Goal: Task Accomplishment & Management: Use online tool/utility

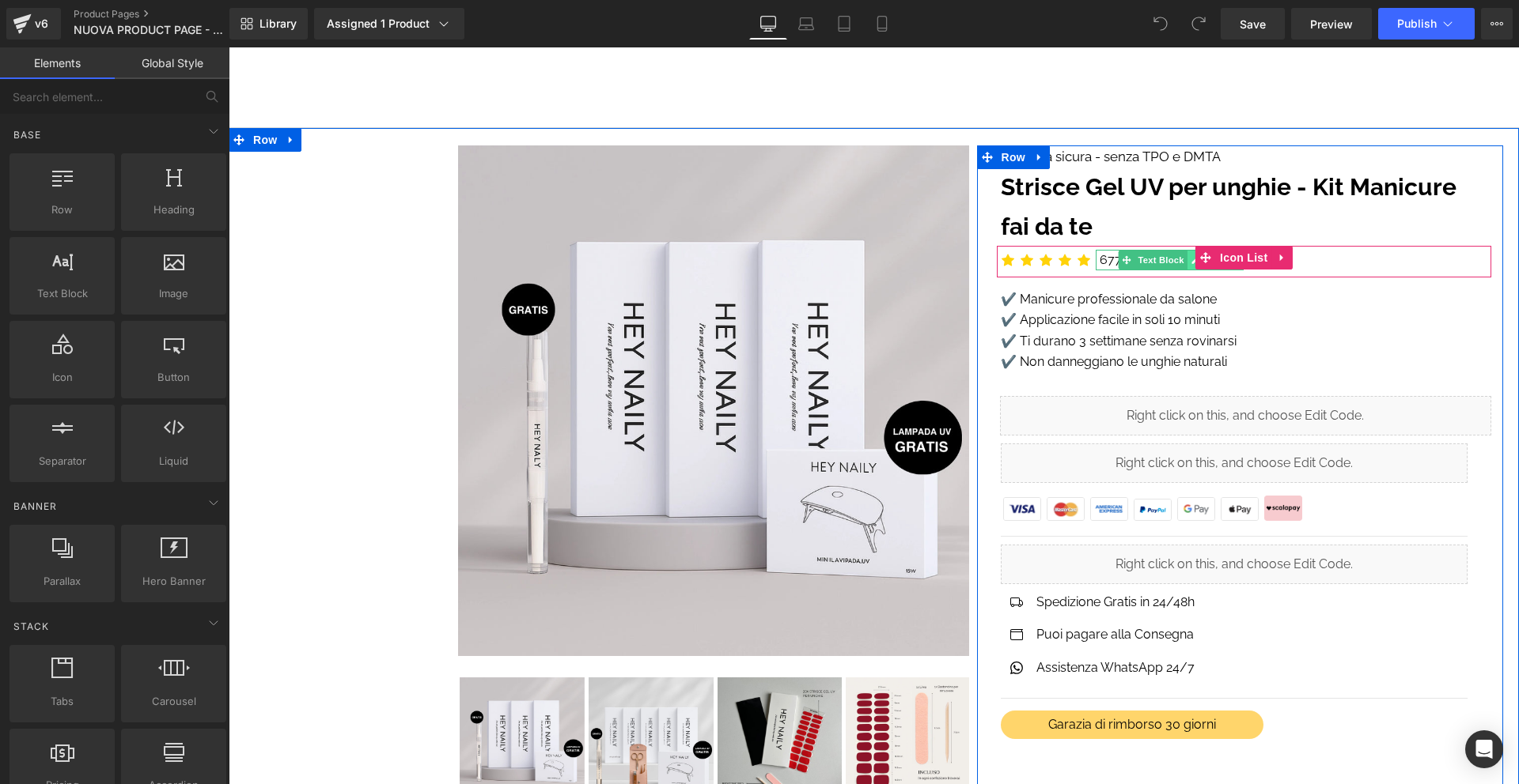
click at [1192, 258] on icon at bounding box center [1195, 260] width 9 height 10
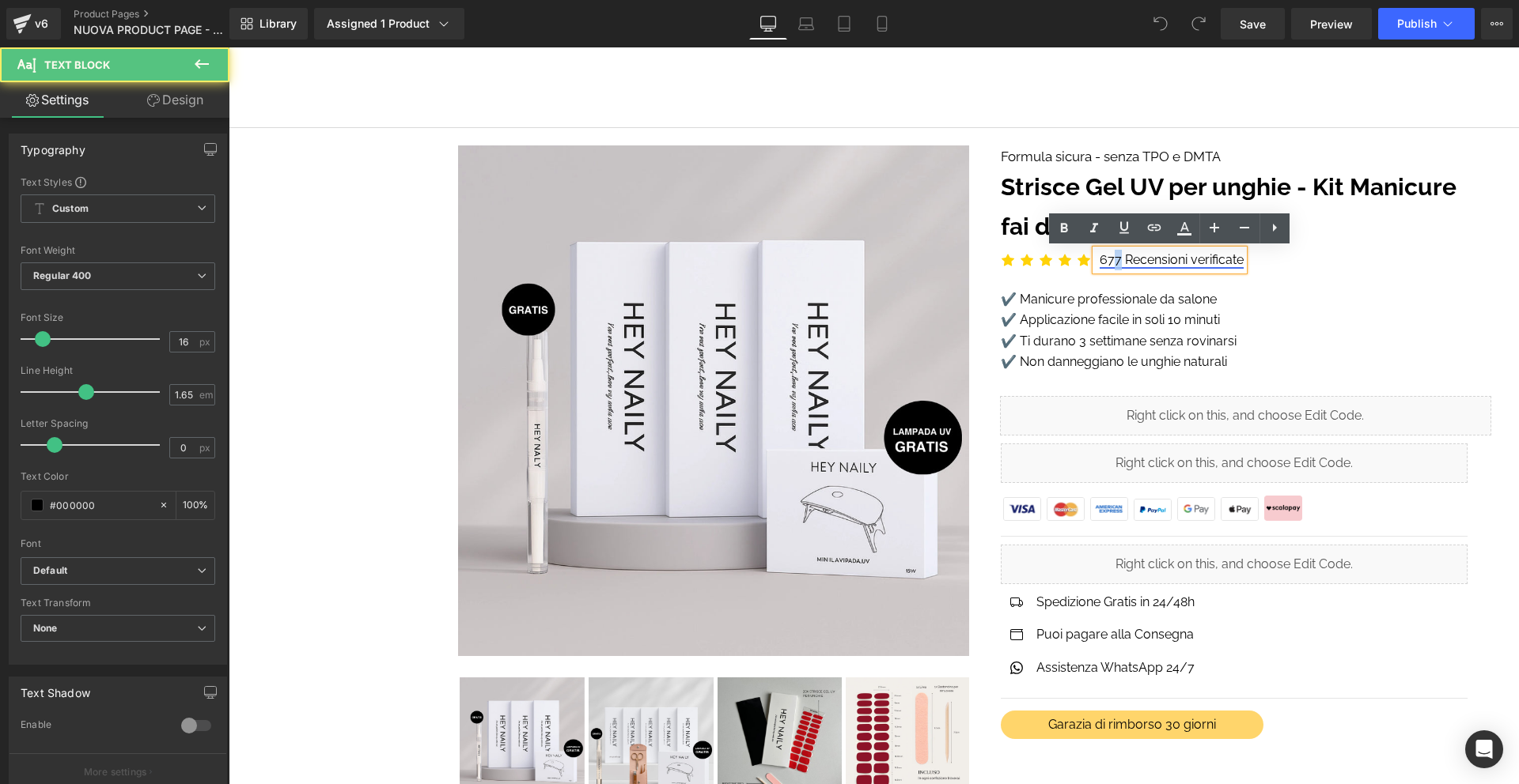
click at [1118, 258] on link "677 Recensioni verificate" at bounding box center [1172, 259] width 144 height 15
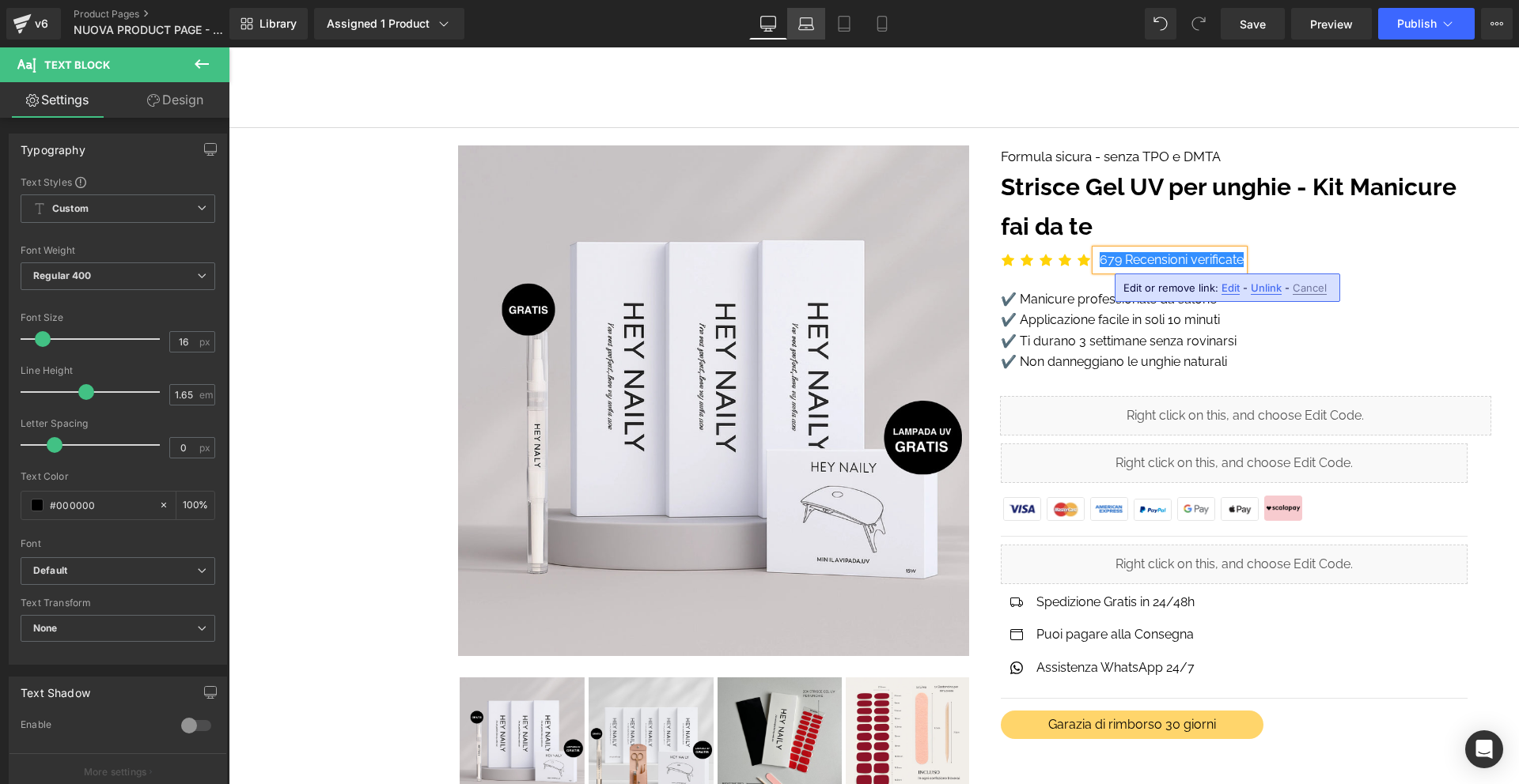
click at [813, 32] on link "Laptop" at bounding box center [806, 24] width 38 height 32
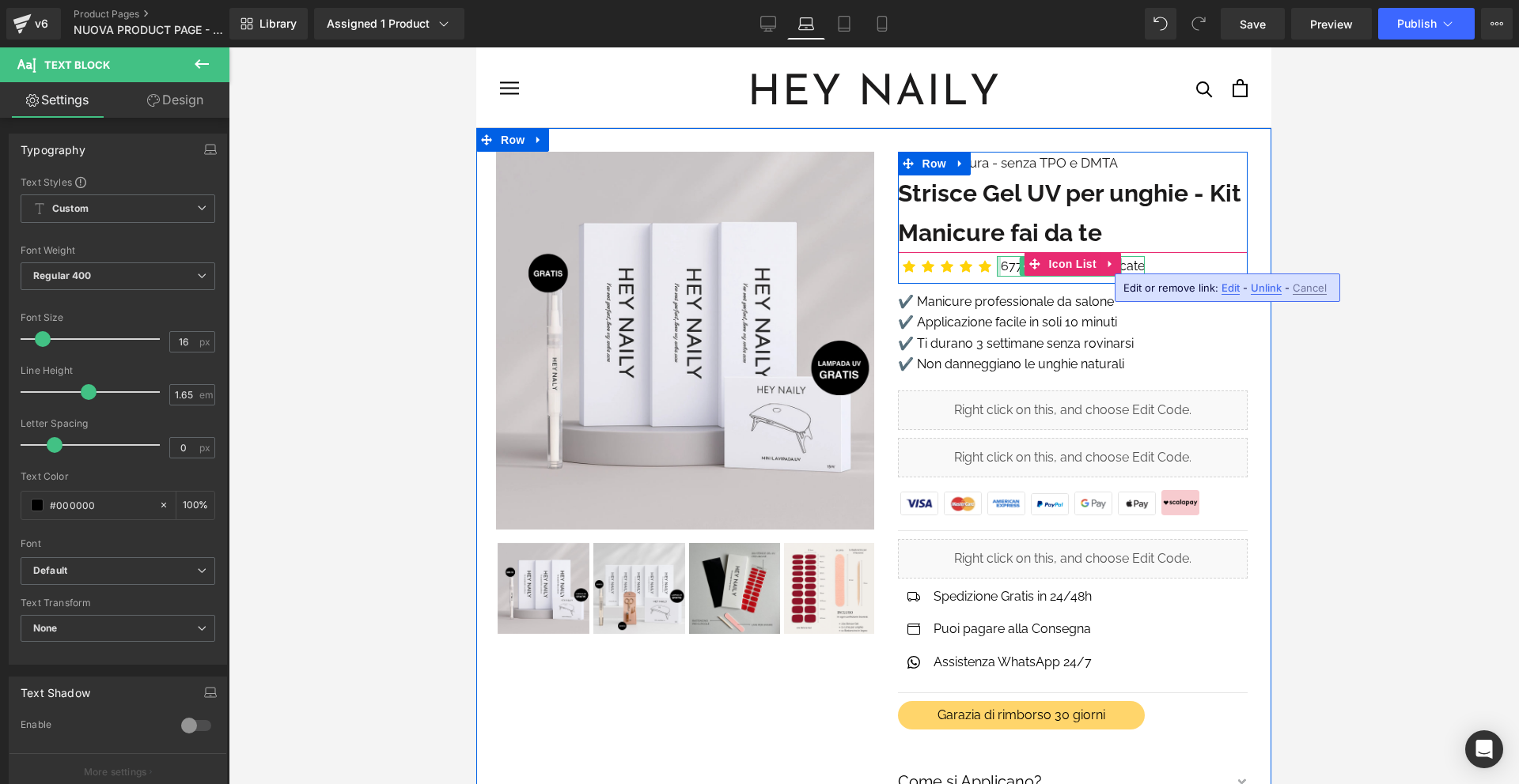
click at [998, 258] on div at bounding box center [999, 266] width 4 height 21
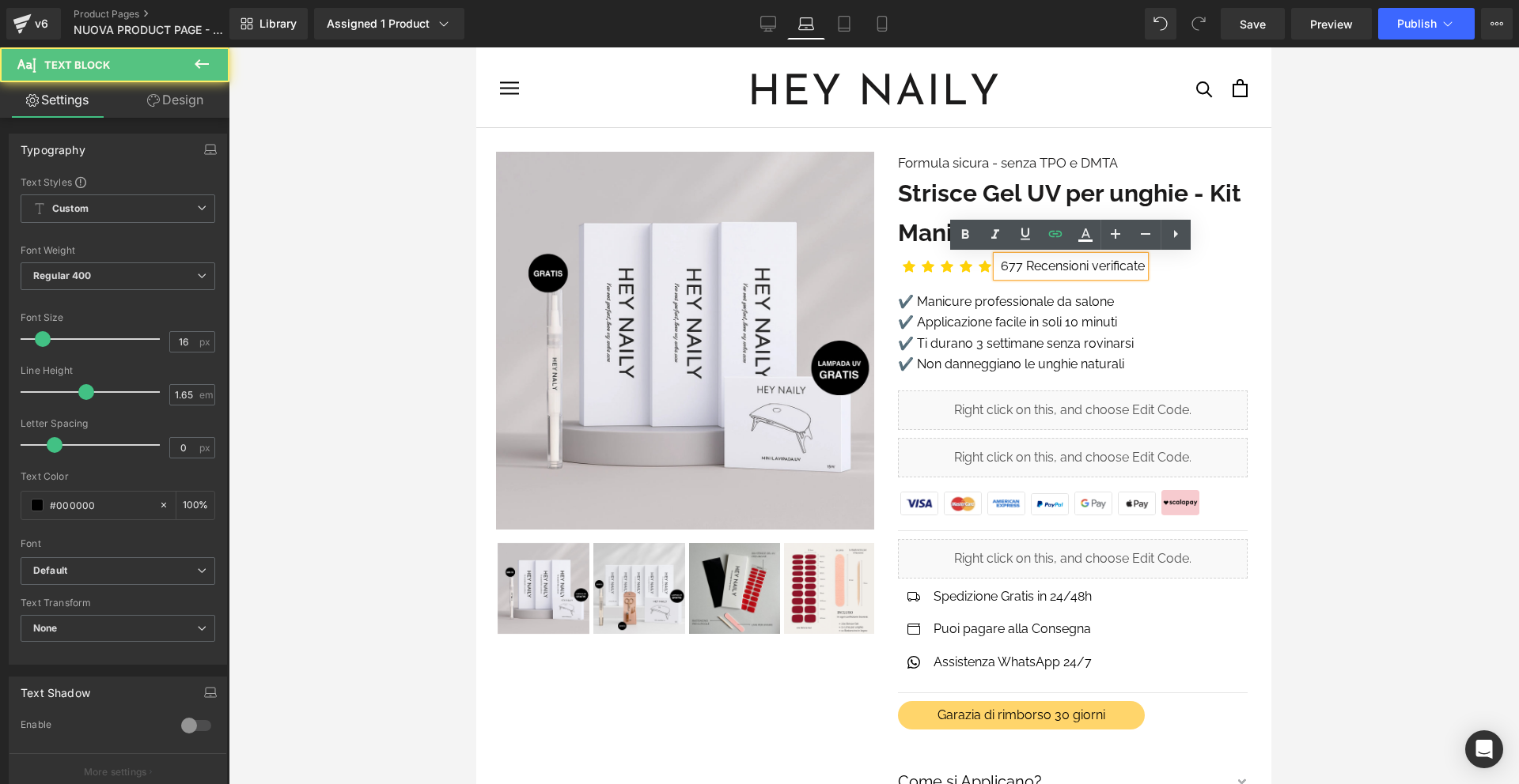
click at [999, 258] on div "677 Recensioni verificate" at bounding box center [1071, 266] width 148 height 21
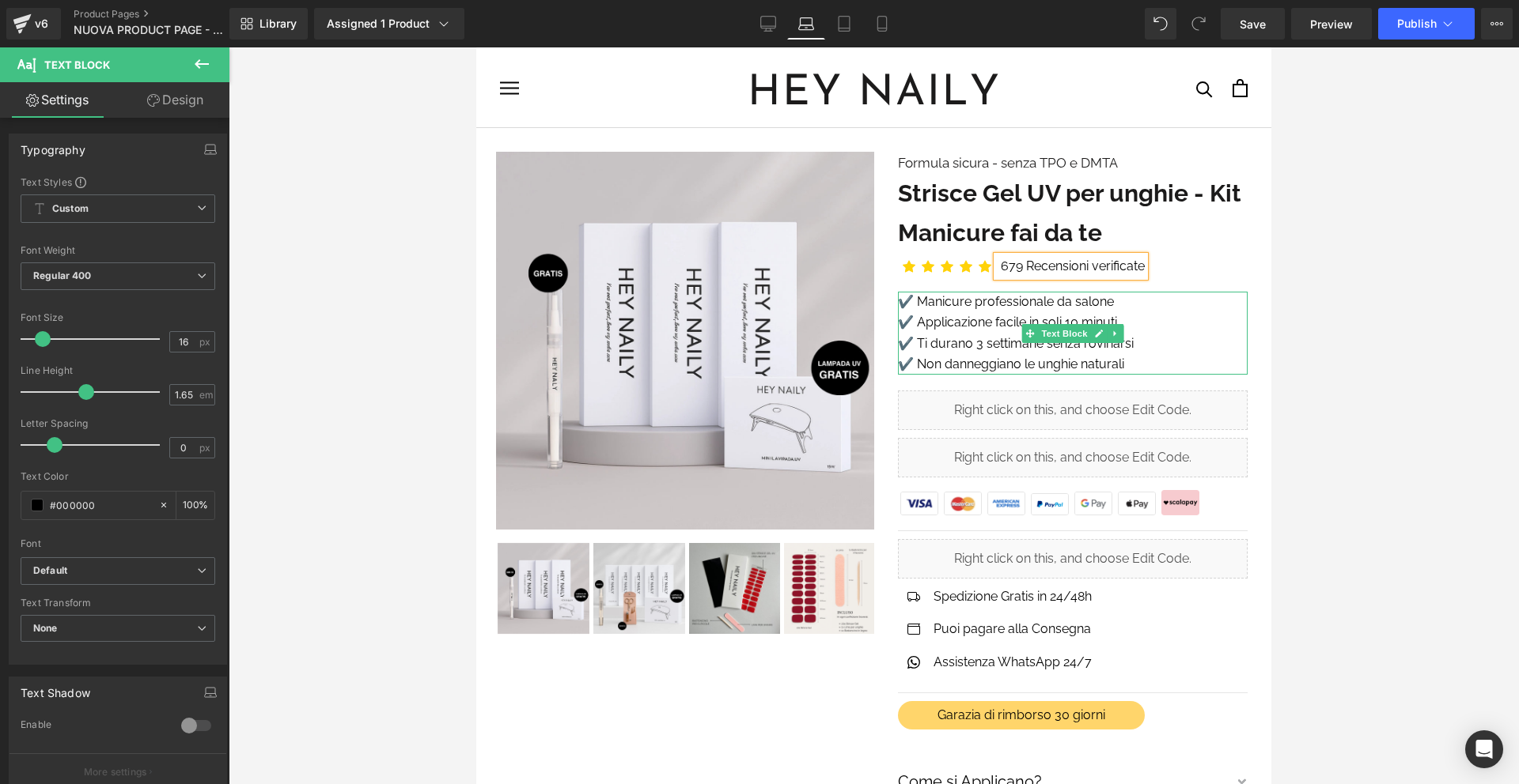
click at [946, 330] on p "✔️ Applicazione facile in soli 10 minuti" at bounding box center [1073, 323] width 351 height 21
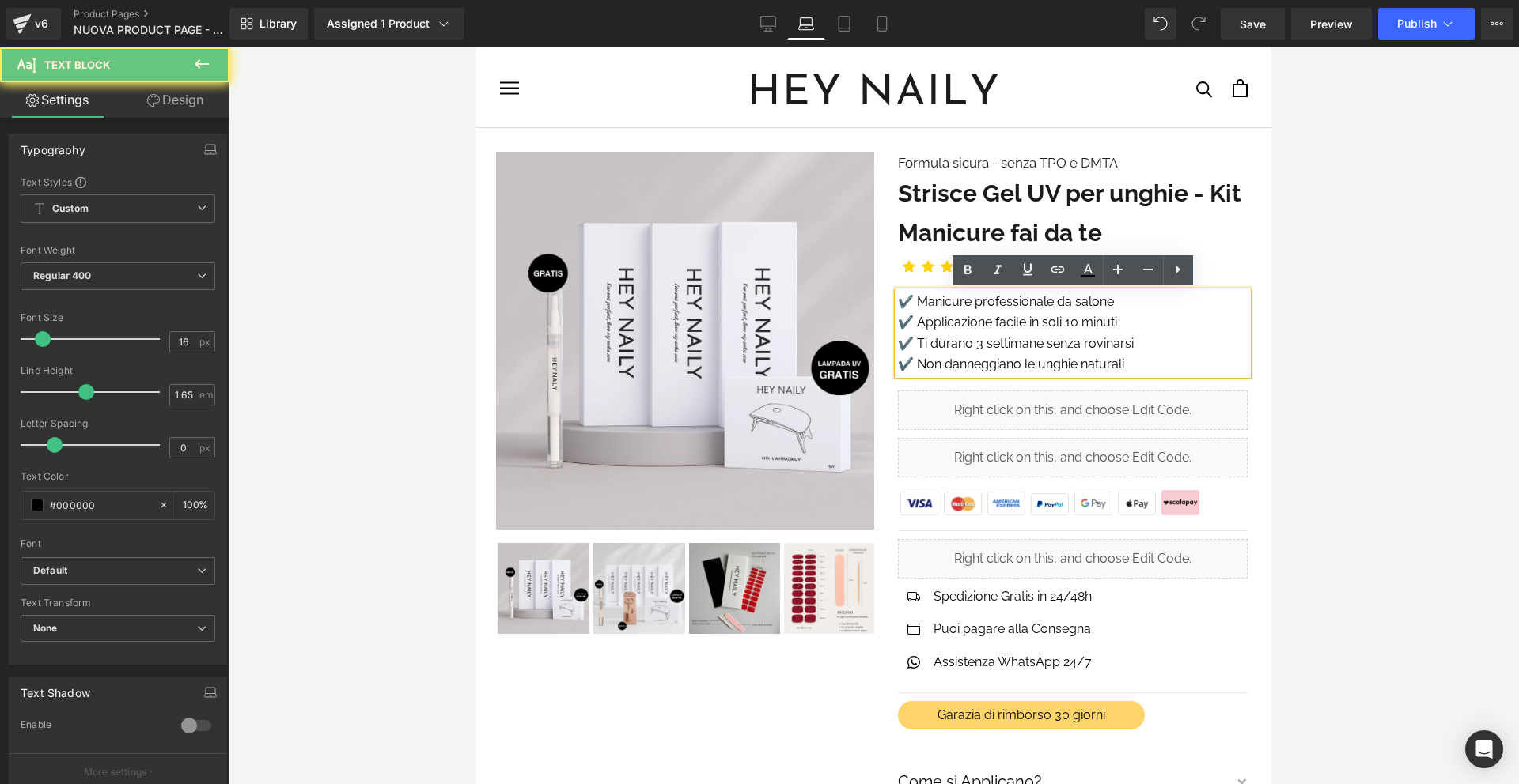
click at [949, 317] on p "✔️ Applicazione facile in soli 10 minuti" at bounding box center [1073, 323] width 351 height 21
click at [839, 29] on icon at bounding box center [844, 29] width 11 height 0
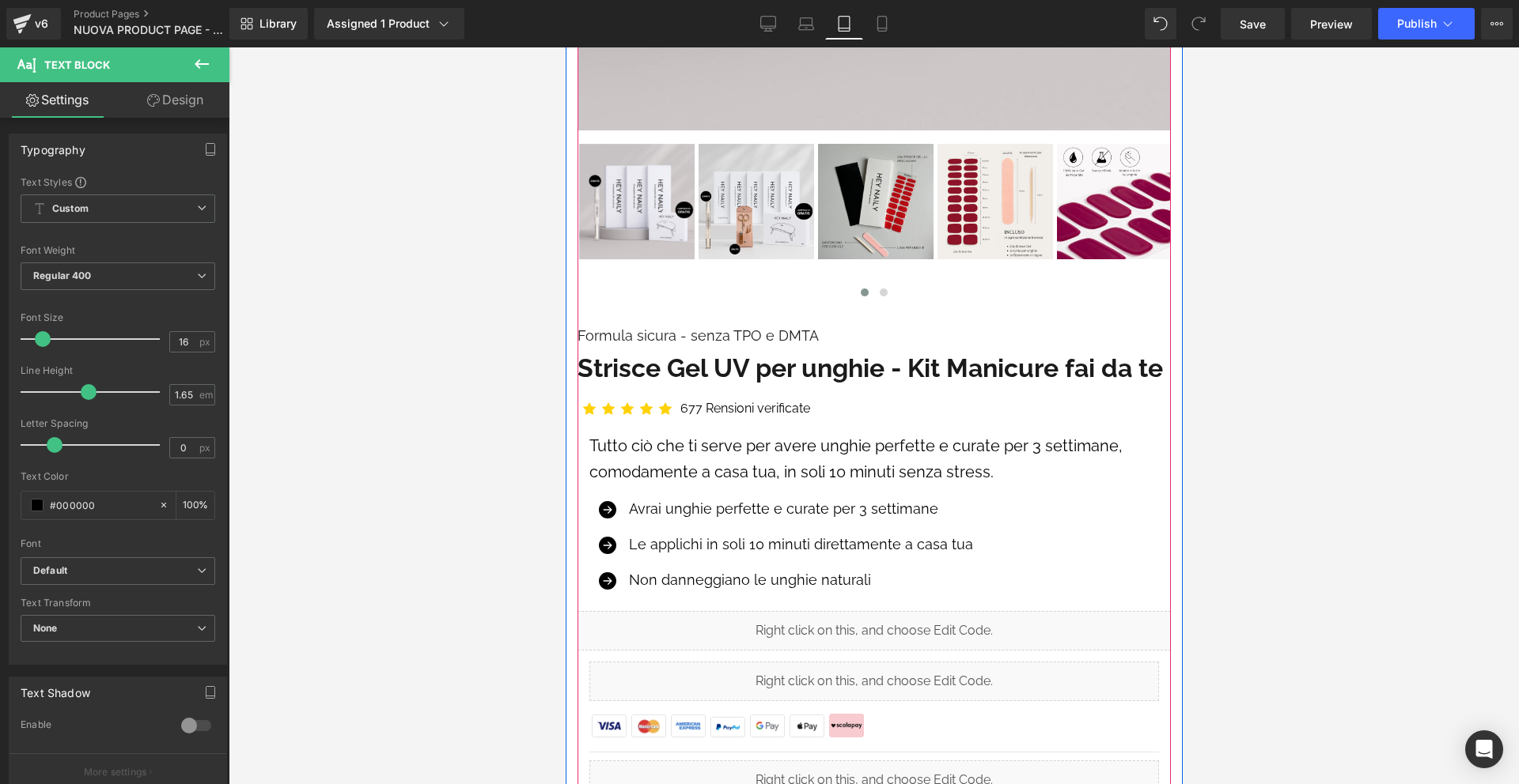
scroll to position [611, 0]
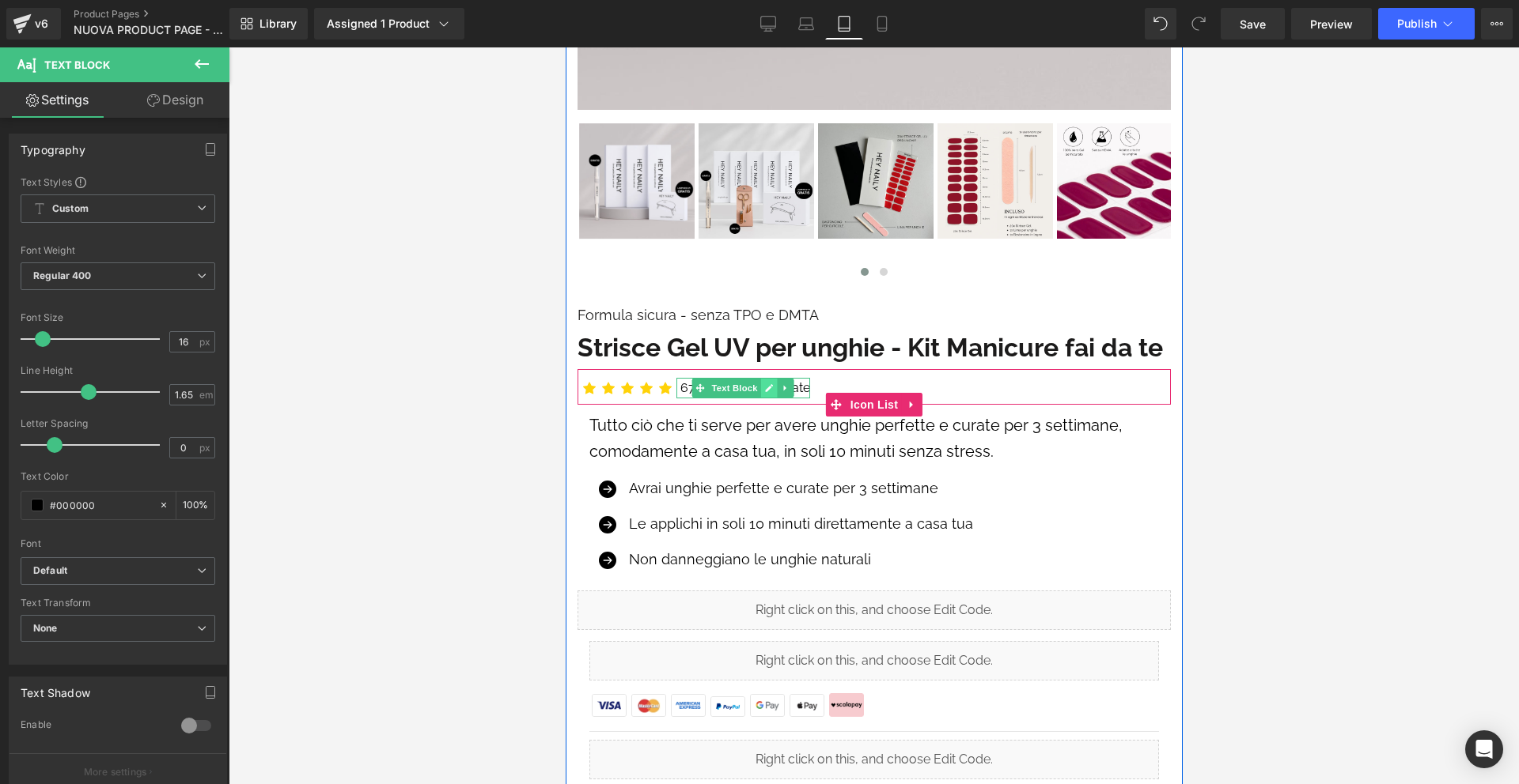
click at [766, 387] on icon at bounding box center [769, 388] width 9 height 10
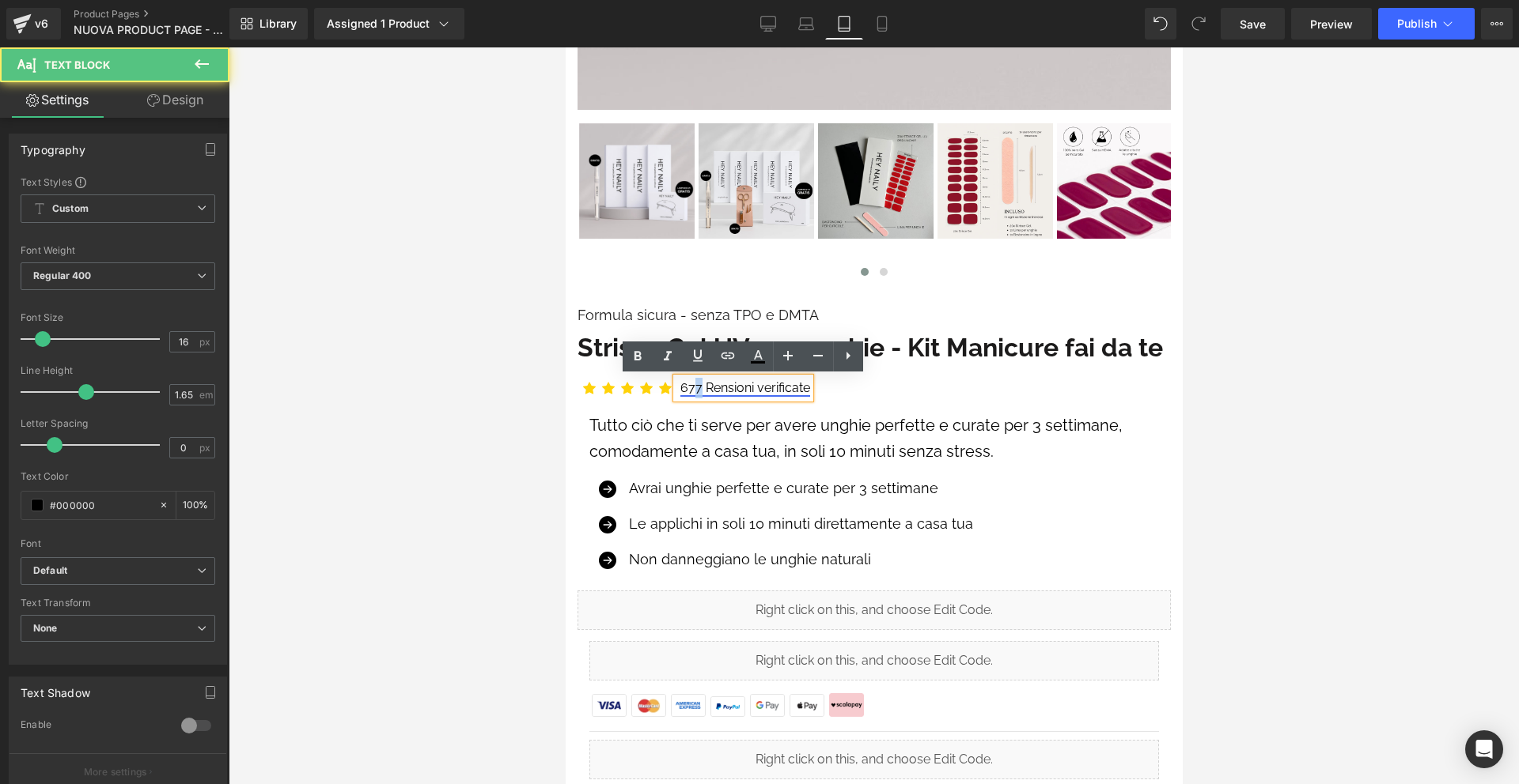
click at [700, 385] on link "677 Rensioni verificate" at bounding box center [745, 388] width 130 height 15
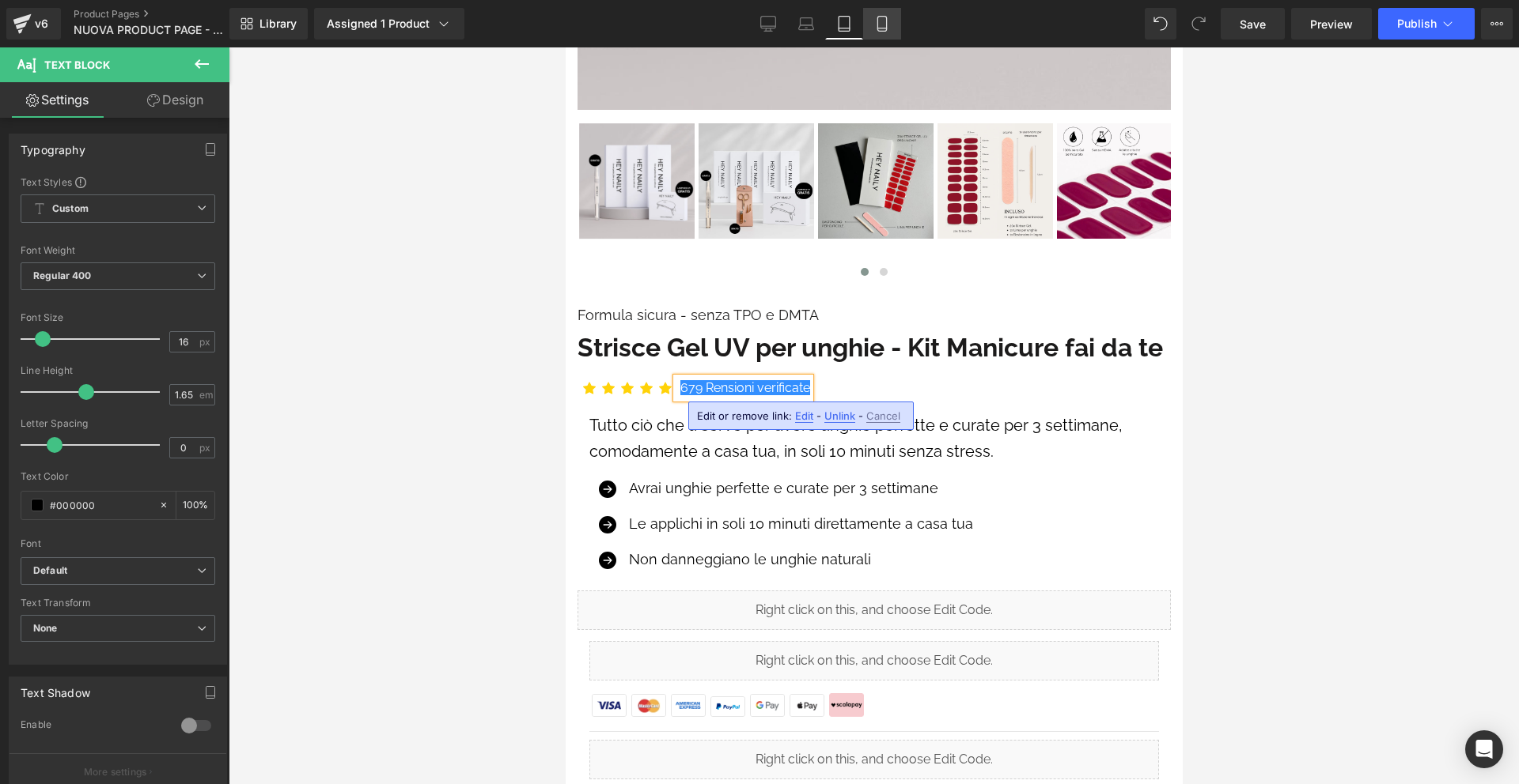
click at [881, 24] on icon at bounding box center [882, 24] width 16 height 16
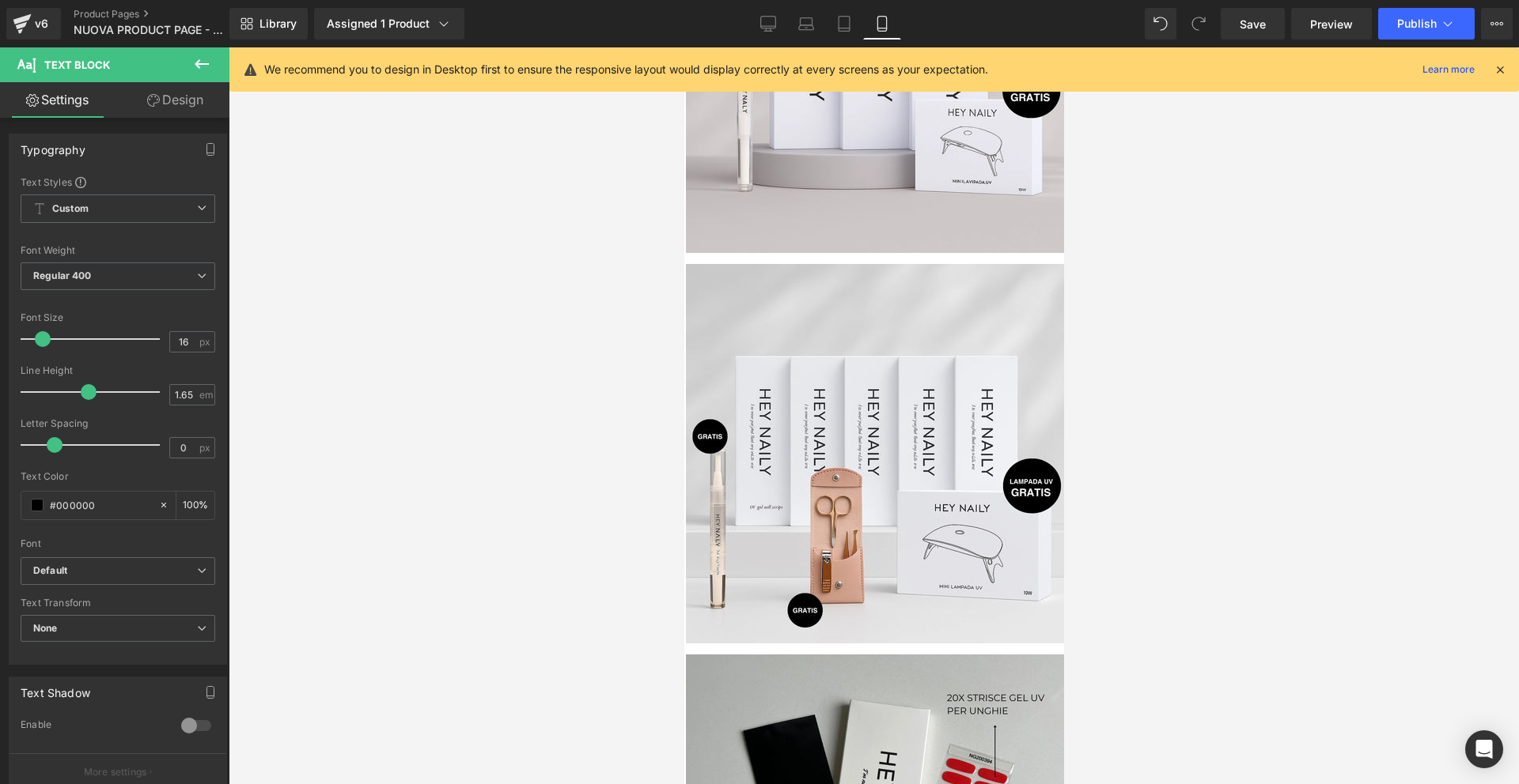
scroll to position [0, 0]
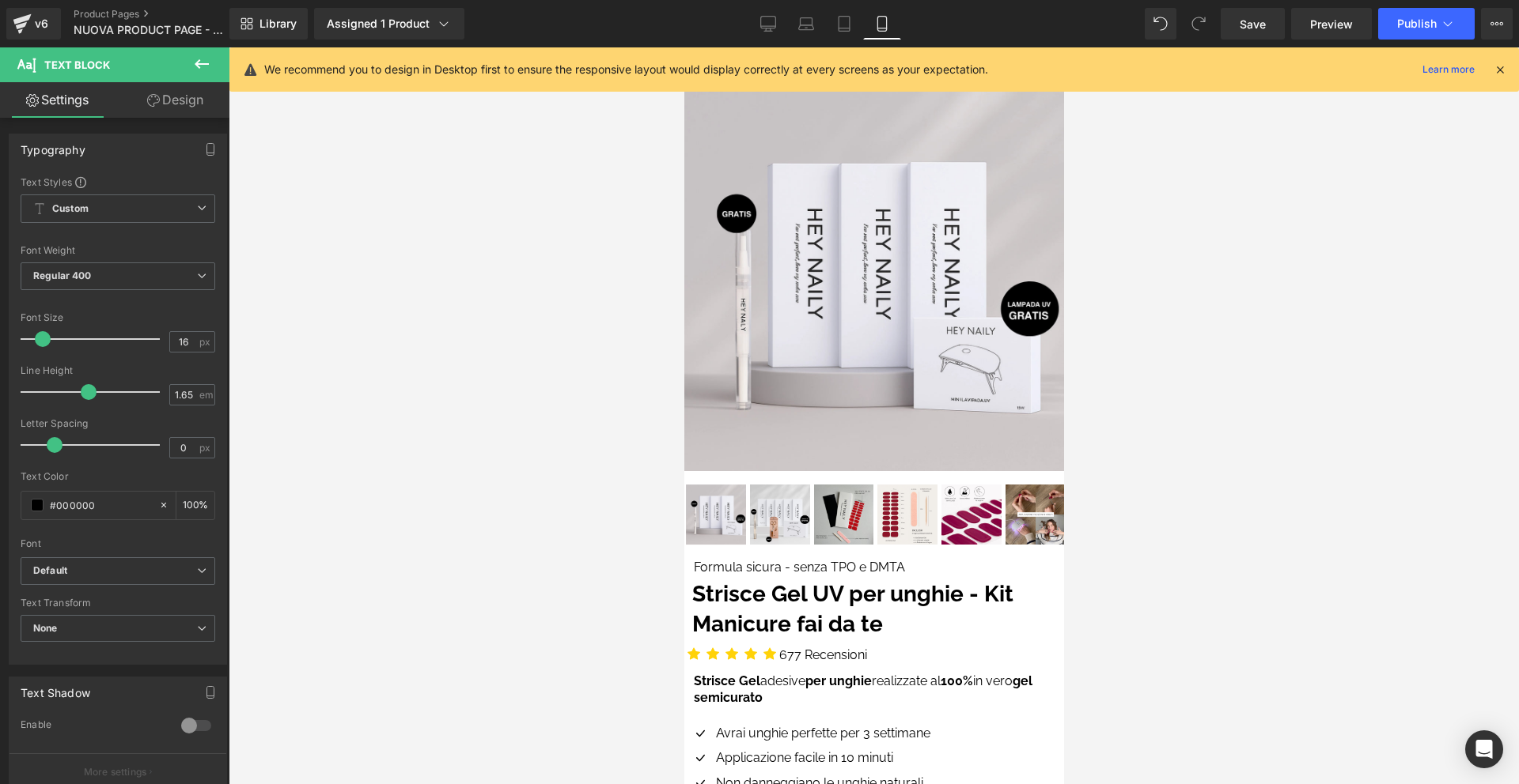
click at [1502, 71] on icon at bounding box center [1500, 70] width 14 height 14
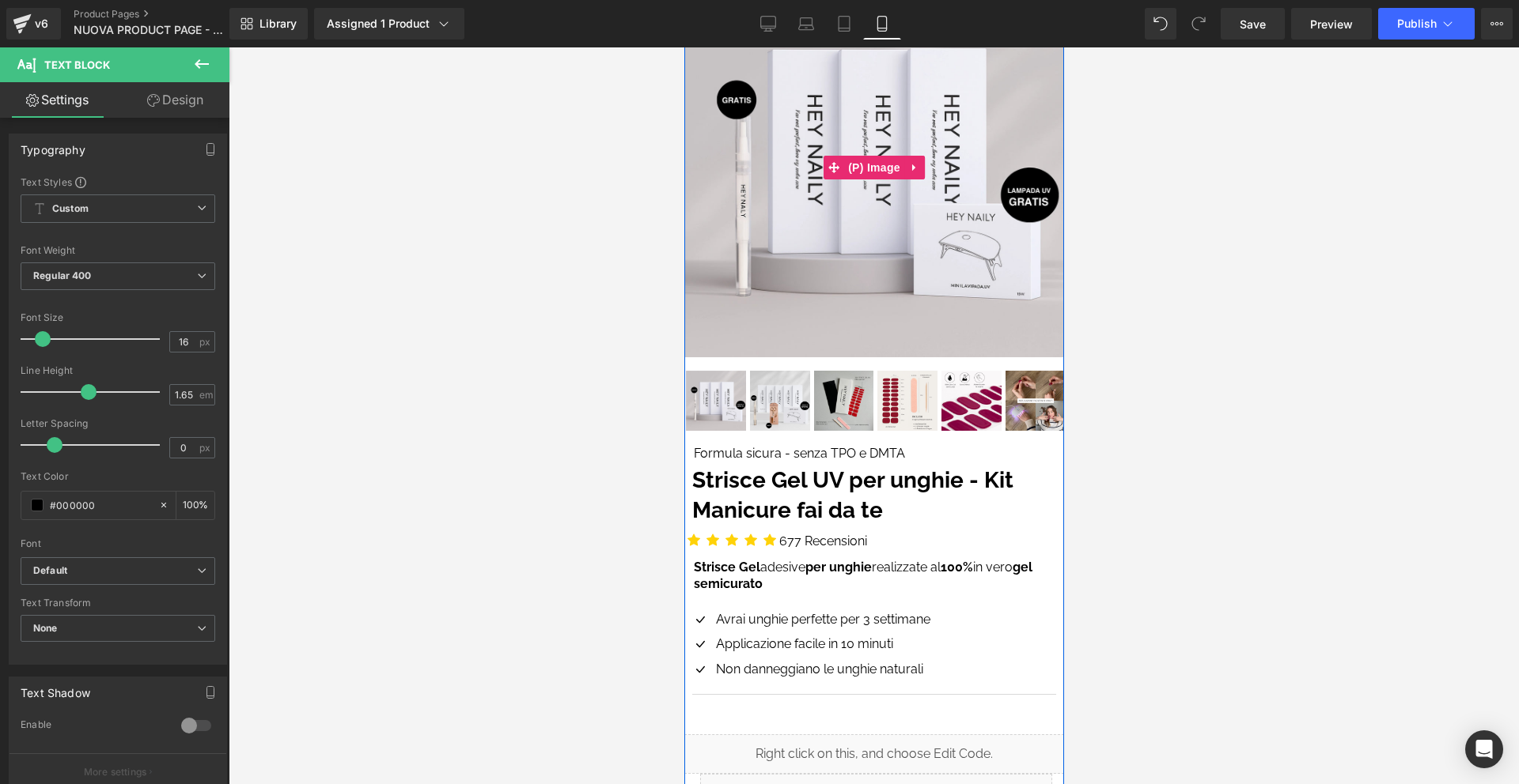
scroll to position [381, 0]
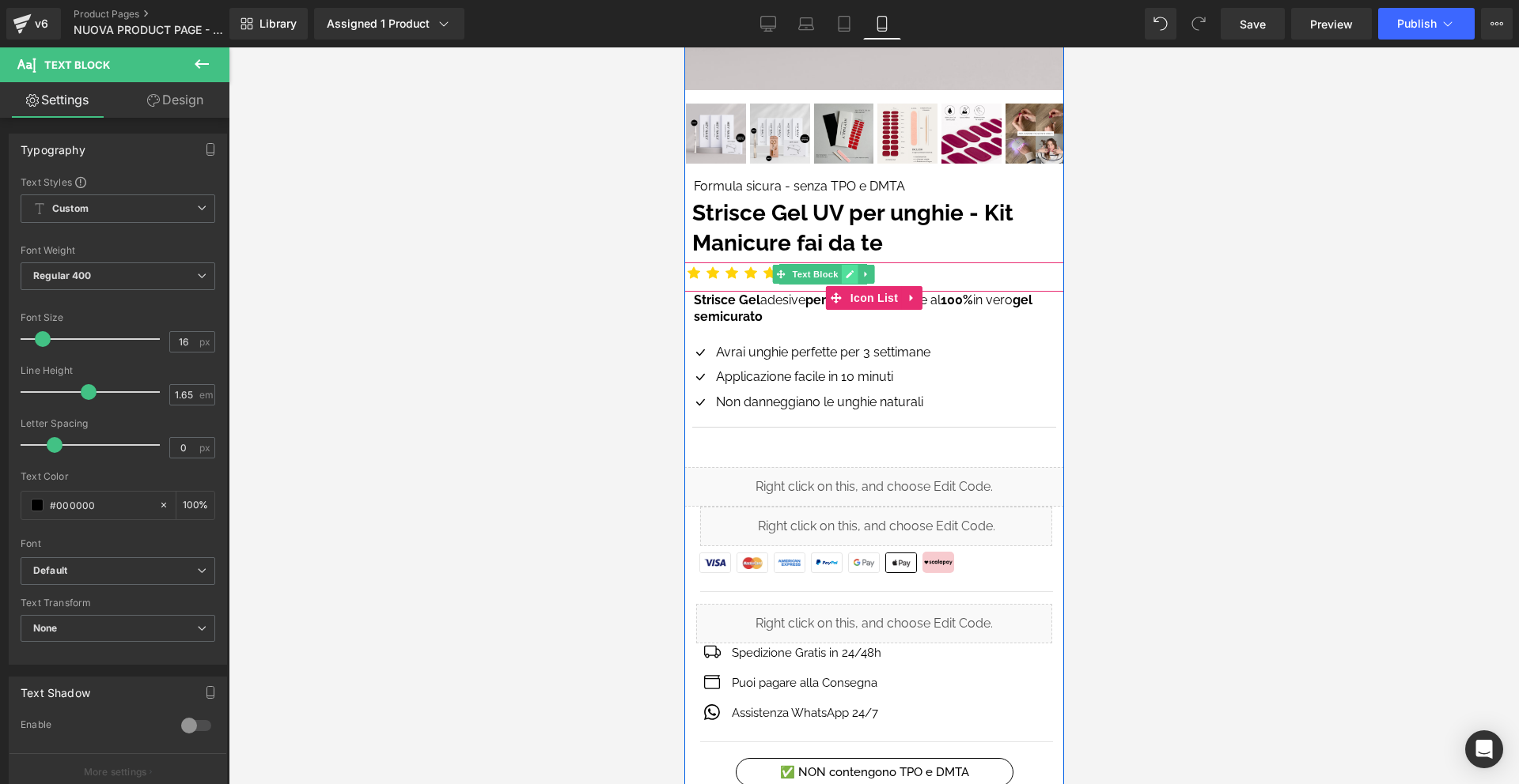
click at [846, 270] on icon at bounding box center [848, 274] width 9 height 10
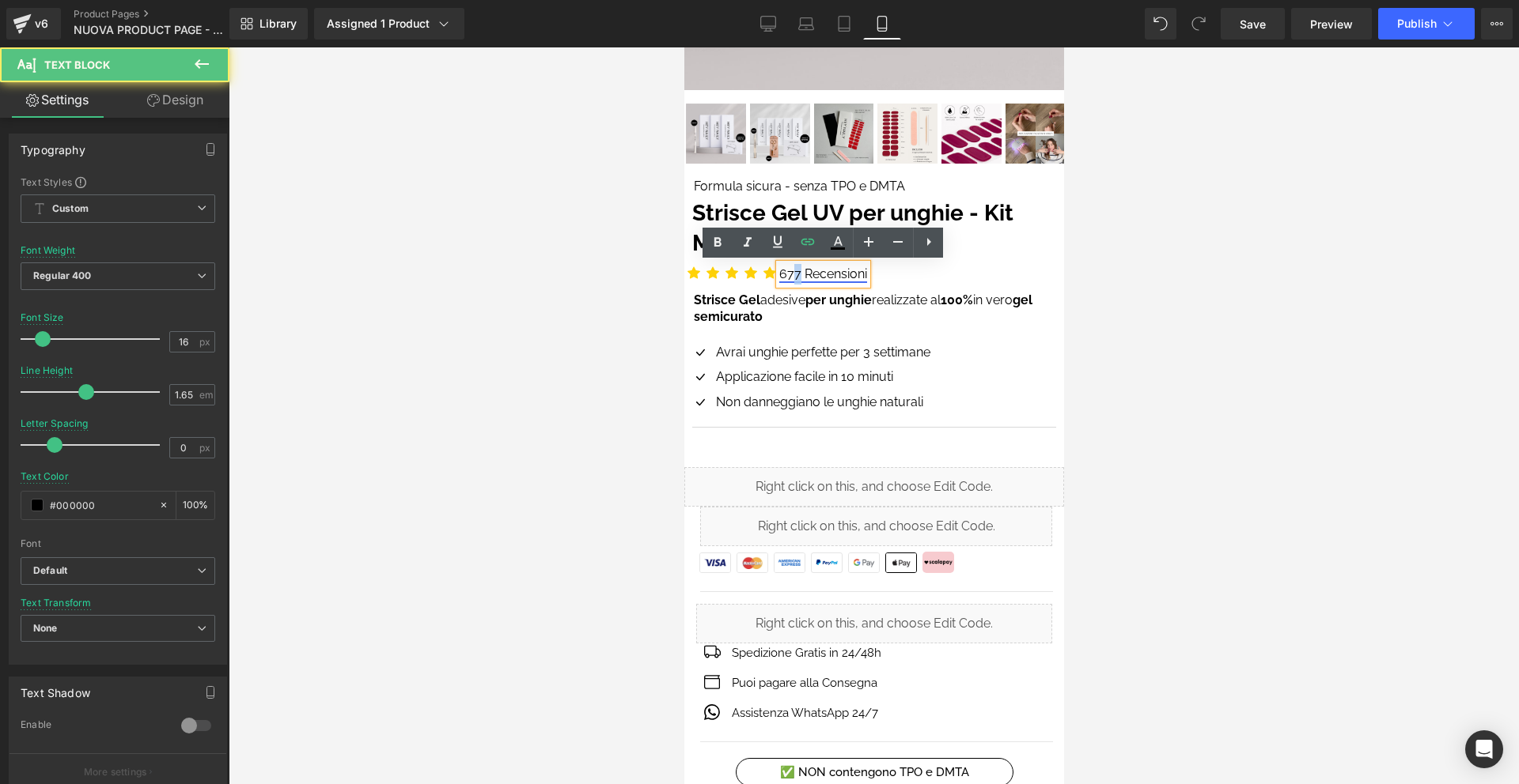
click at [798, 275] on link "677 Recensioni" at bounding box center [822, 273] width 88 height 15
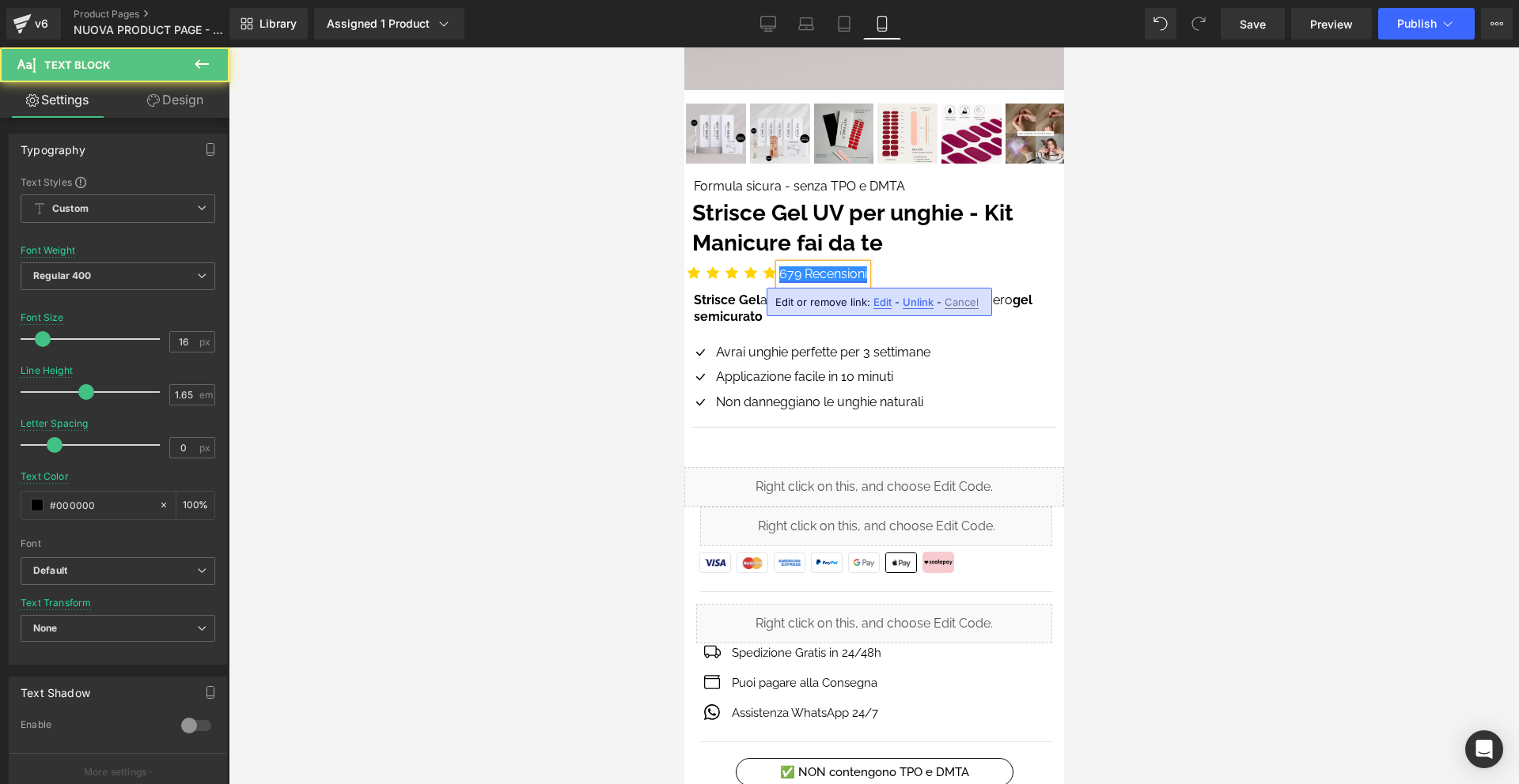
click at [788, 274] on link "679 Recensioni" at bounding box center [822, 273] width 88 height 15
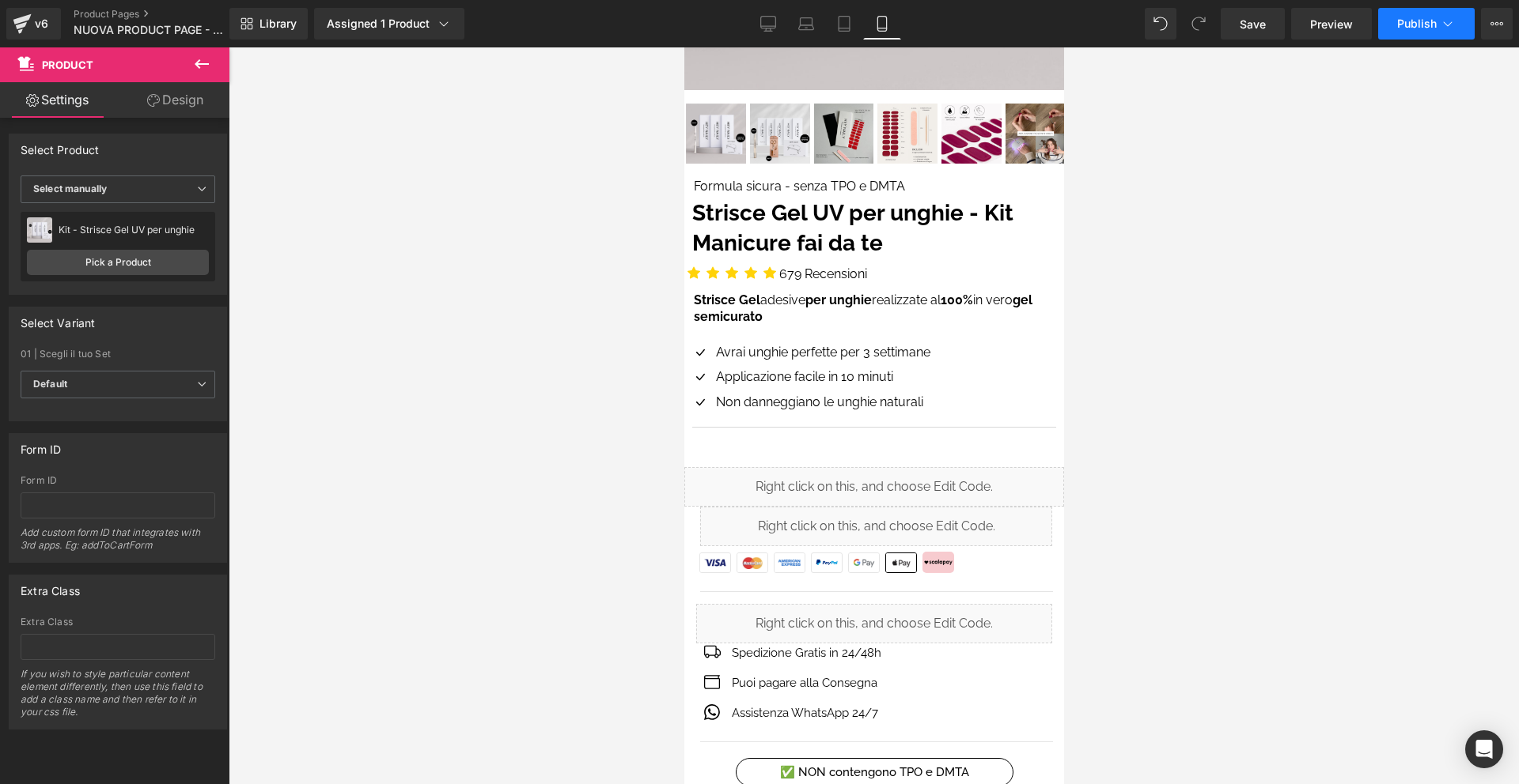
click at [1400, 28] on span "Publish" at bounding box center [1417, 24] width 40 height 13
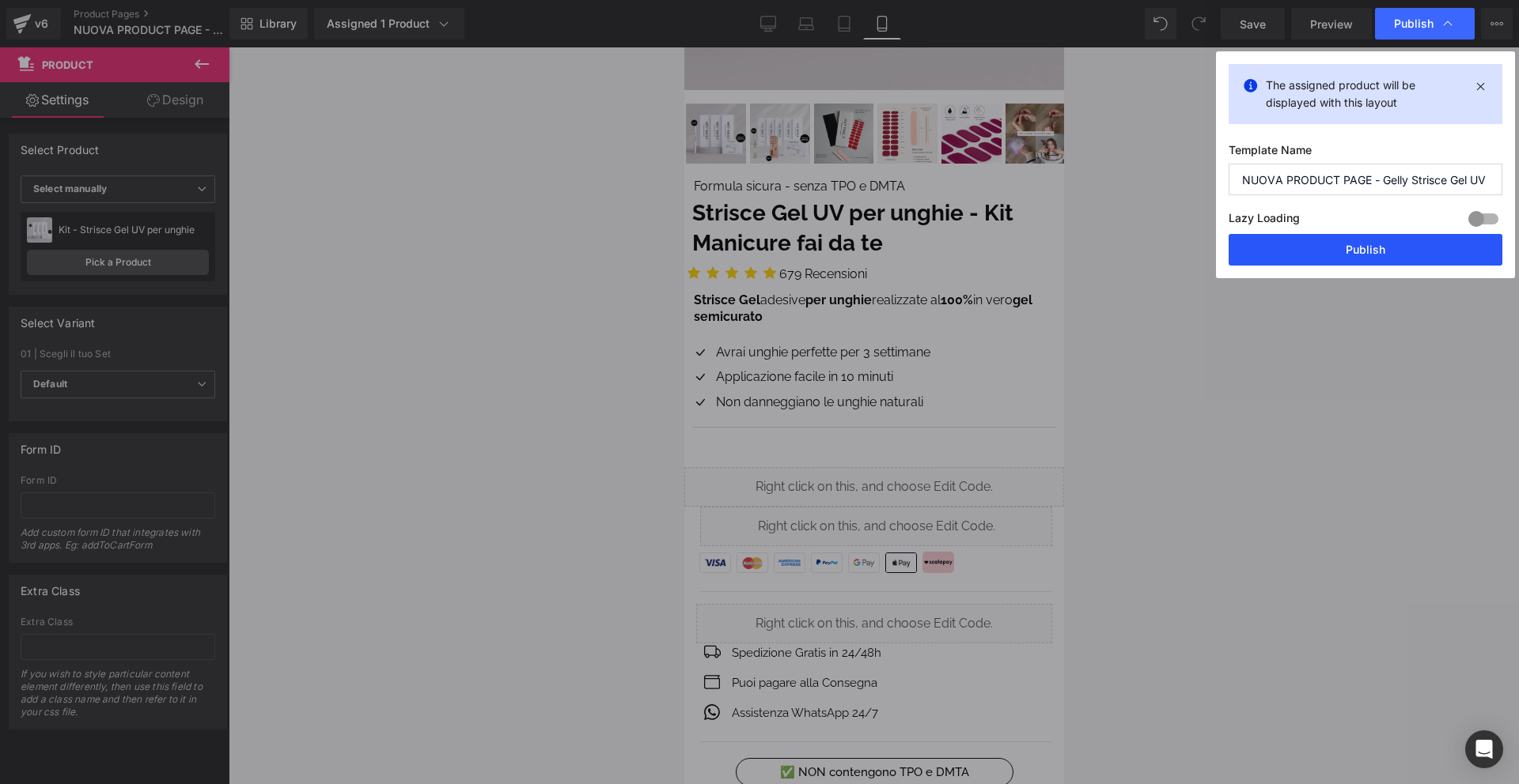
click at [1358, 245] on button "Publish" at bounding box center [1365, 250] width 274 height 32
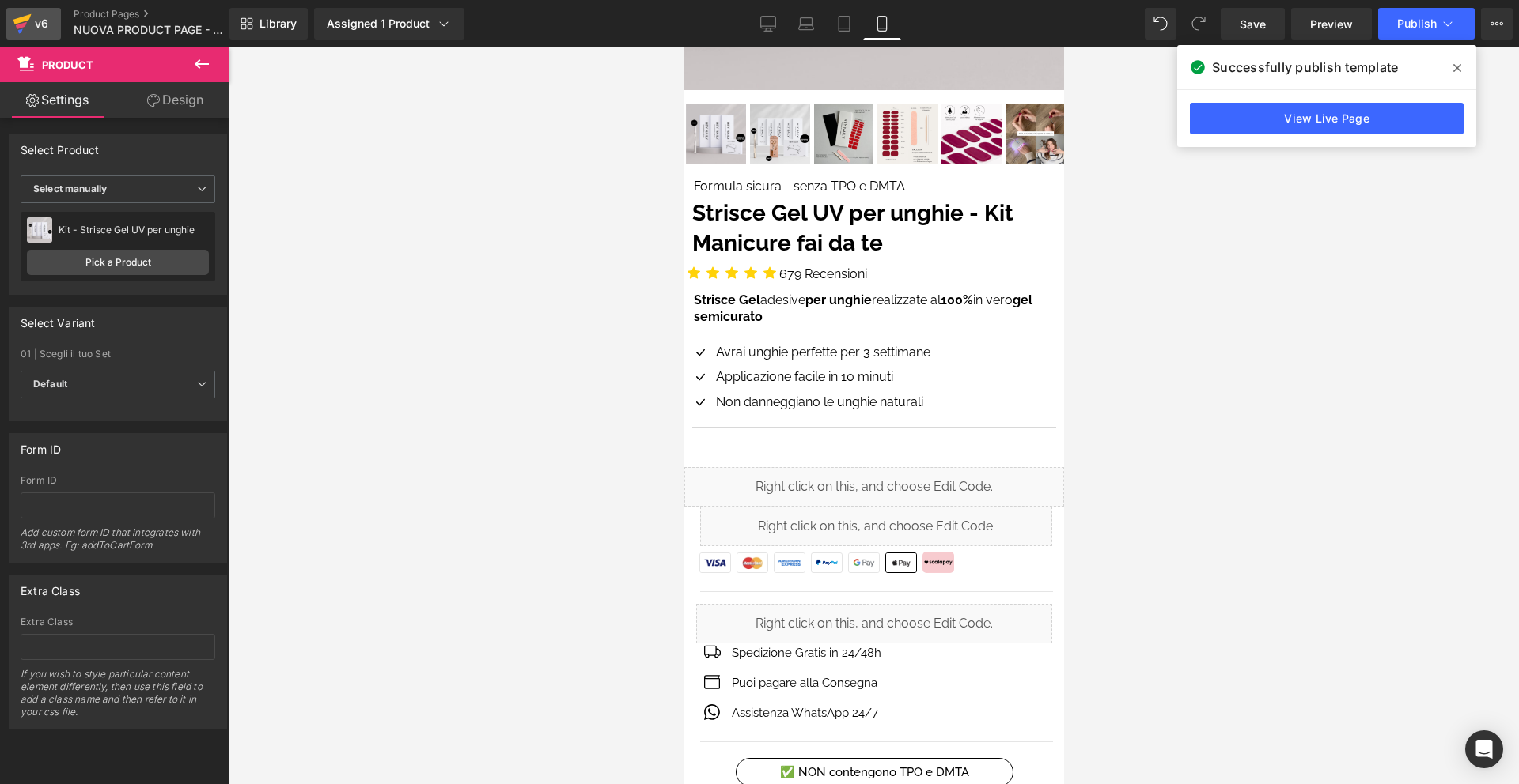
click at [28, 20] on icon at bounding box center [22, 24] width 19 height 40
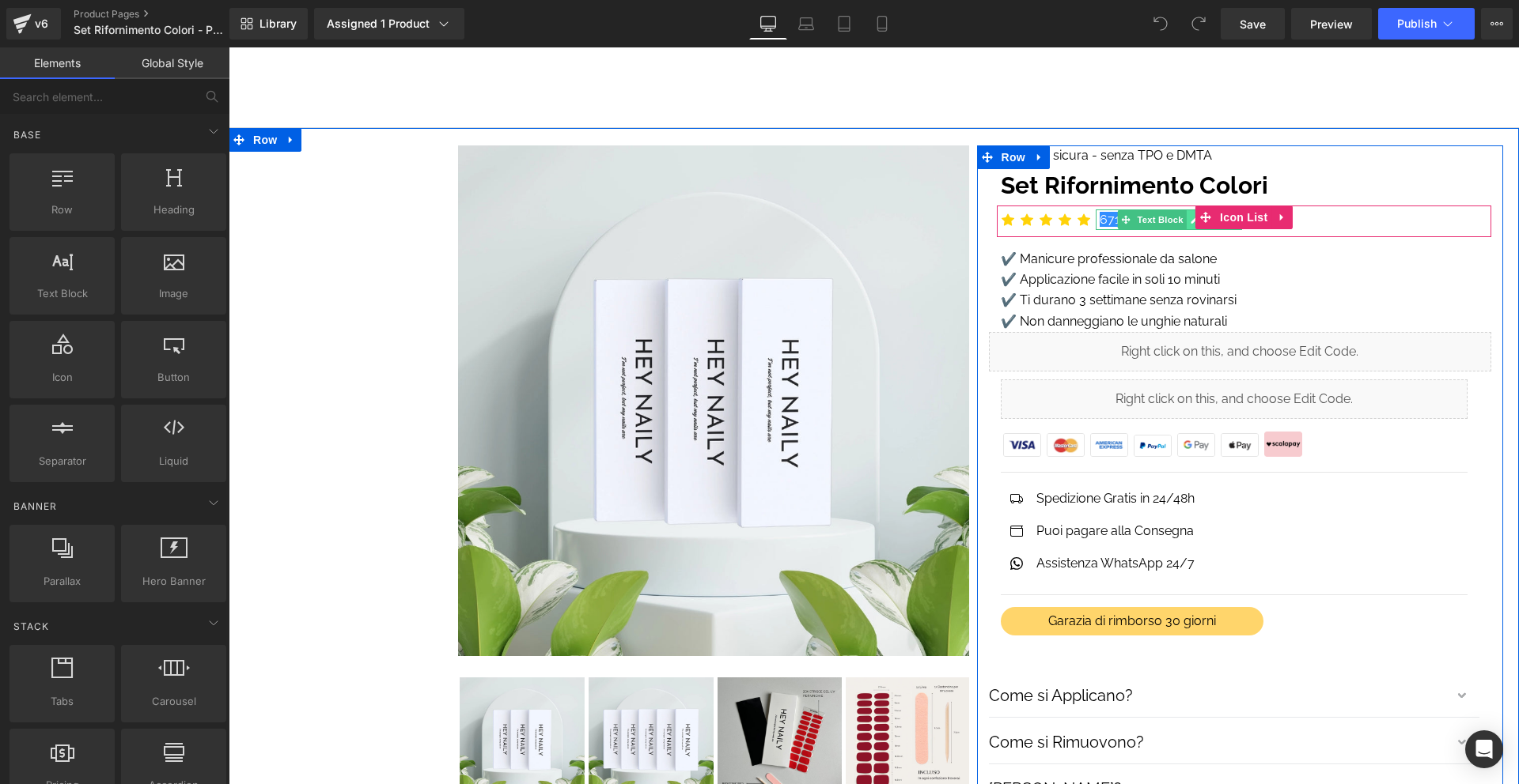
click at [1187, 216] on link at bounding box center [1195, 220] width 17 height 19
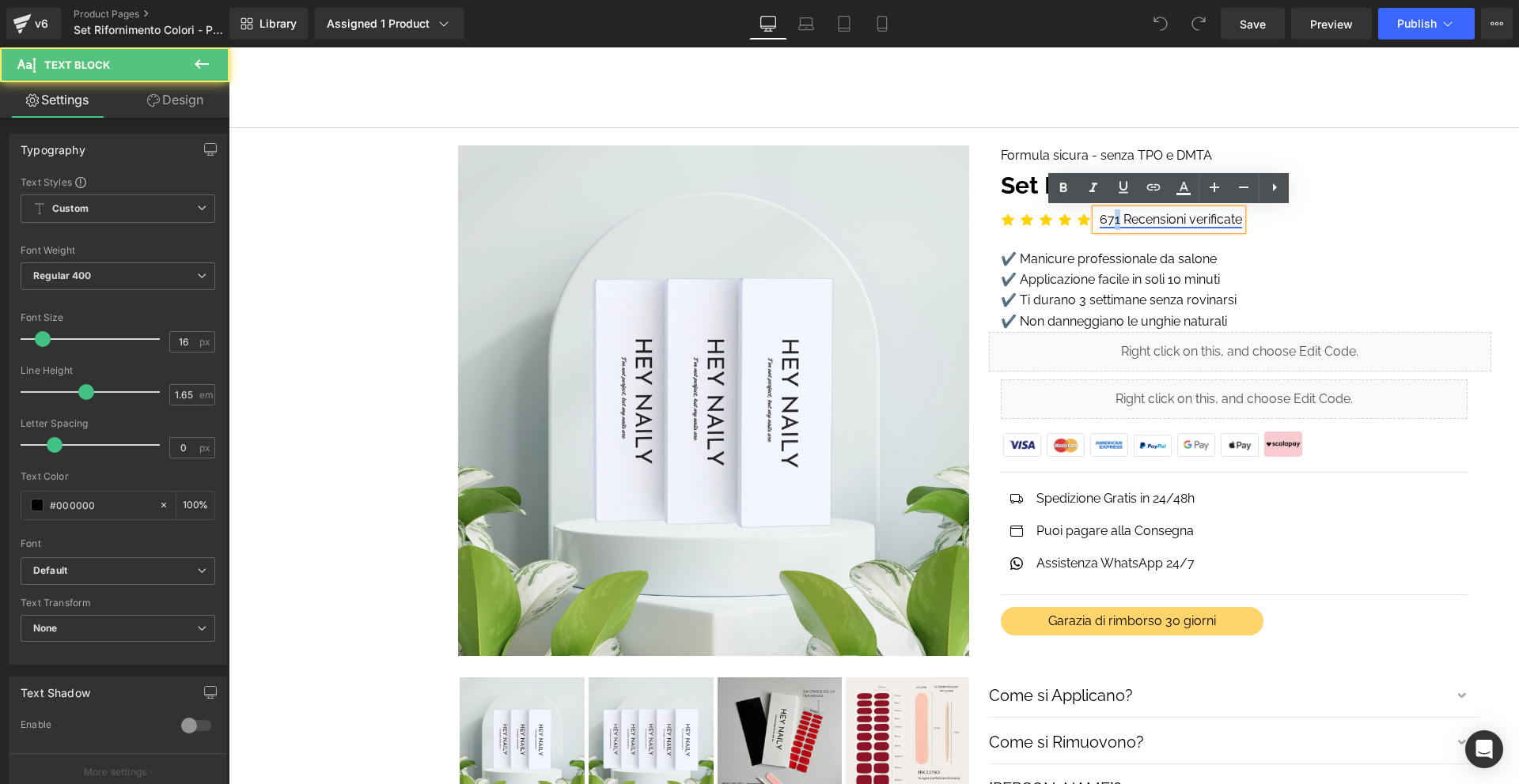
click at [1118, 217] on link "671 Recensioni verificate" at bounding box center [1171, 219] width 143 height 15
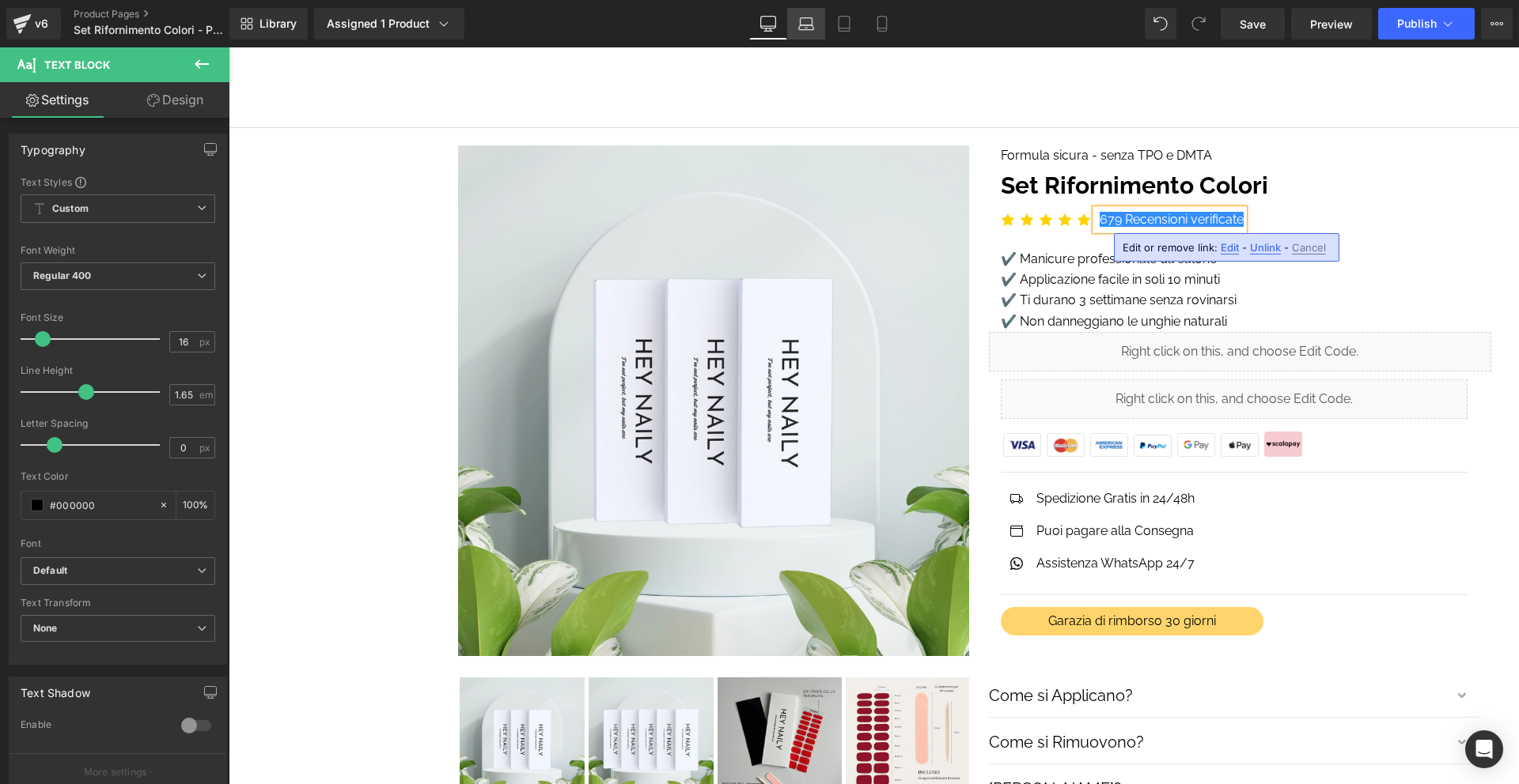
click at [804, 25] on icon at bounding box center [806, 28] width 15 height 5
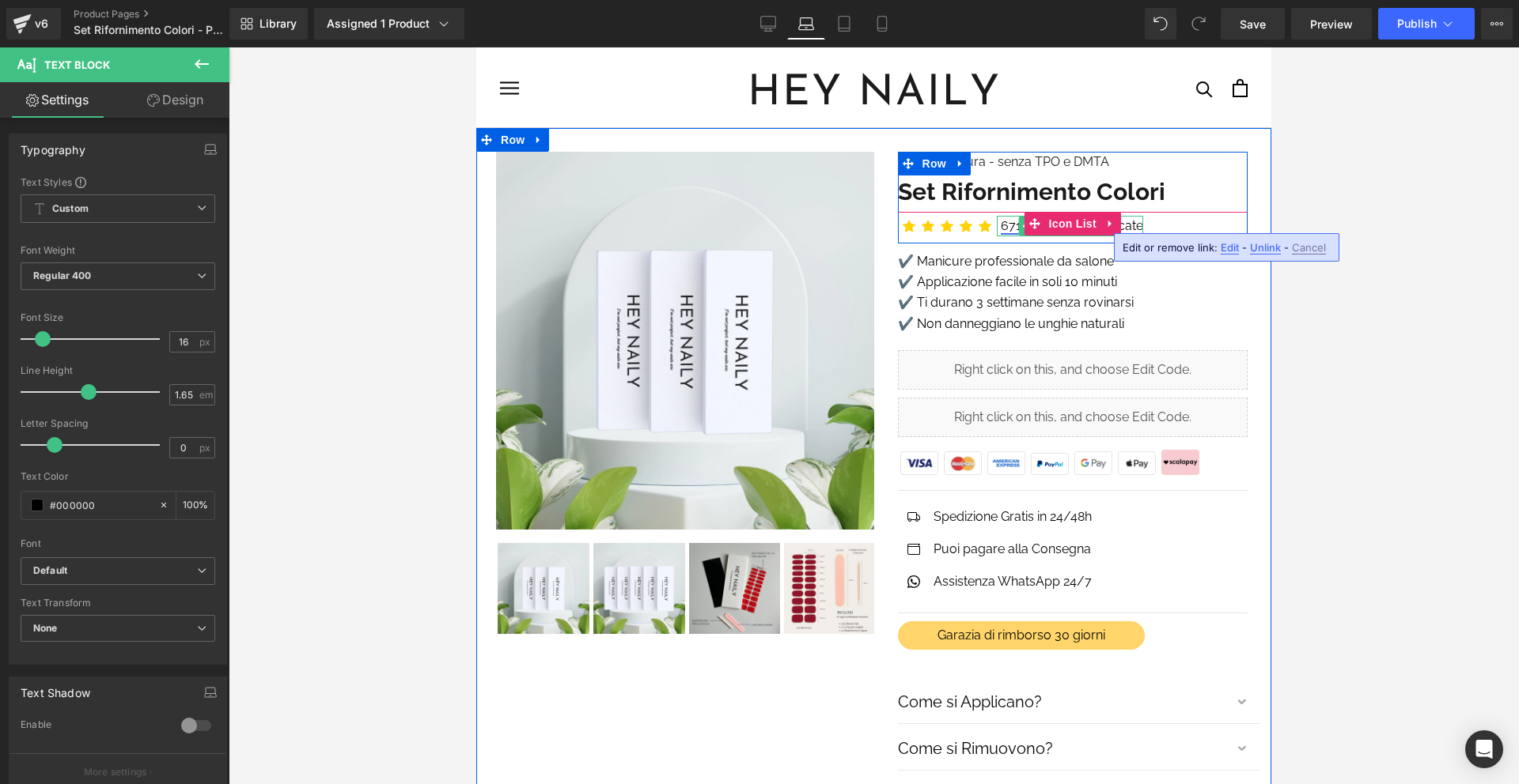
click at [1011, 221] on link "671 Recensioni verificate" at bounding box center [1072, 225] width 143 height 15
click at [999, 220] on div at bounding box center [999, 226] width 4 height 21
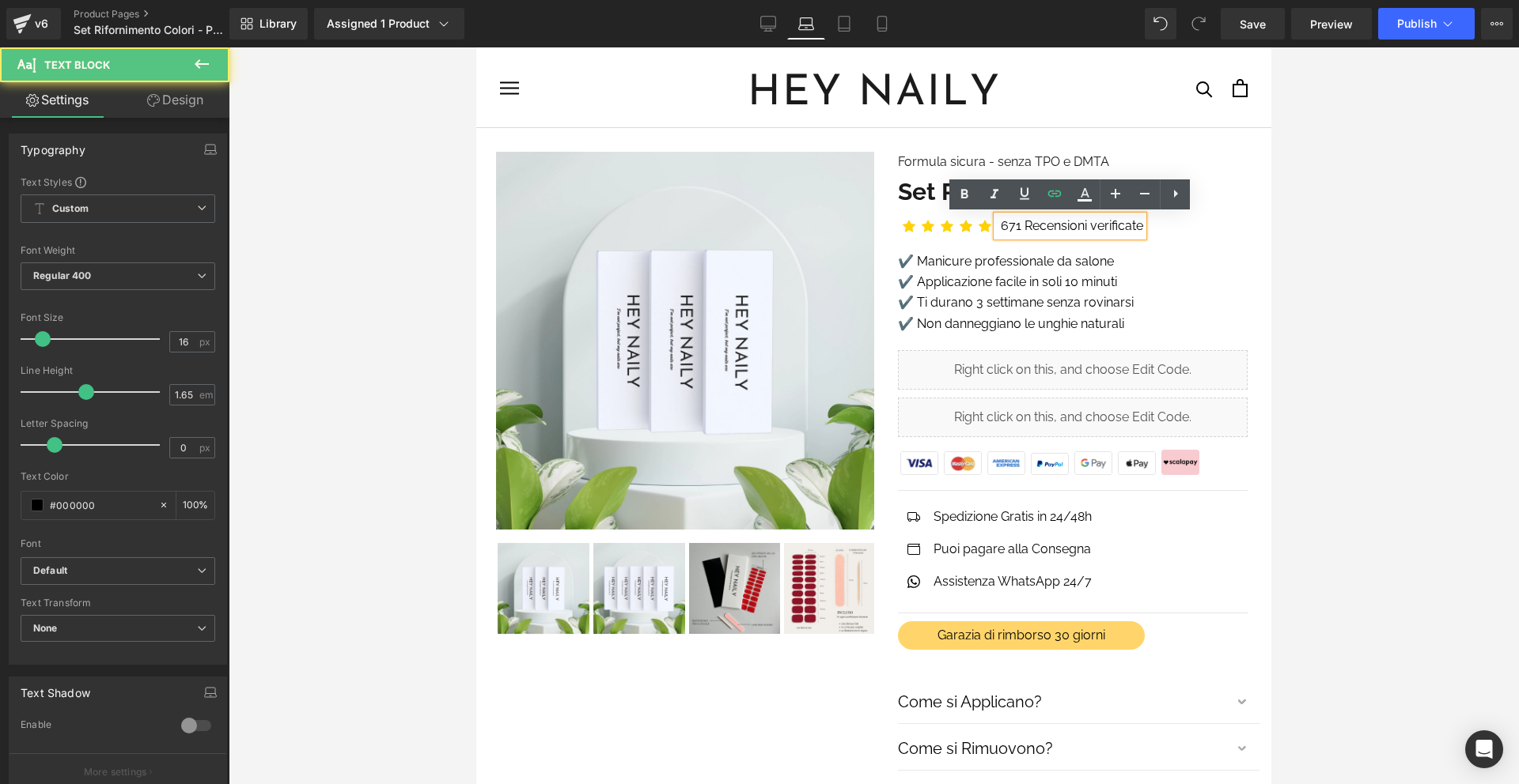
click at [999, 219] on div "671 Recensioni verificate" at bounding box center [1070, 226] width 147 height 21
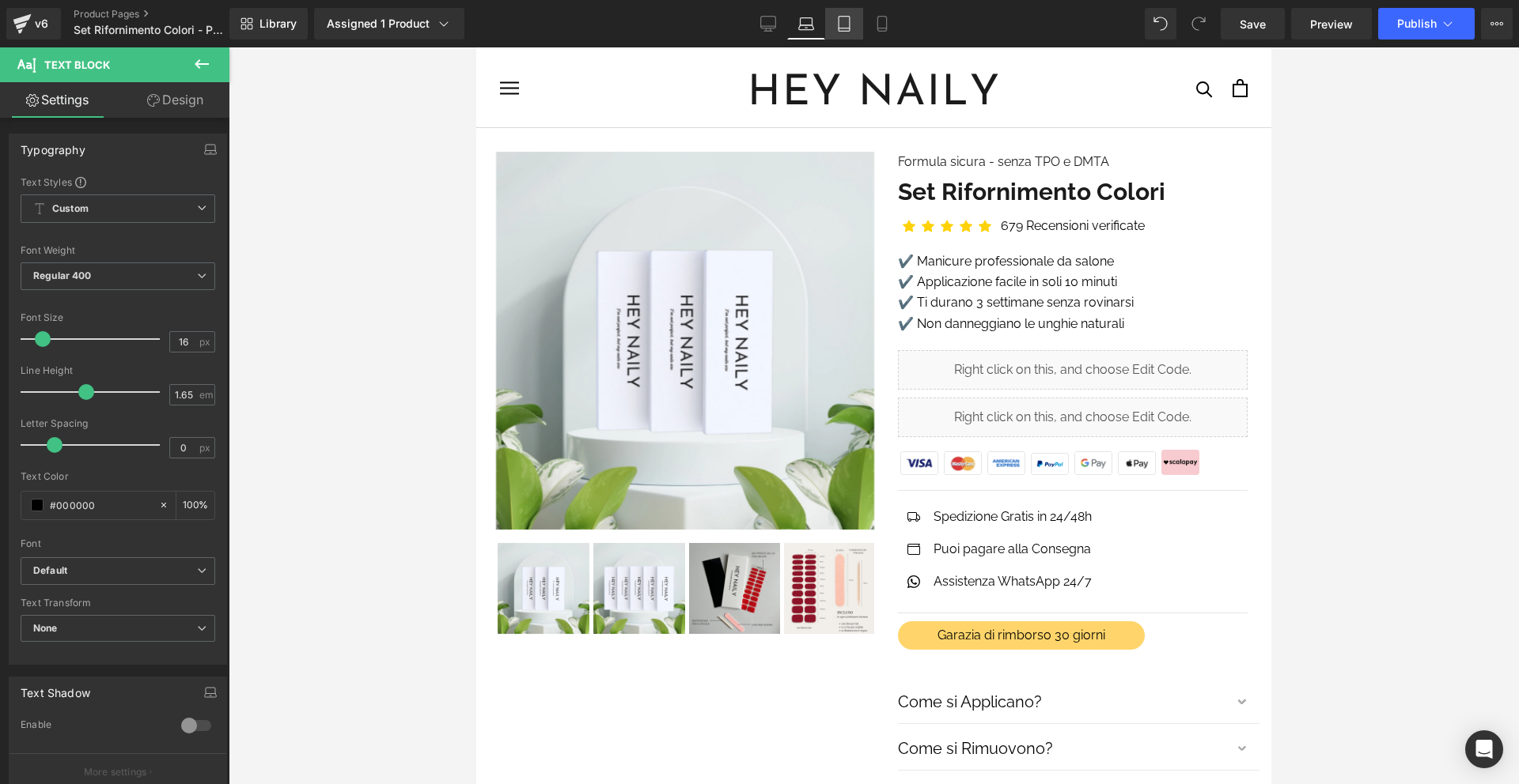
click at [852, 28] on icon at bounding box center [844, 24] width 16 height 16
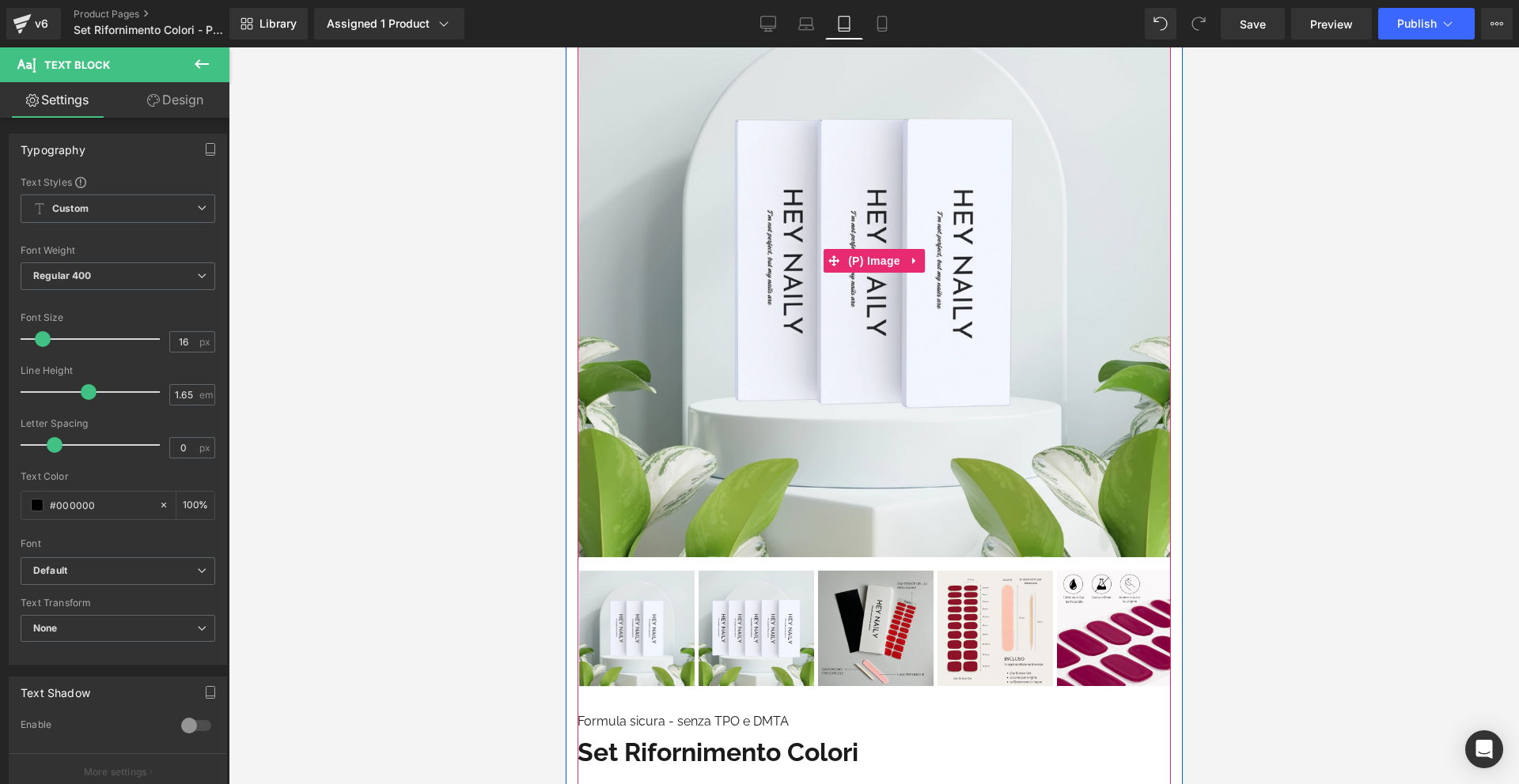
scroll to position [439, 0]
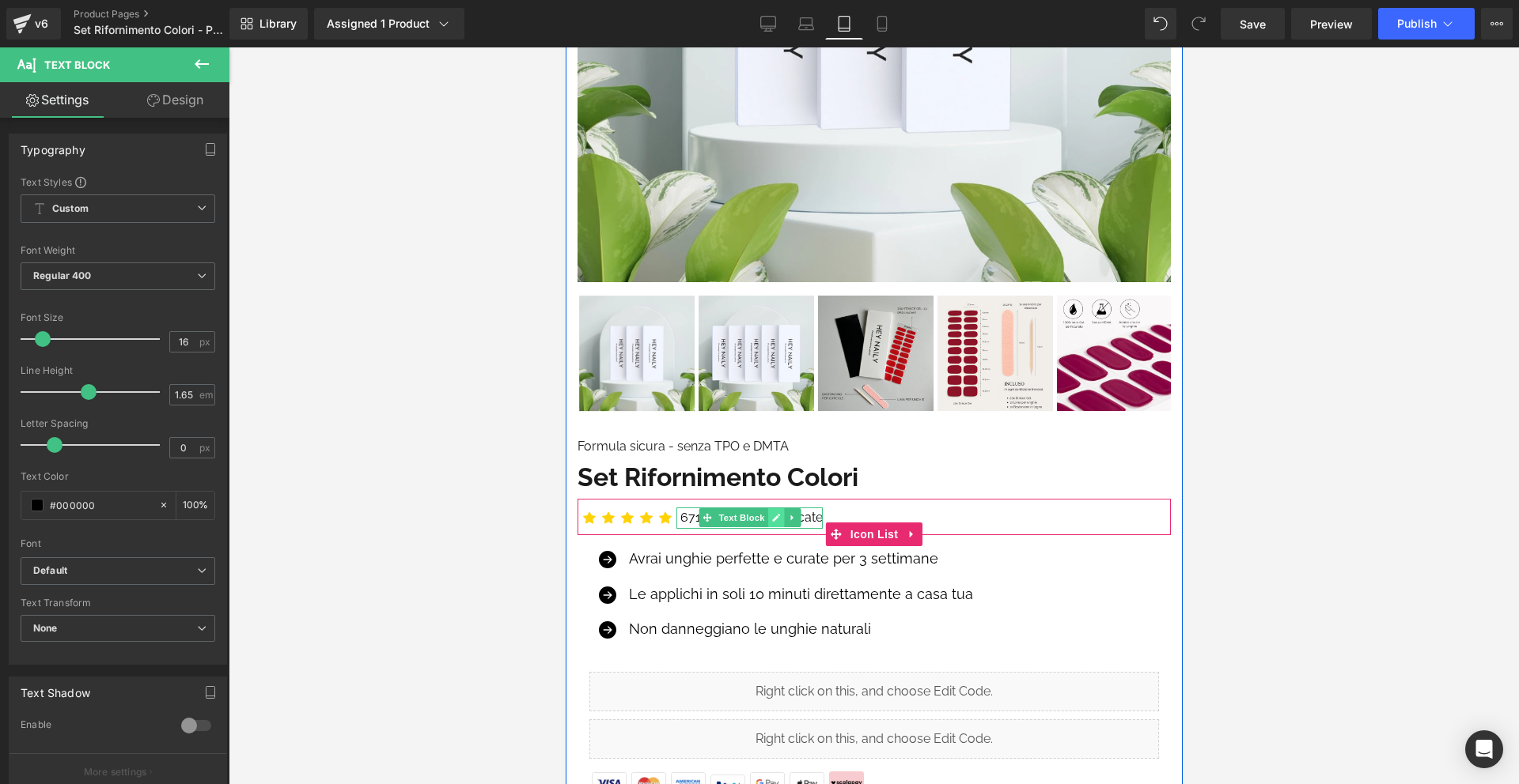
click at [767, 512] on link at bounding box center [775, 518] width 17 height 19
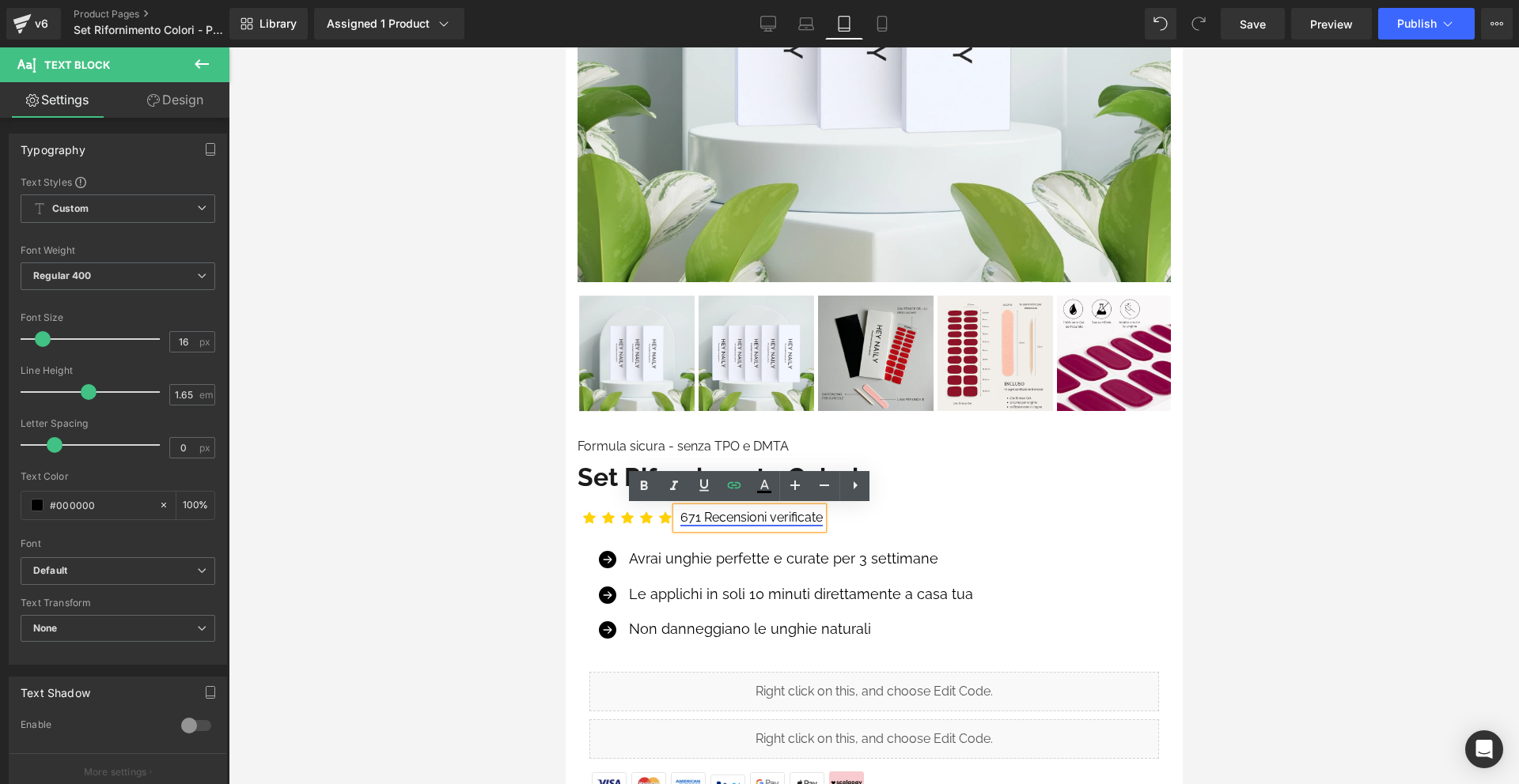
click at [699, 514] on link "671 Recensioni verificate" at bounding box center [751, 517] width 143 height 15
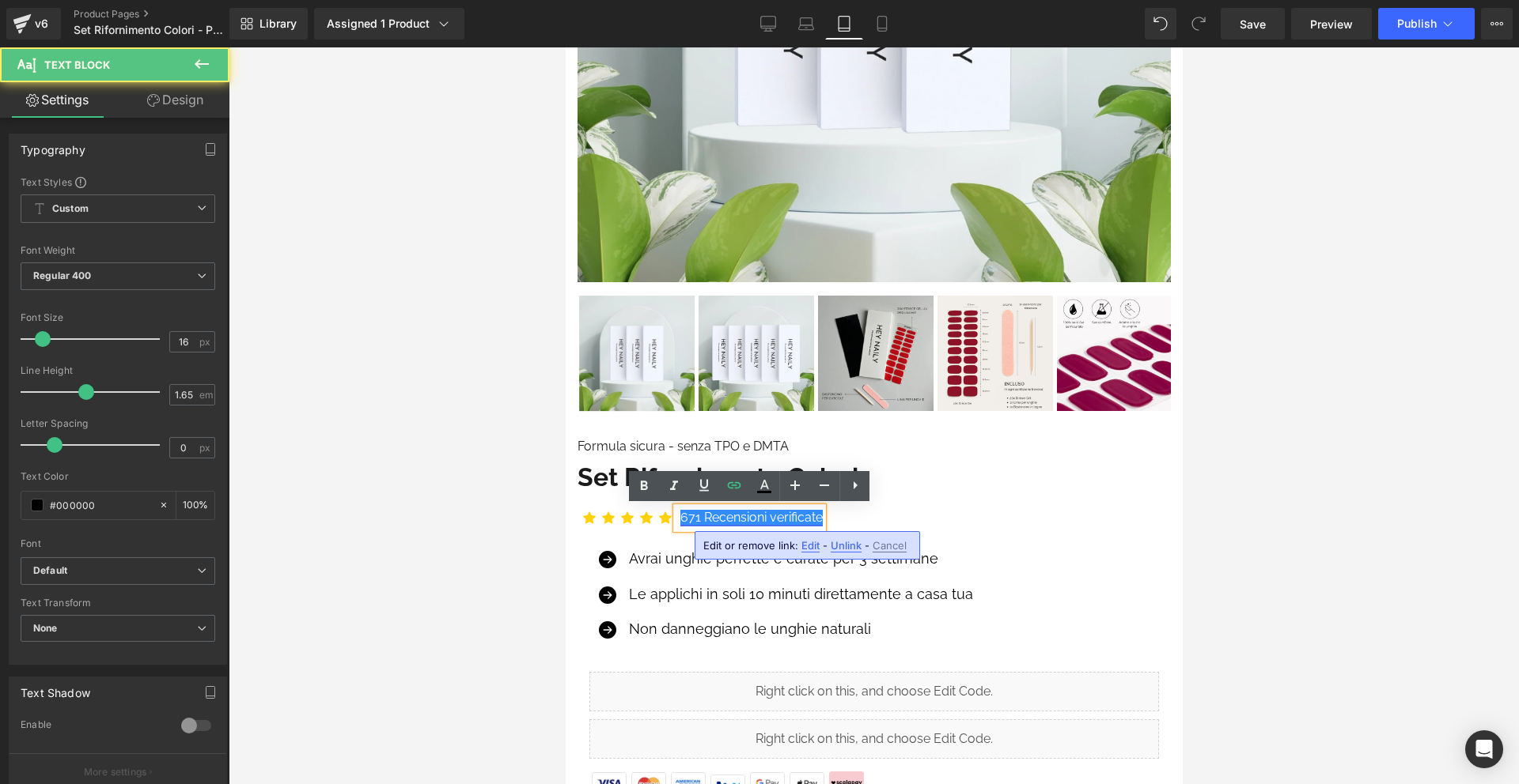
click at [699, 514] on link "671 Recensioni verificate" at bounding box center [751, 517] width 143 height 15
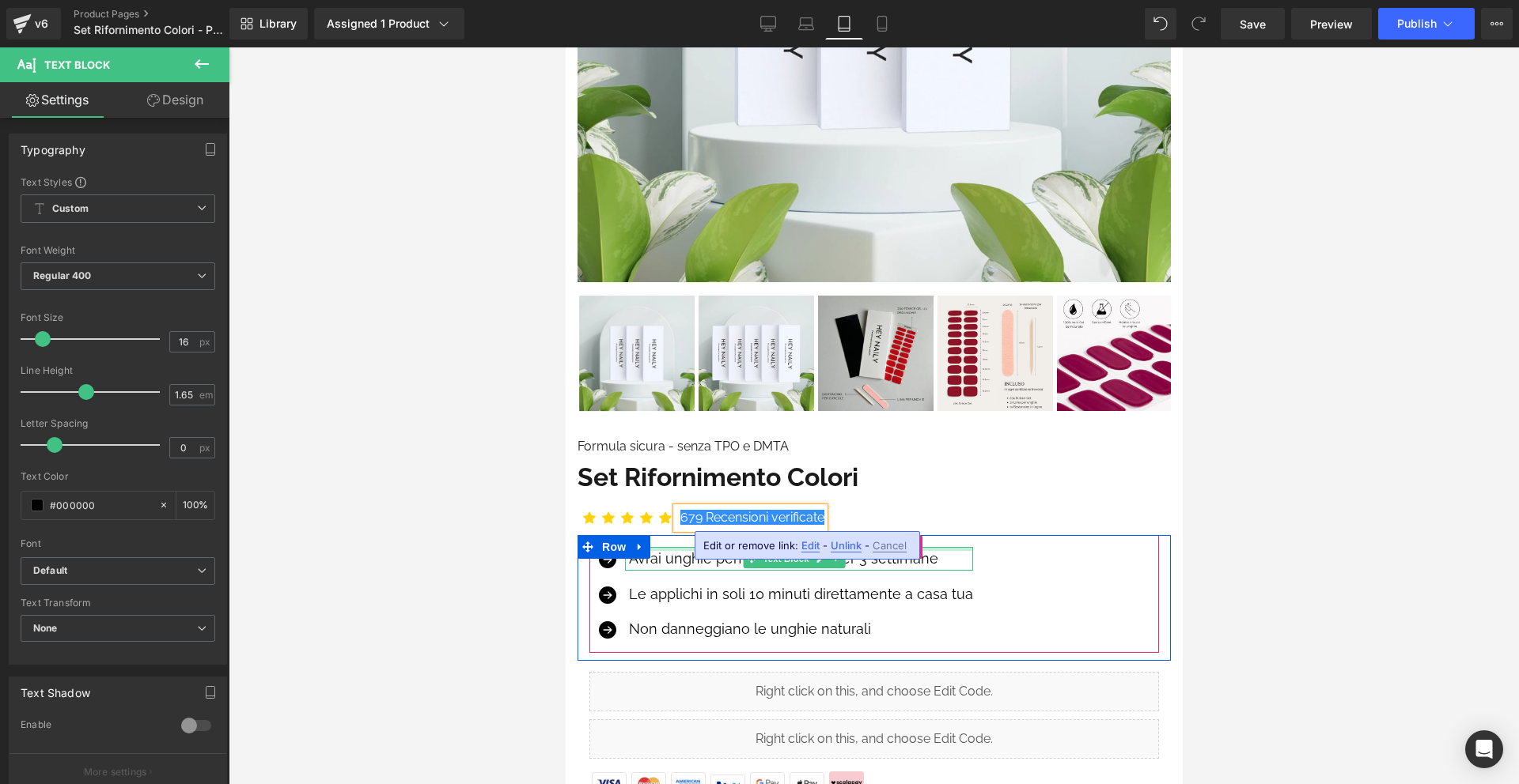
click at [670, 547] on div at bounding box center [798, 549] width 348 height 4
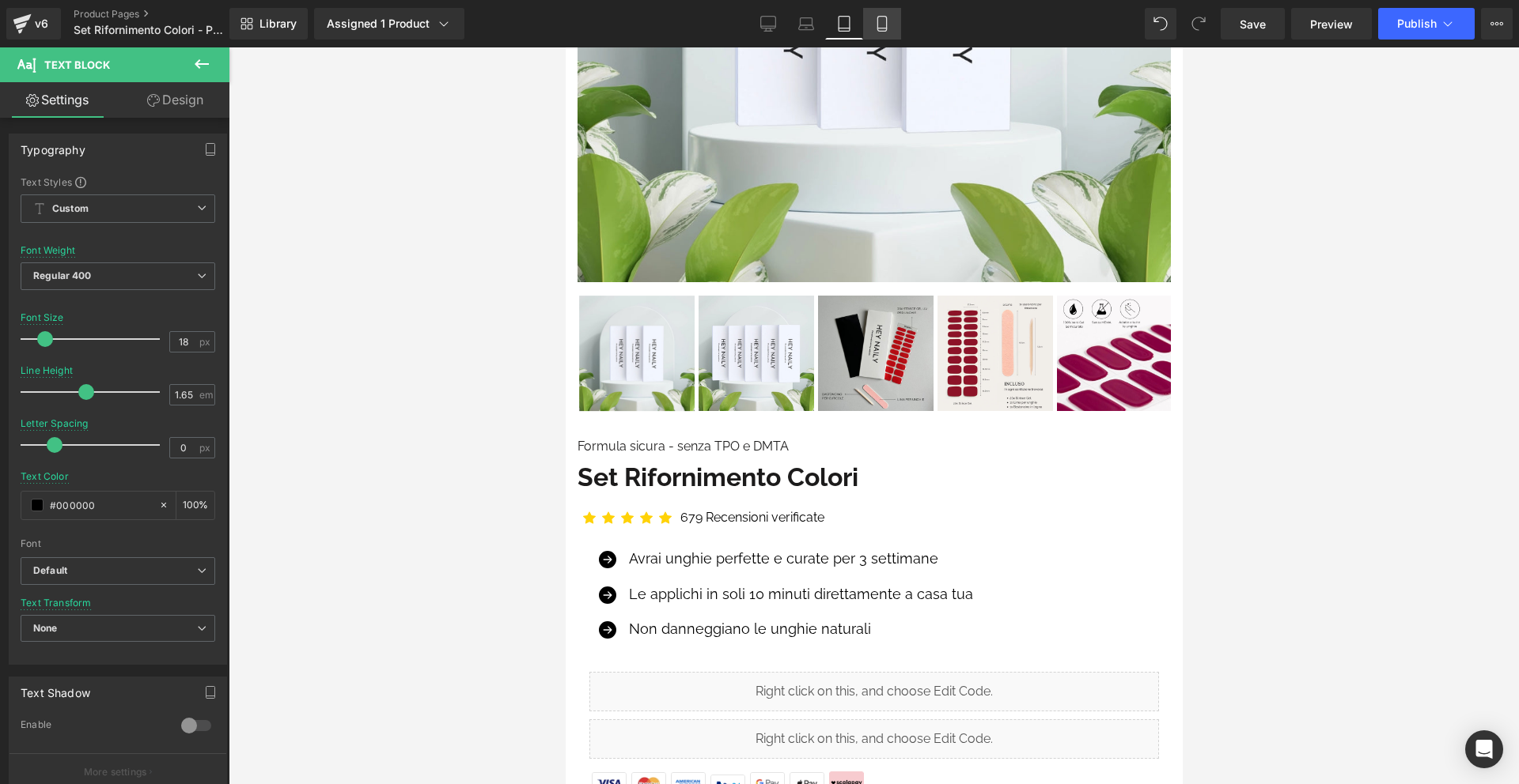
click at [873, 26] on link "Mobile" at bounding box center [882, 24] width 38 height 32
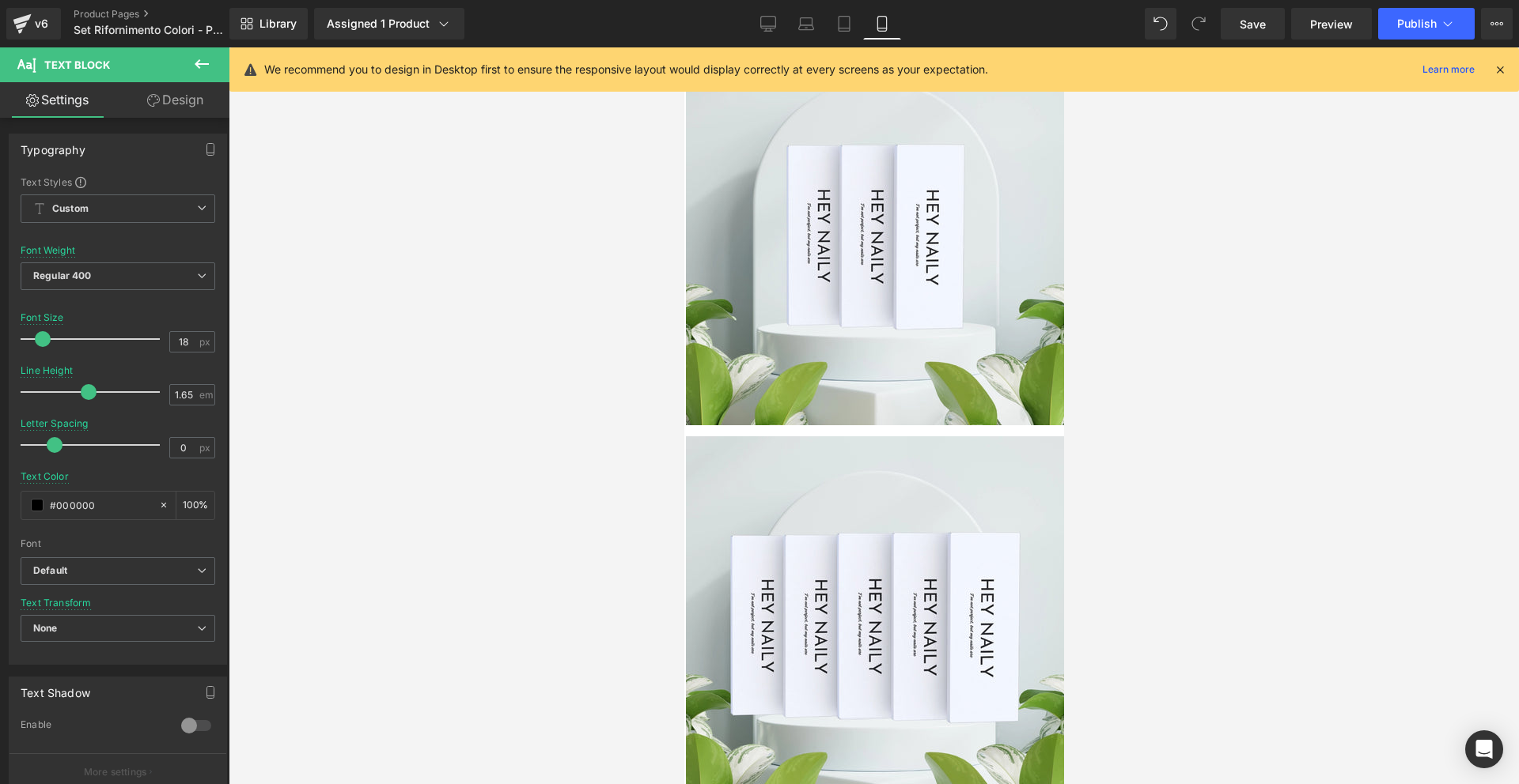
scroll to position [0, 0]
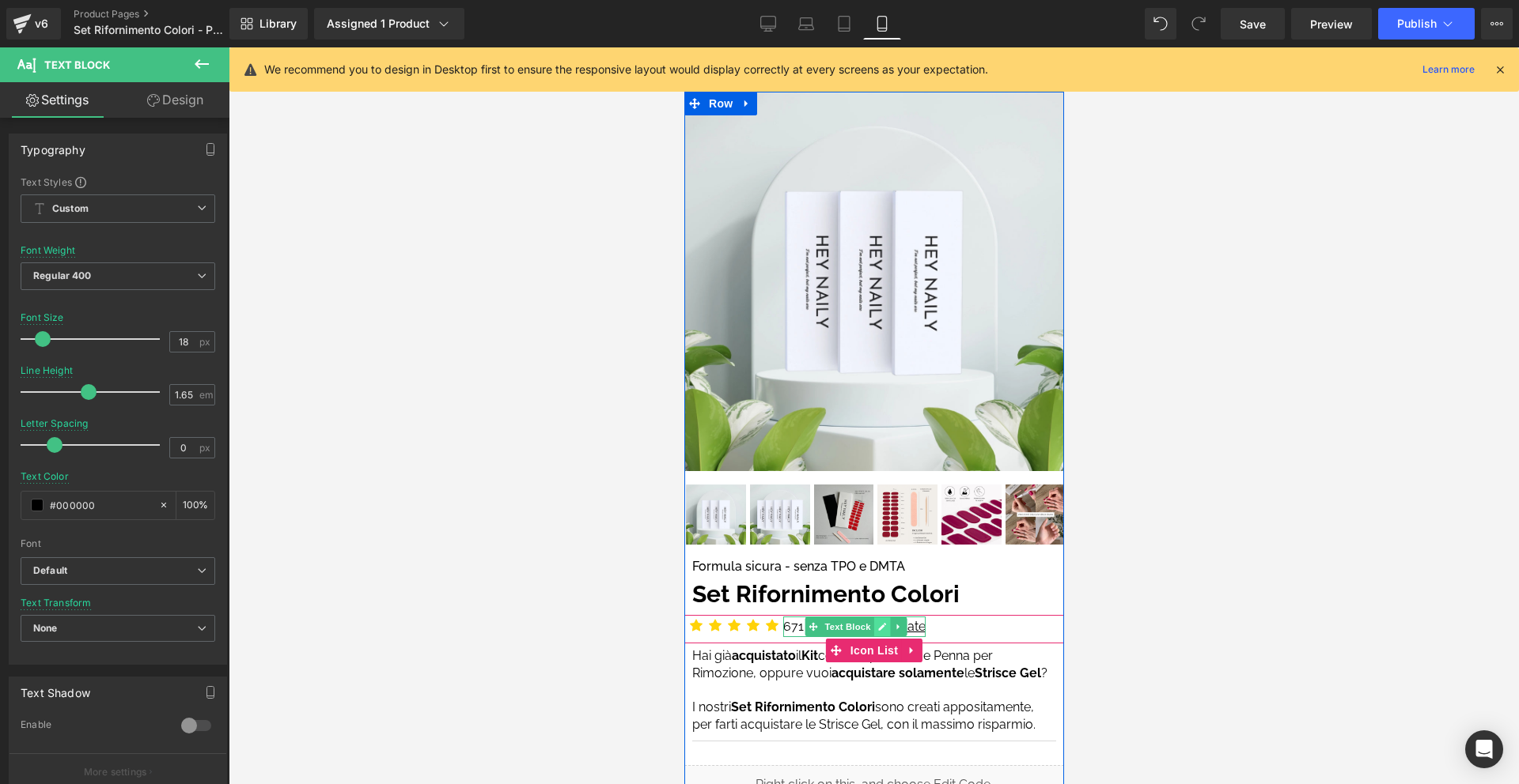
click at [884, 625] on icon at bounding box center [881, 627] width 8 height 8
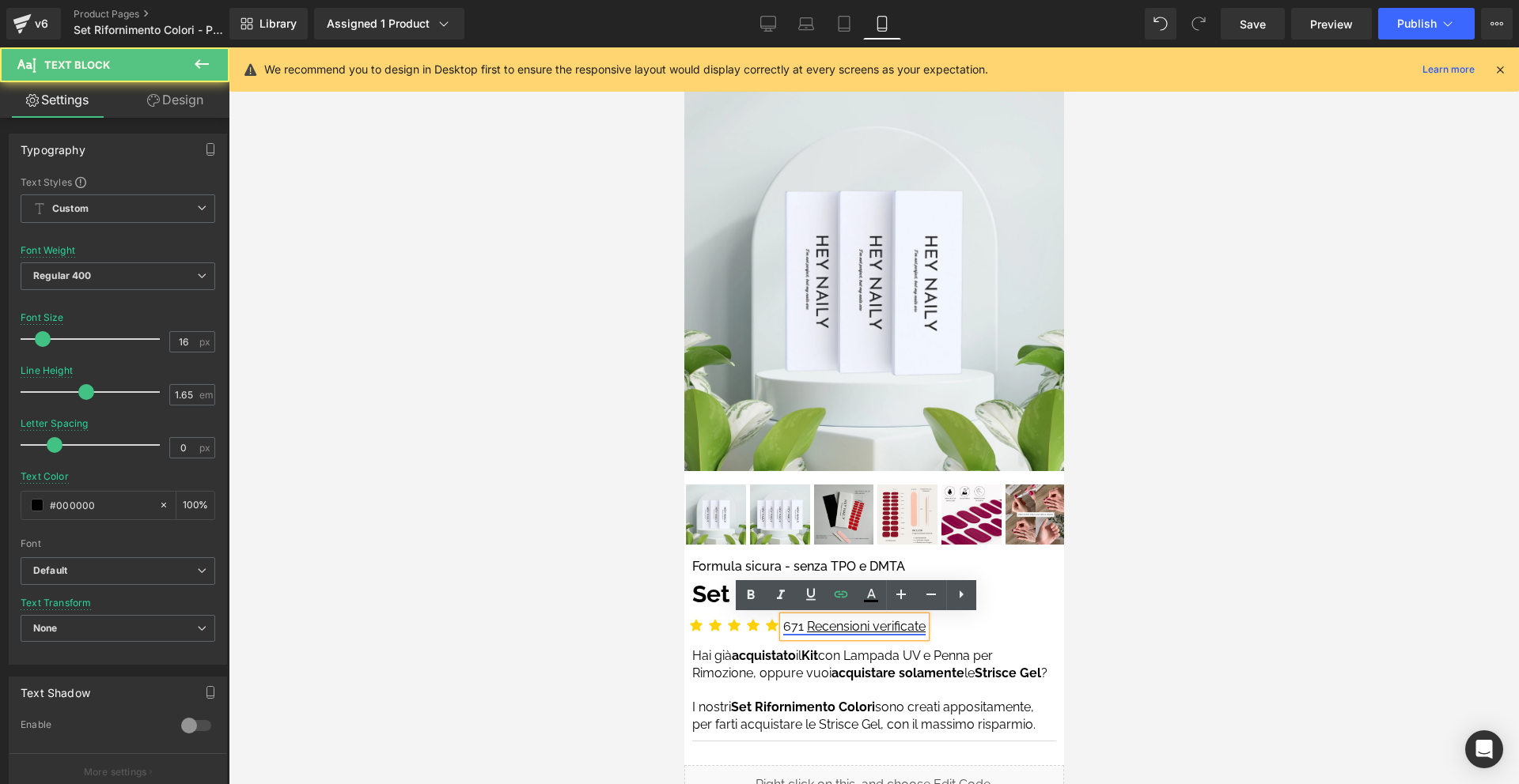
click at [801, 623] on link "671 Recensioni verificate" at bounding box center [853, 626] width 143 height 15
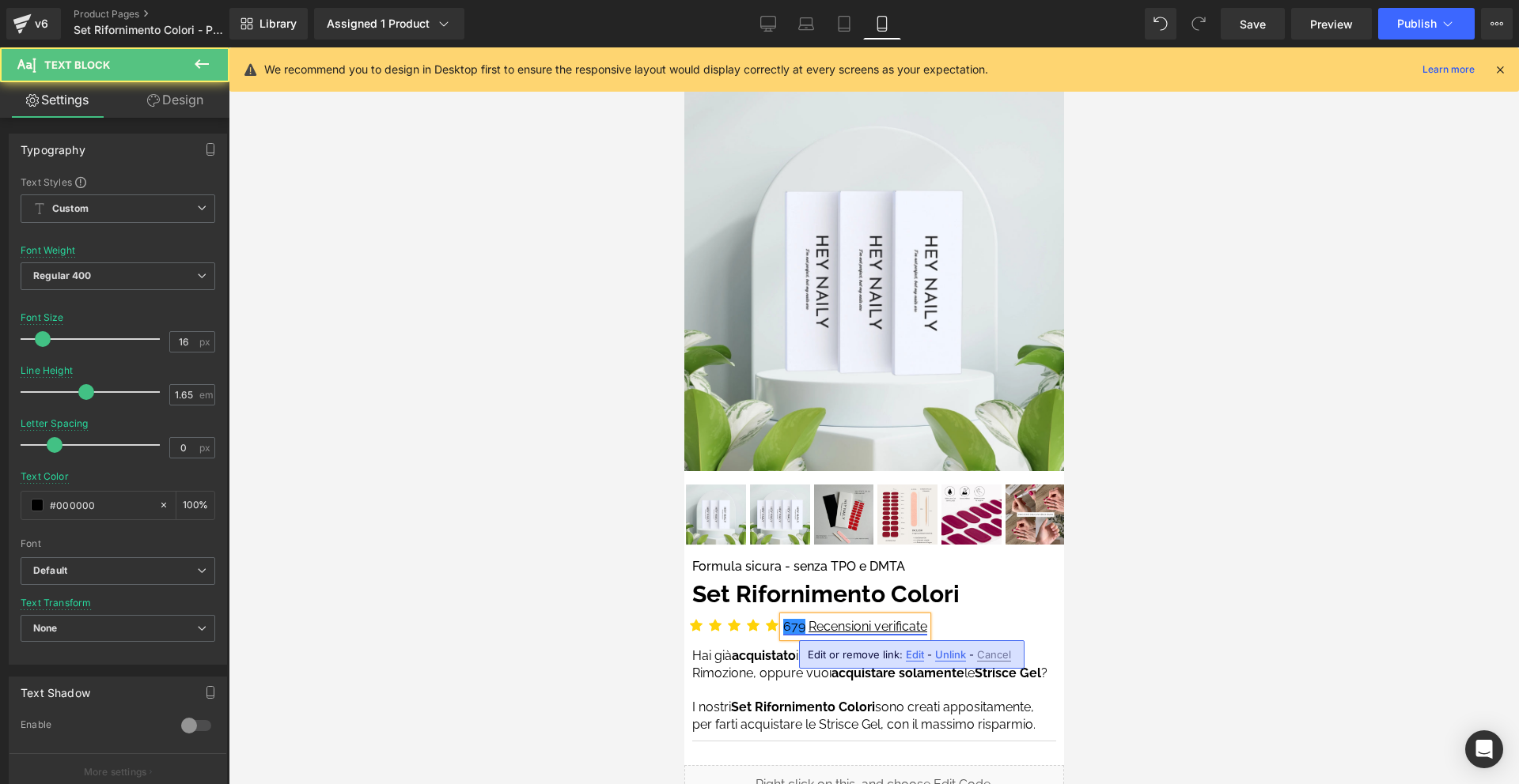
click at [791, 626] on link "679 Recensioni verificate" at bounding box center [854, 626] width 144 height 15
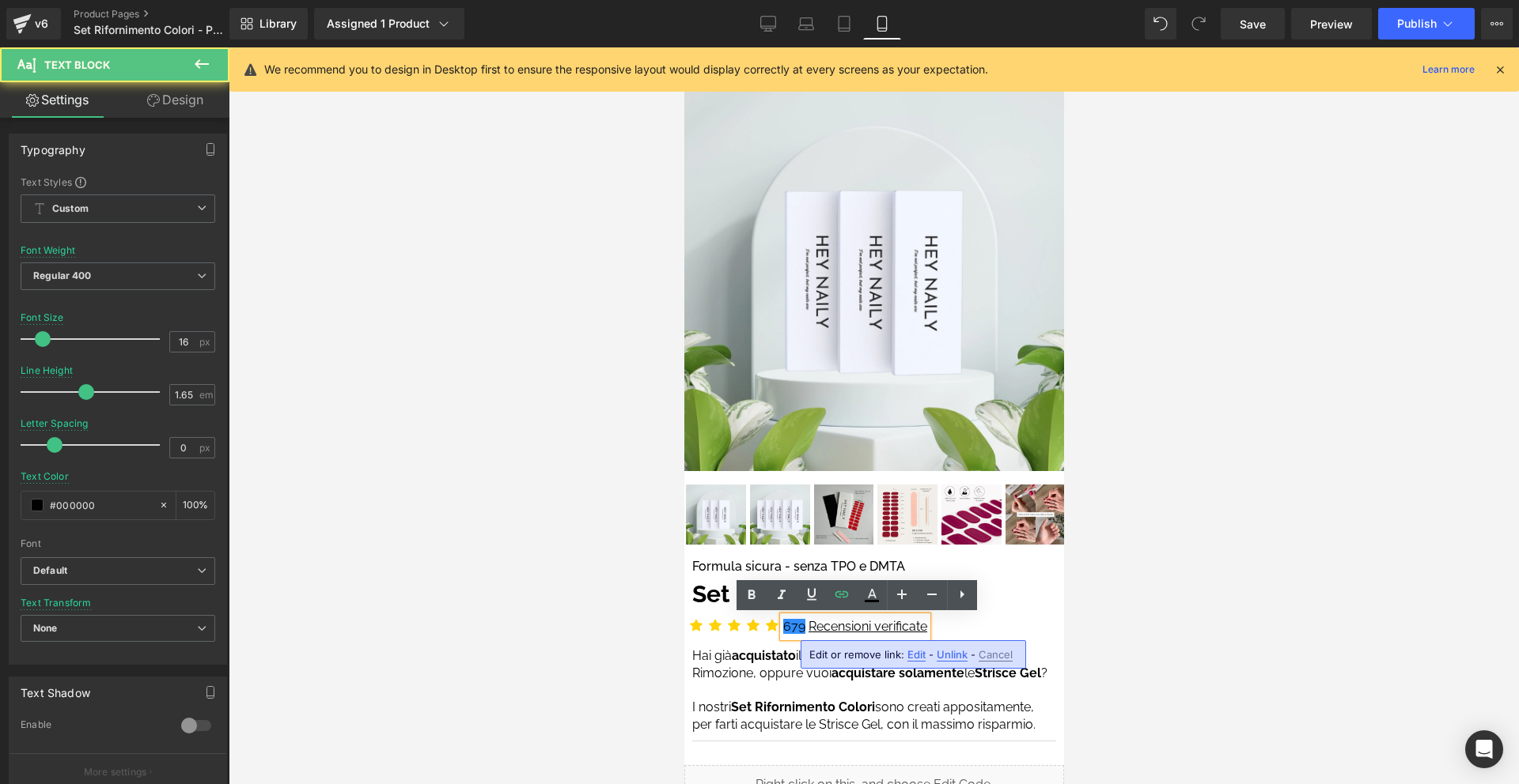
click at [781, 657] on span "acquistato" at bounding box center [763, 656] width 64 height 15
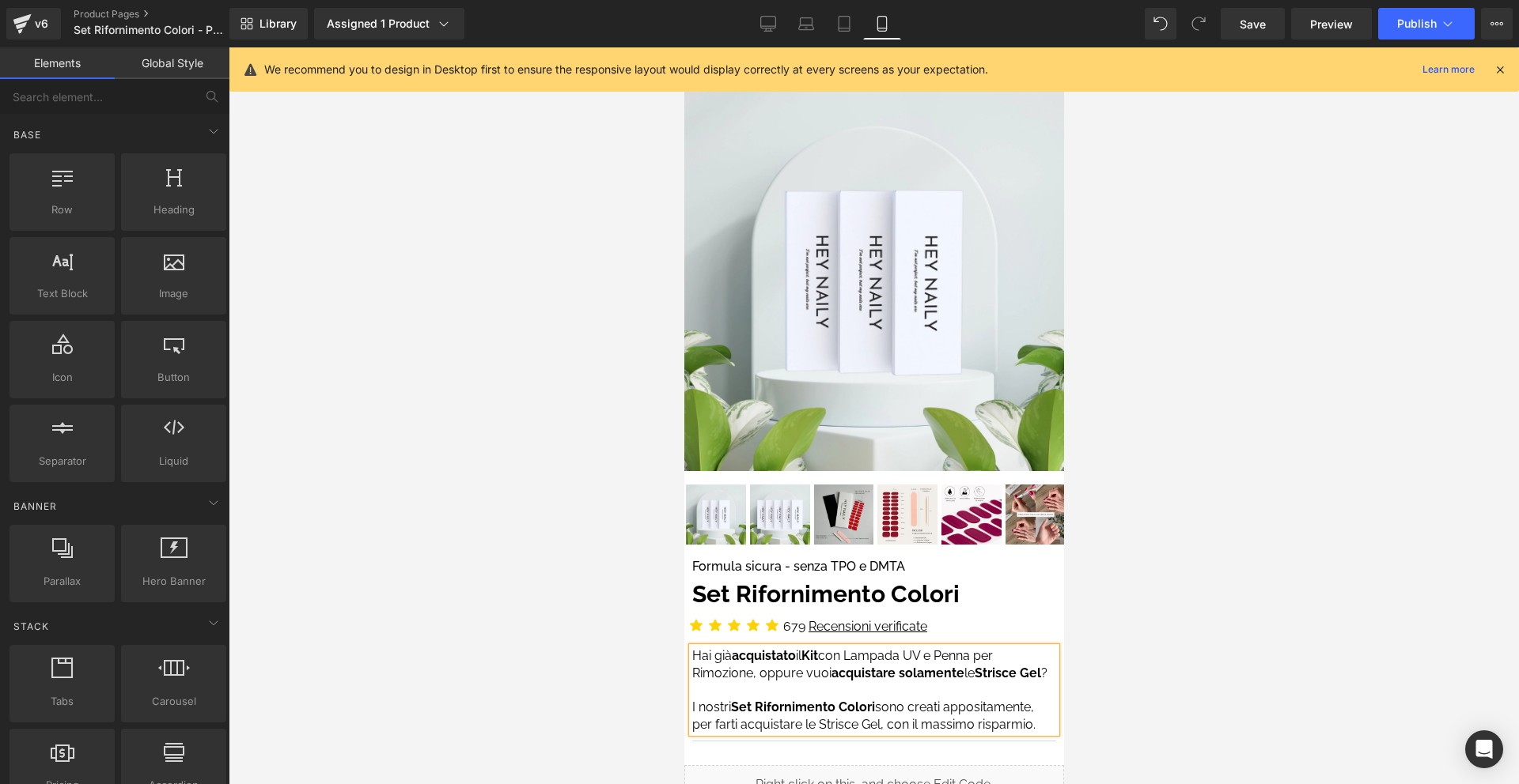
click at [1107, 578] on div at bounding box center [873, 416] width 1291 height 737
click at [1503, 66] on icon at bounding box center [1500, 70] width 14 height 14
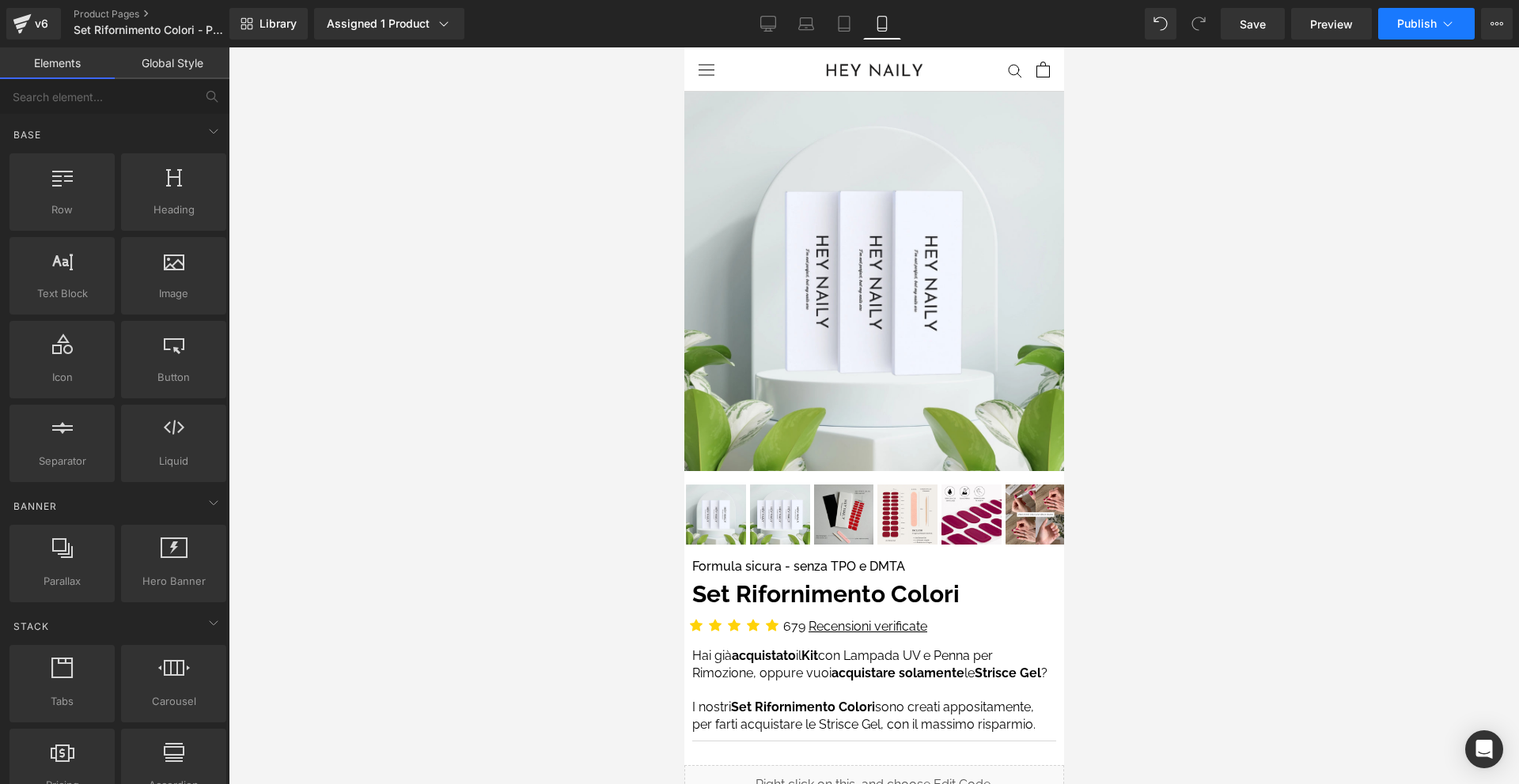
click at [1414, 25] on span "Publish" at bounding box center [1417, 24] width 40 height 13
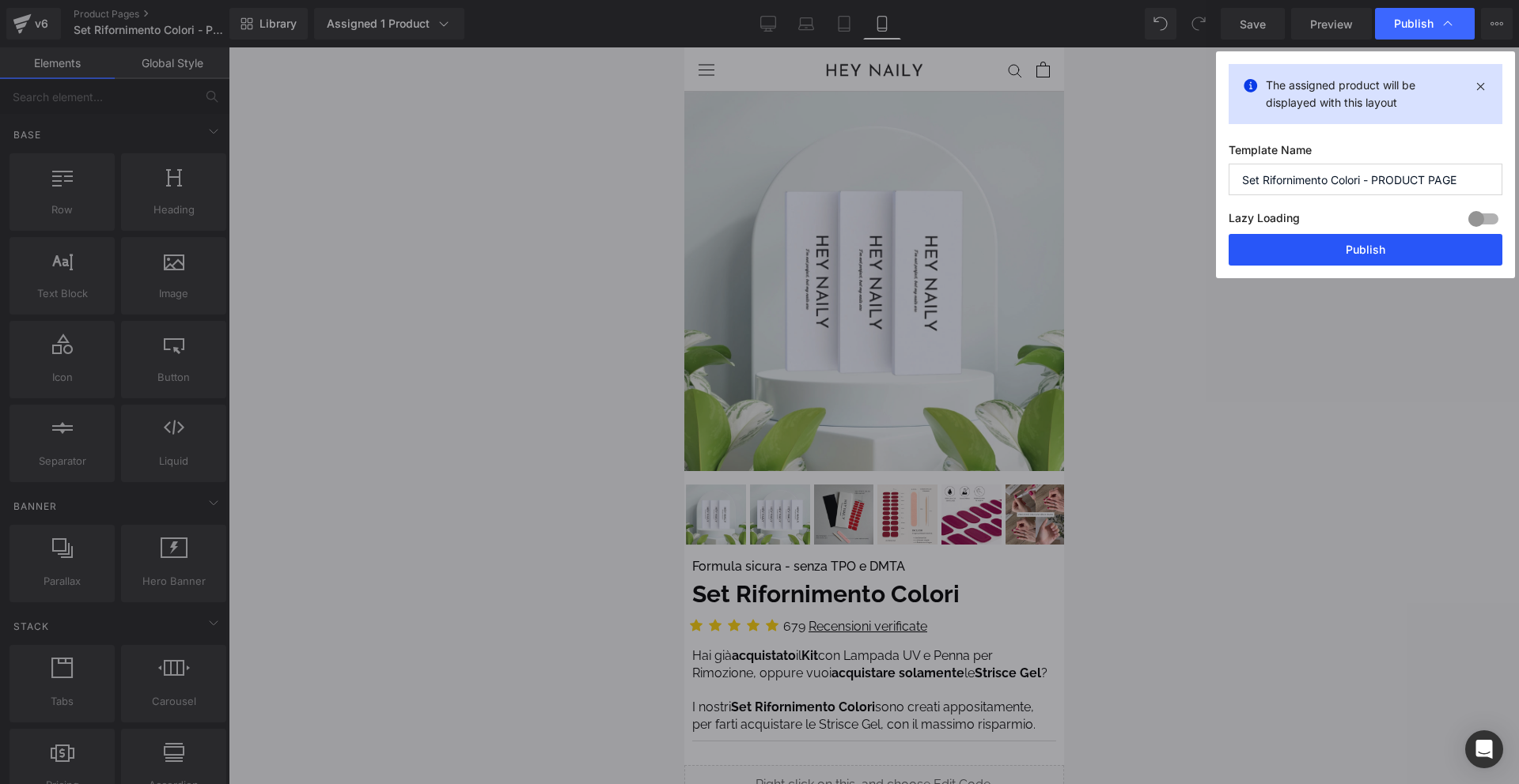
click at [1379, 245] on button "Publish" at bounding box center [1365, 250] width 274 height 32
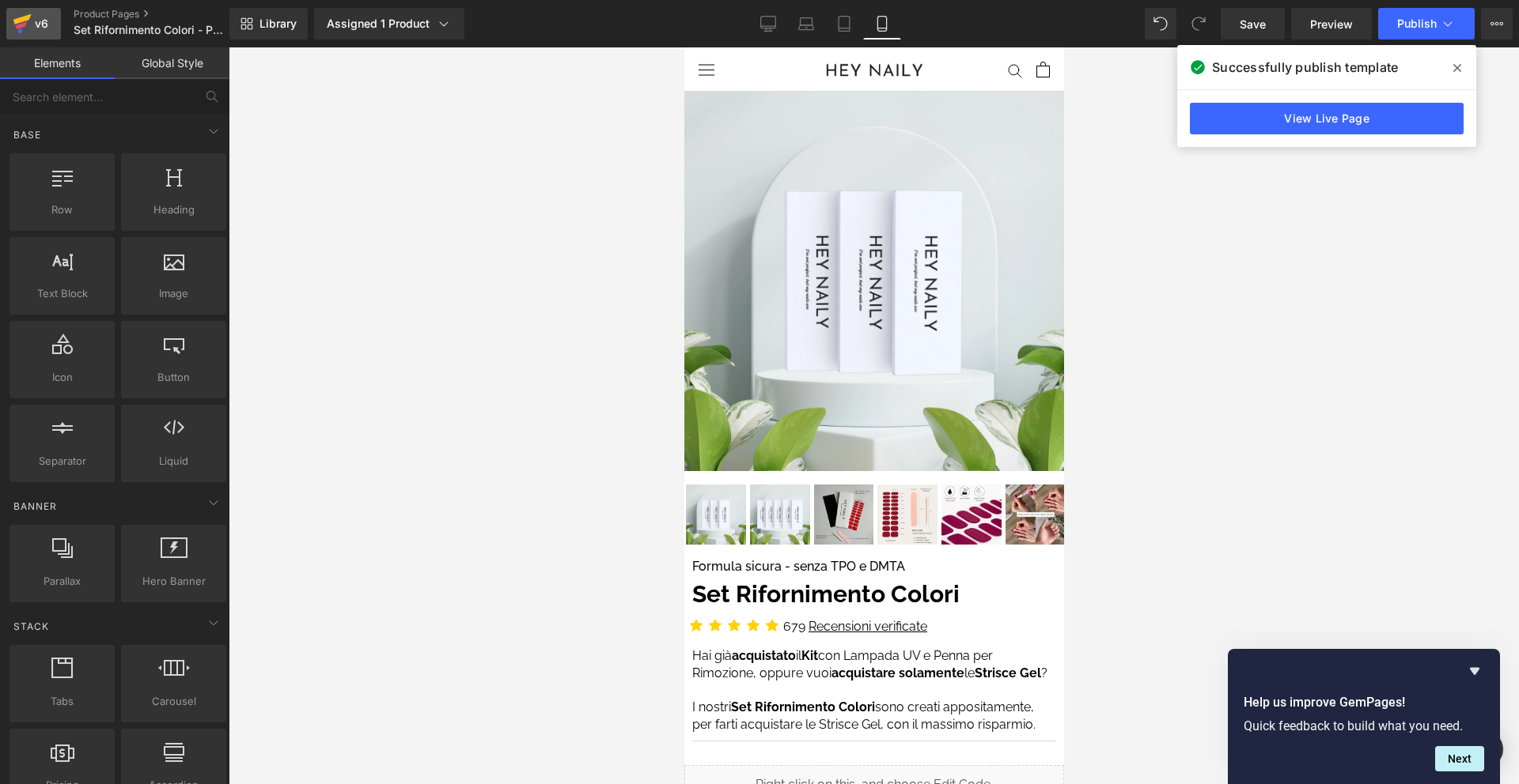
click at [25, 19] on icon at bounding box center [22, 19] width 18 height 10
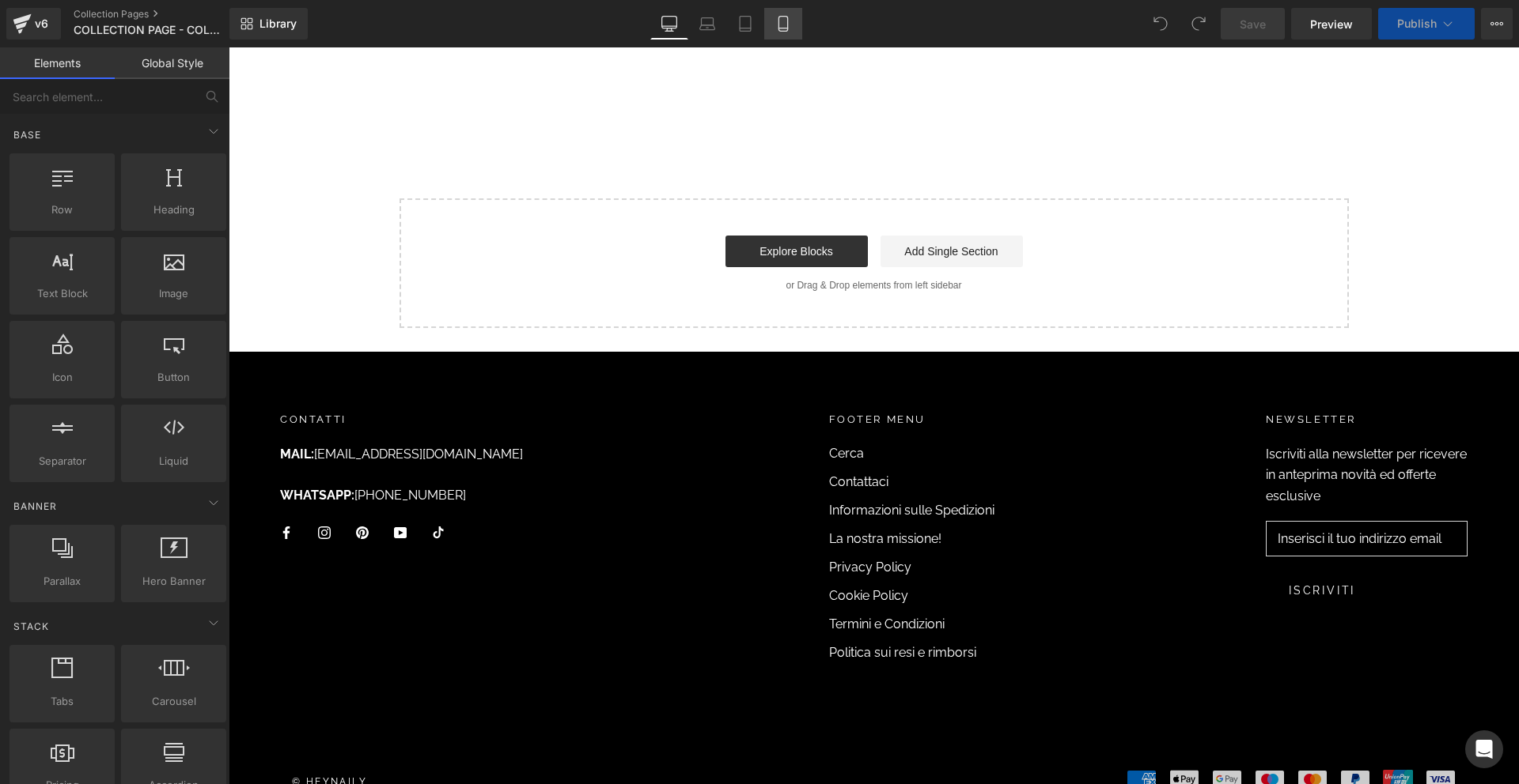
click at [786, 25] on icon at bounding box center [783, 24] width 16 height 16
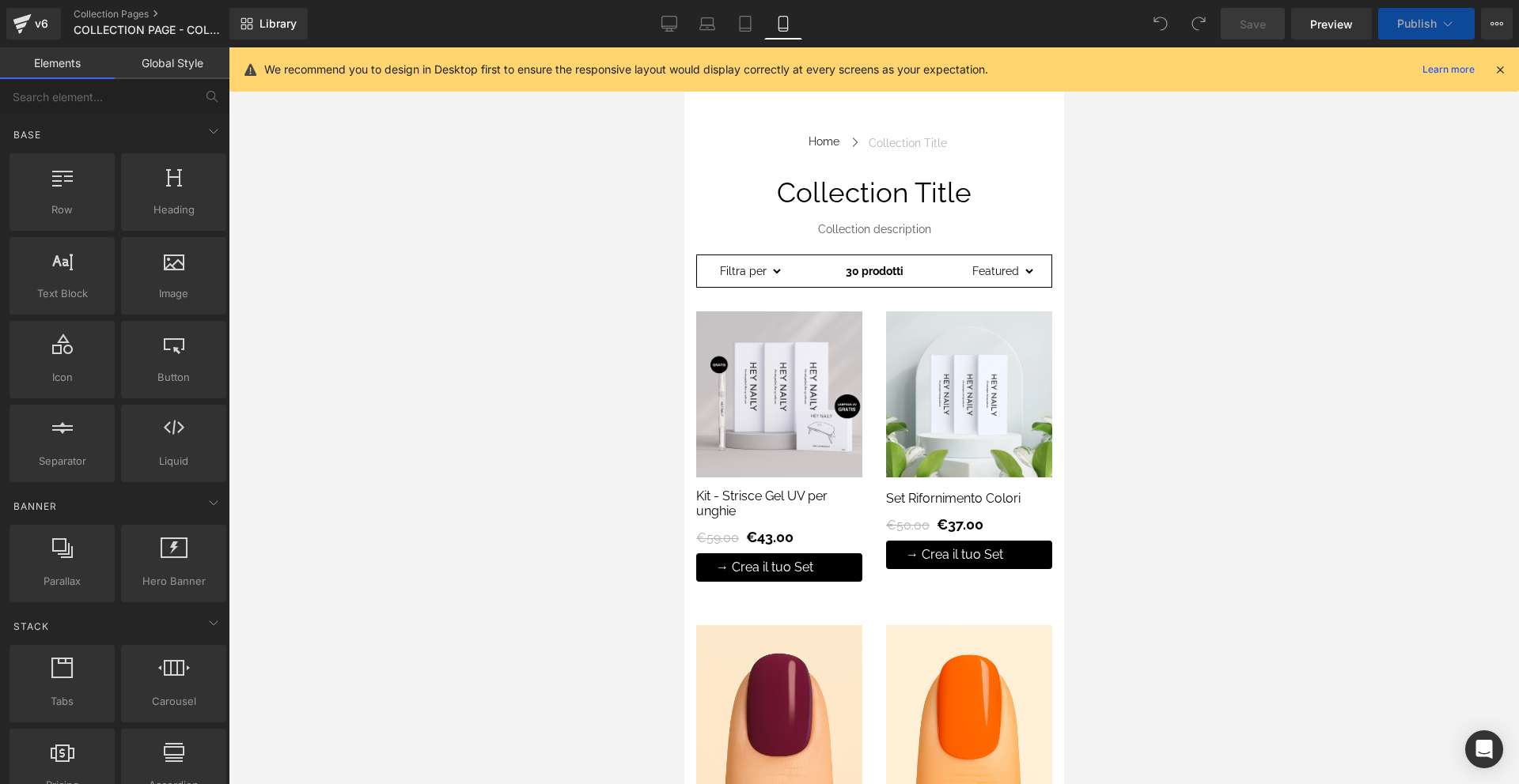
click at [1494, 72] on icon at bounding box center [1500, 70] width 14 height 14
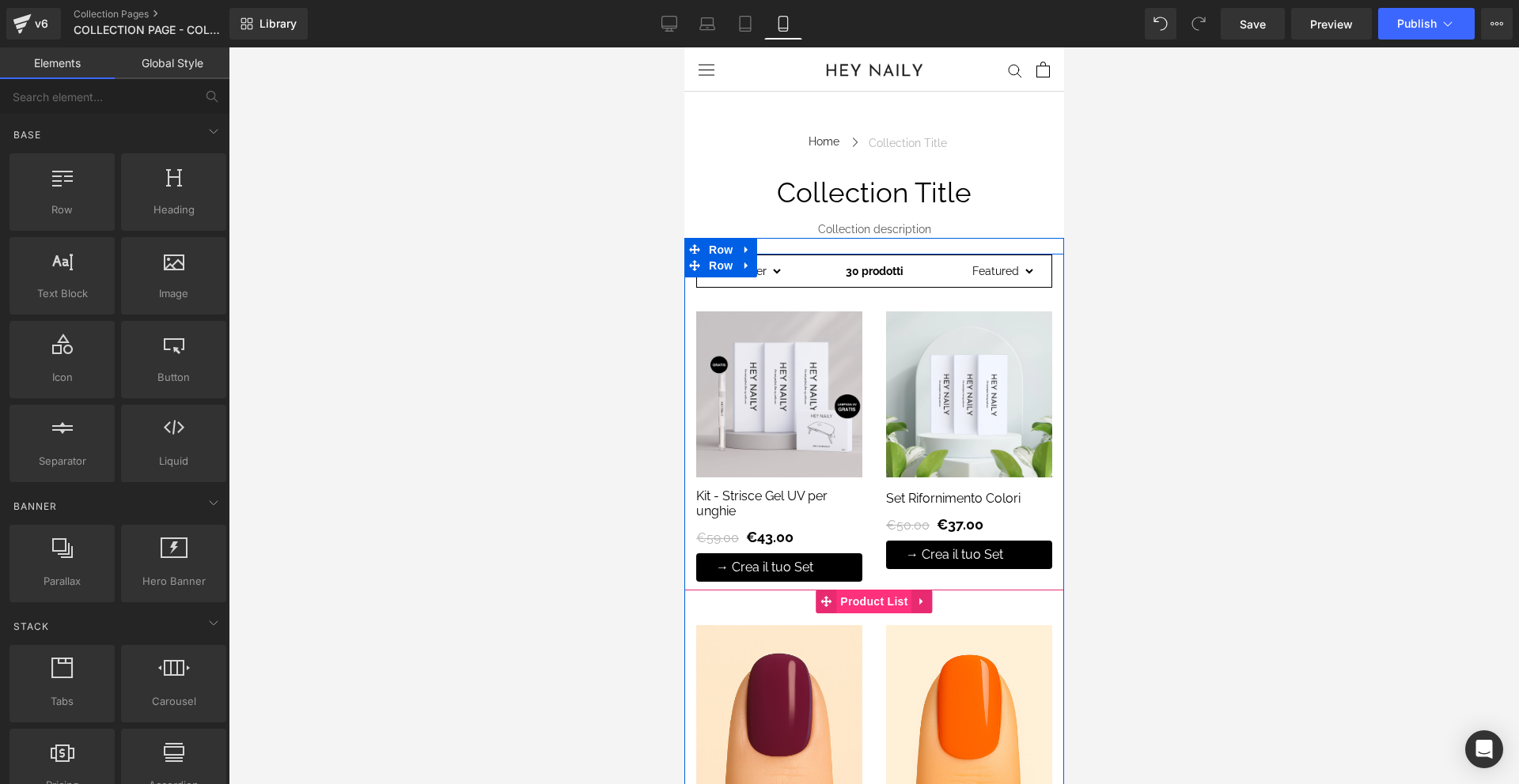
click at [853, 602] on span "Product List" at bounding box center [873, 602] width 75 height 24
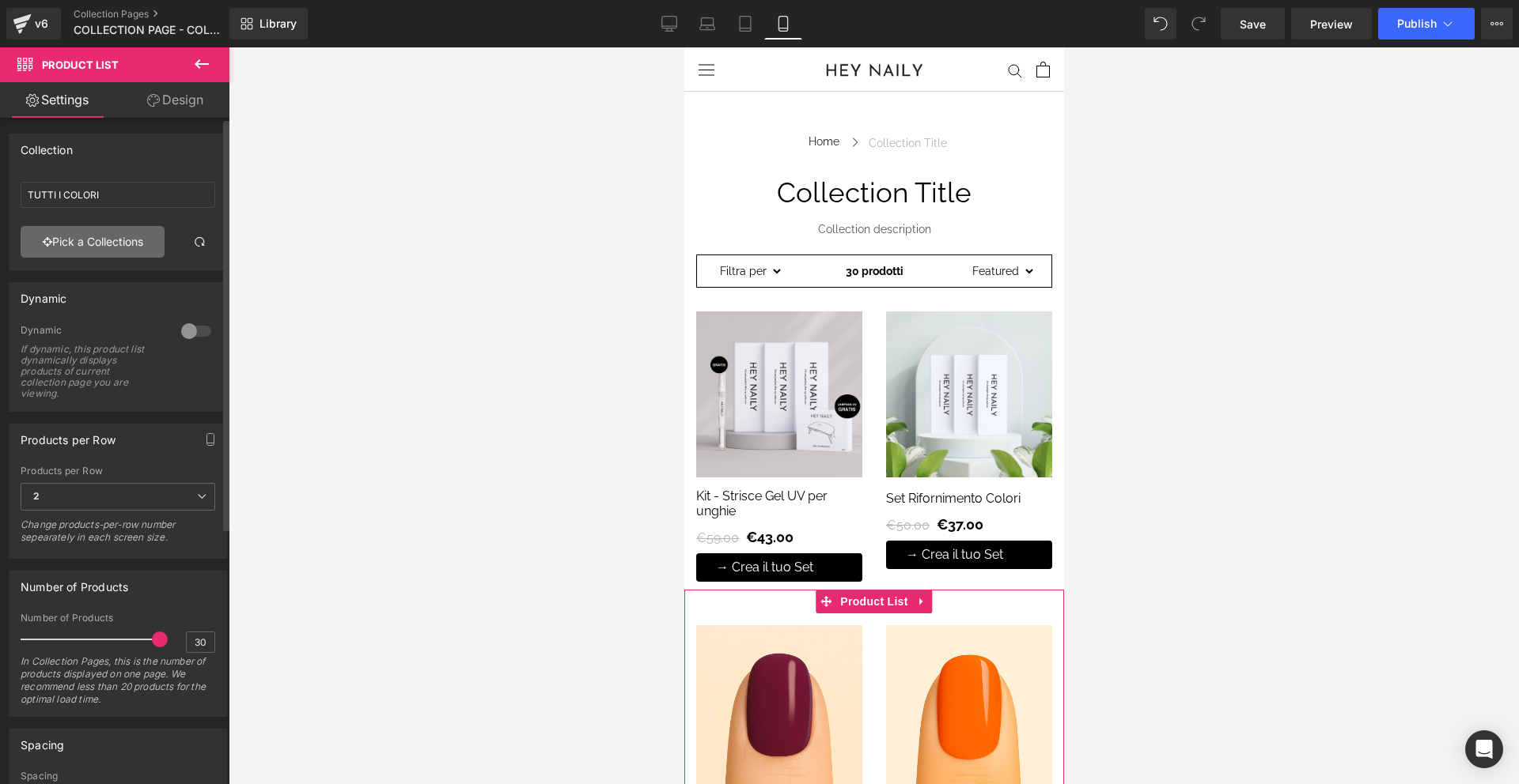
click at [98, 235] on link "Pick a Collections" at bounding box center [93, 242] width 144 height 32
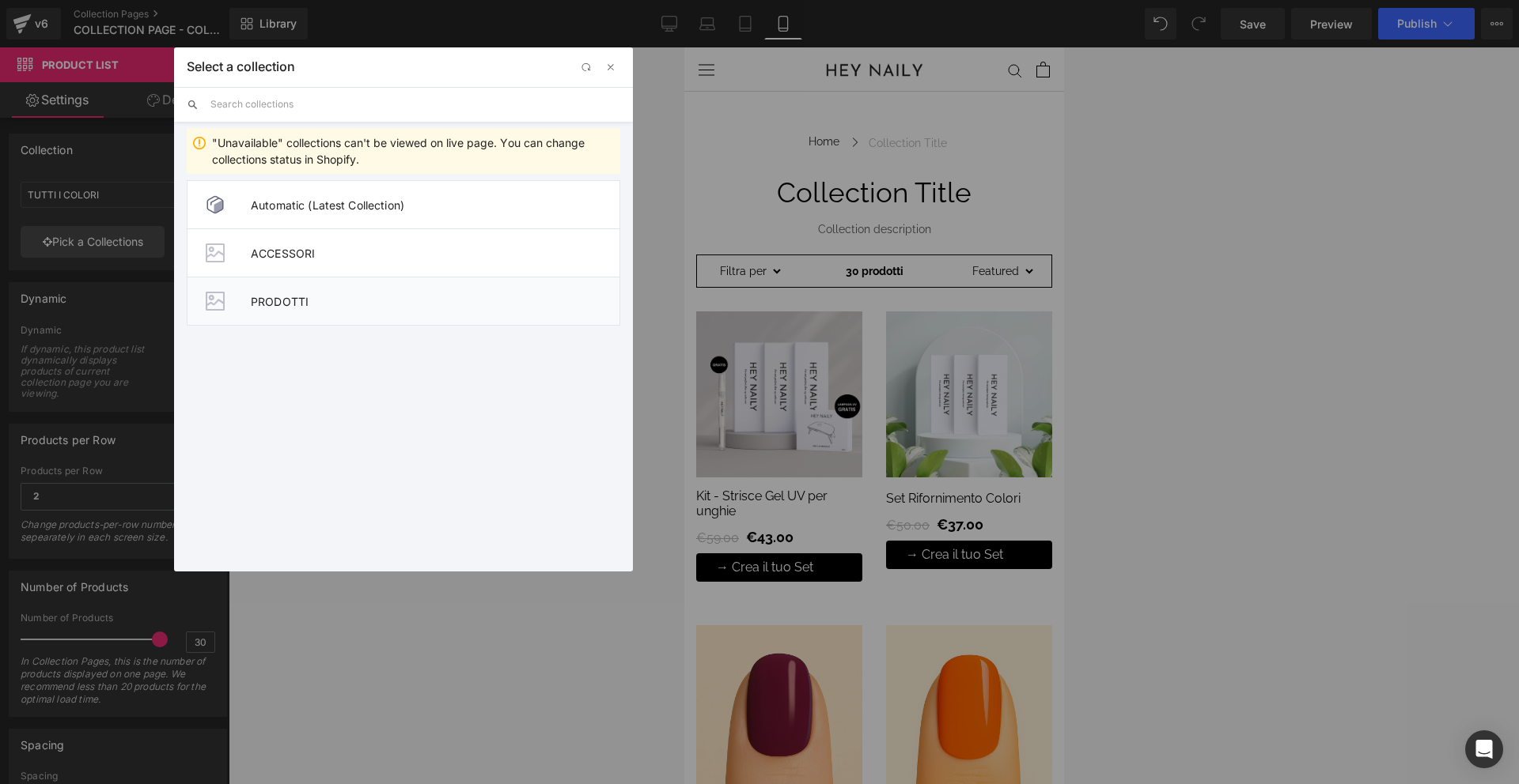
click at [333, 300] on span "PRODOTTI" at bounding box center [435, 301] width 369 height 13
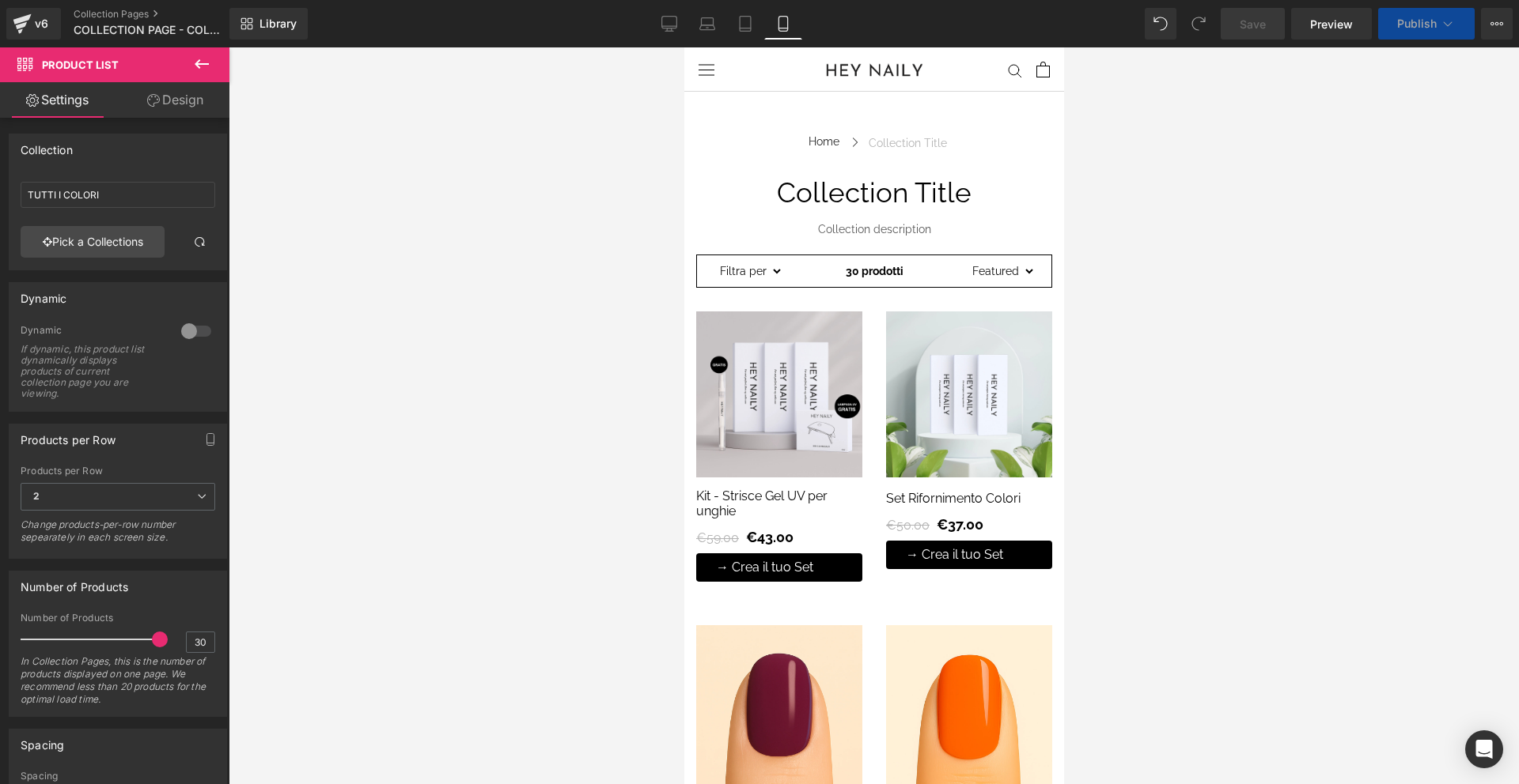
type input "PRODOTTI"
click at [1423, 25] on span "Publish" at bounding box center [1417, 24] width 40 height 13
click at [40, 10] on link "v6" at bounding box center [33, 24] width 55 height 32
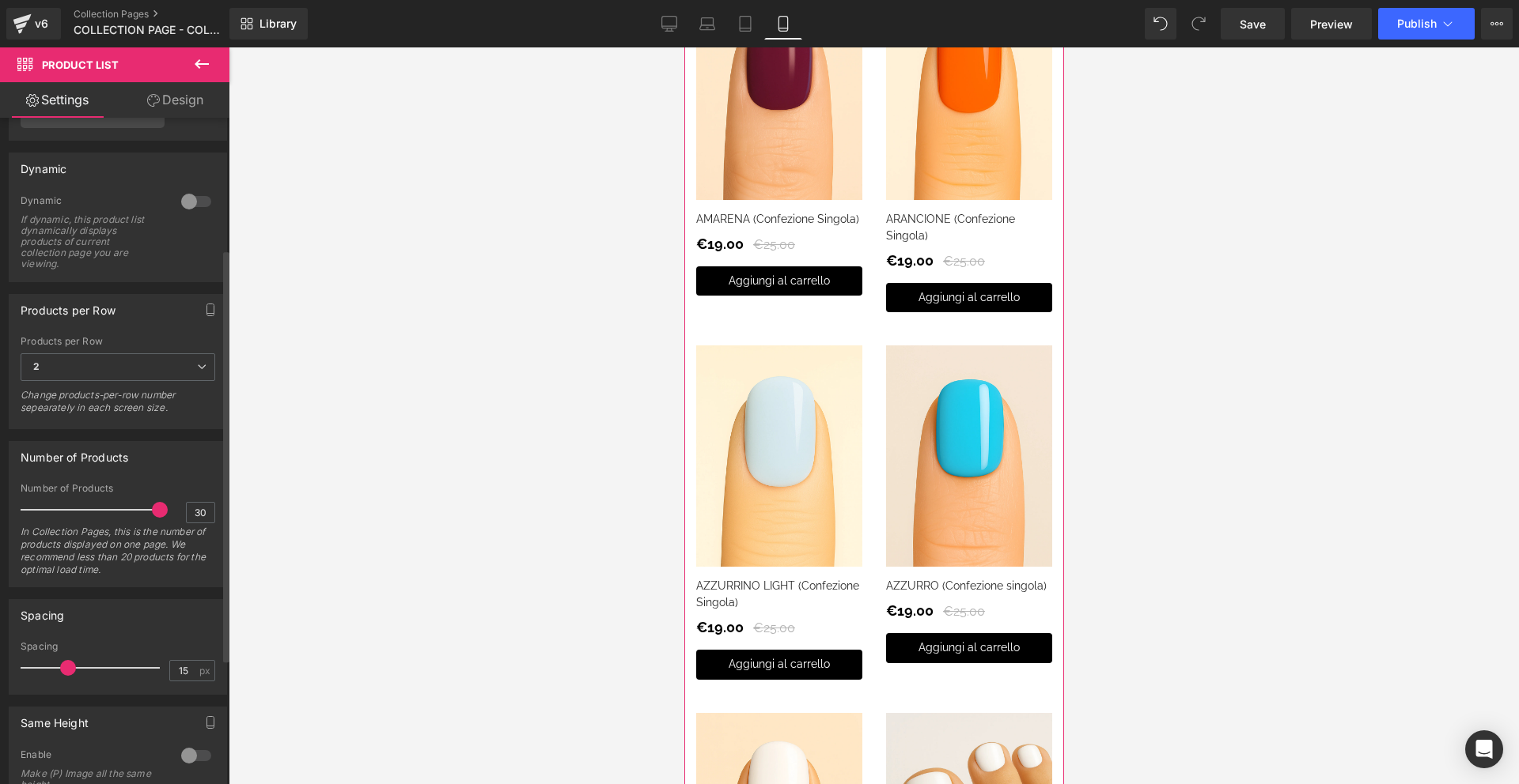
scroll to position [231, 0]
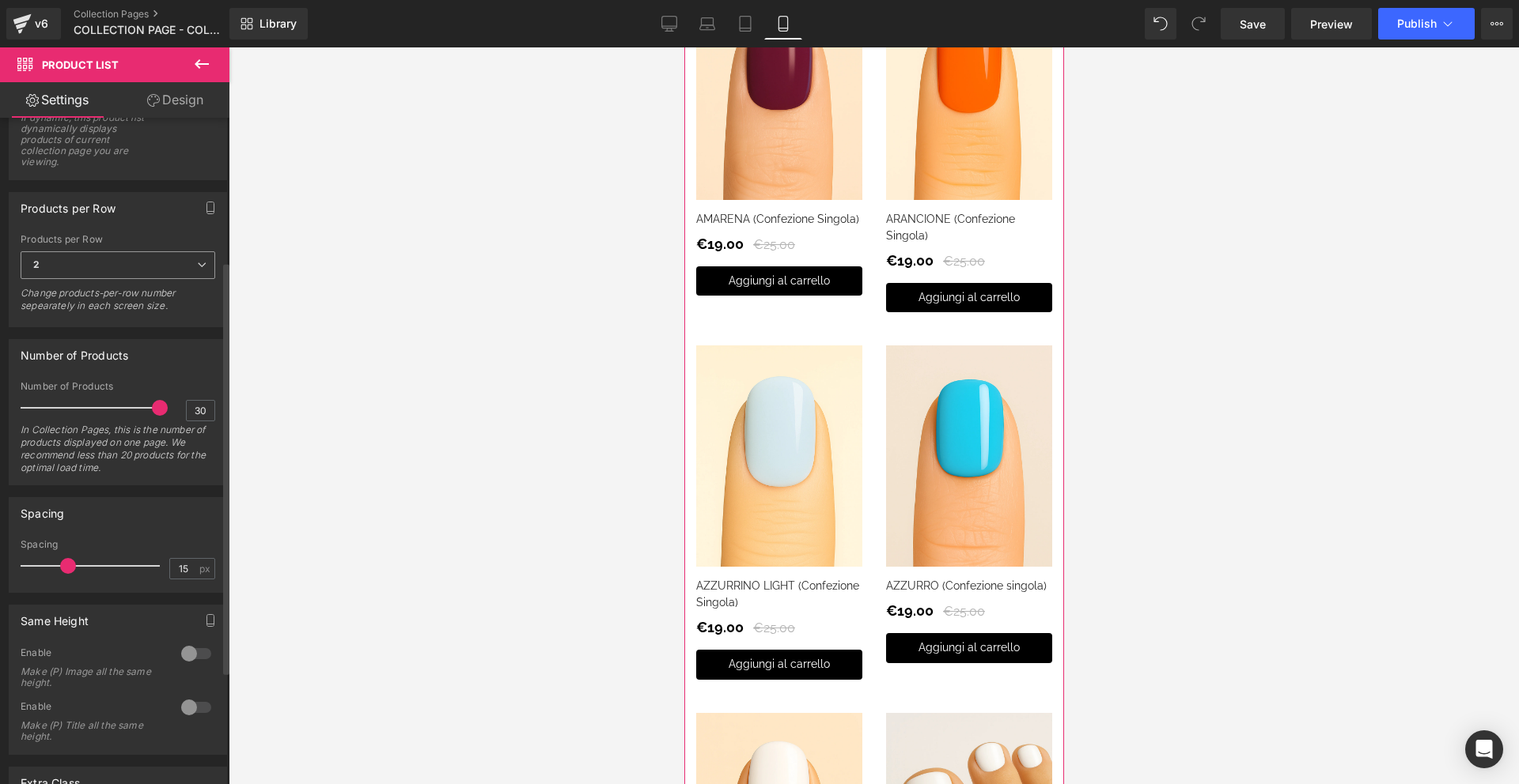
click at [125, 270] on span "2" at bounding box center [117, 265] width 194 height 28
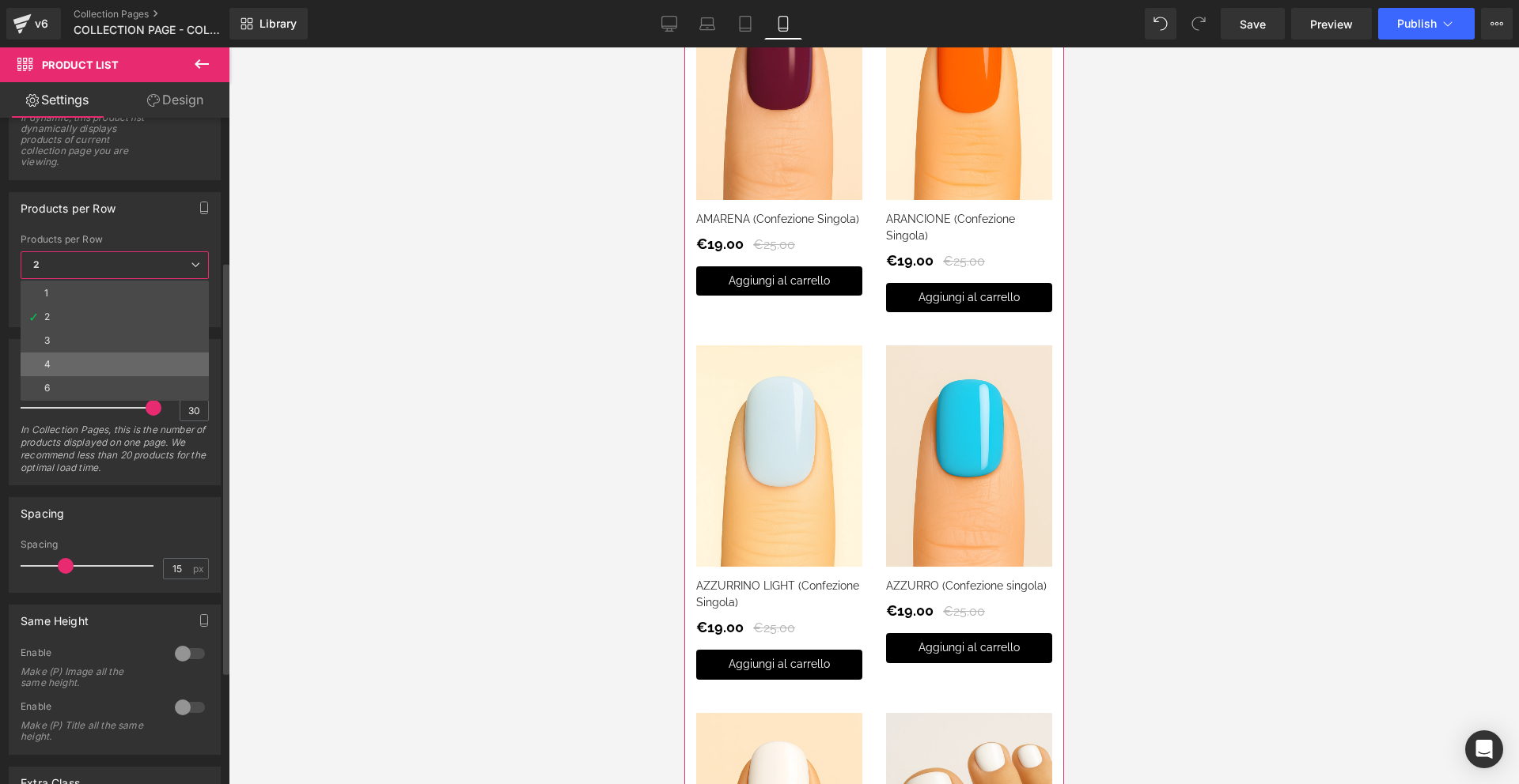
click at [120, 358] on li "4" at bounding box center [114, 365] width 188 height 24
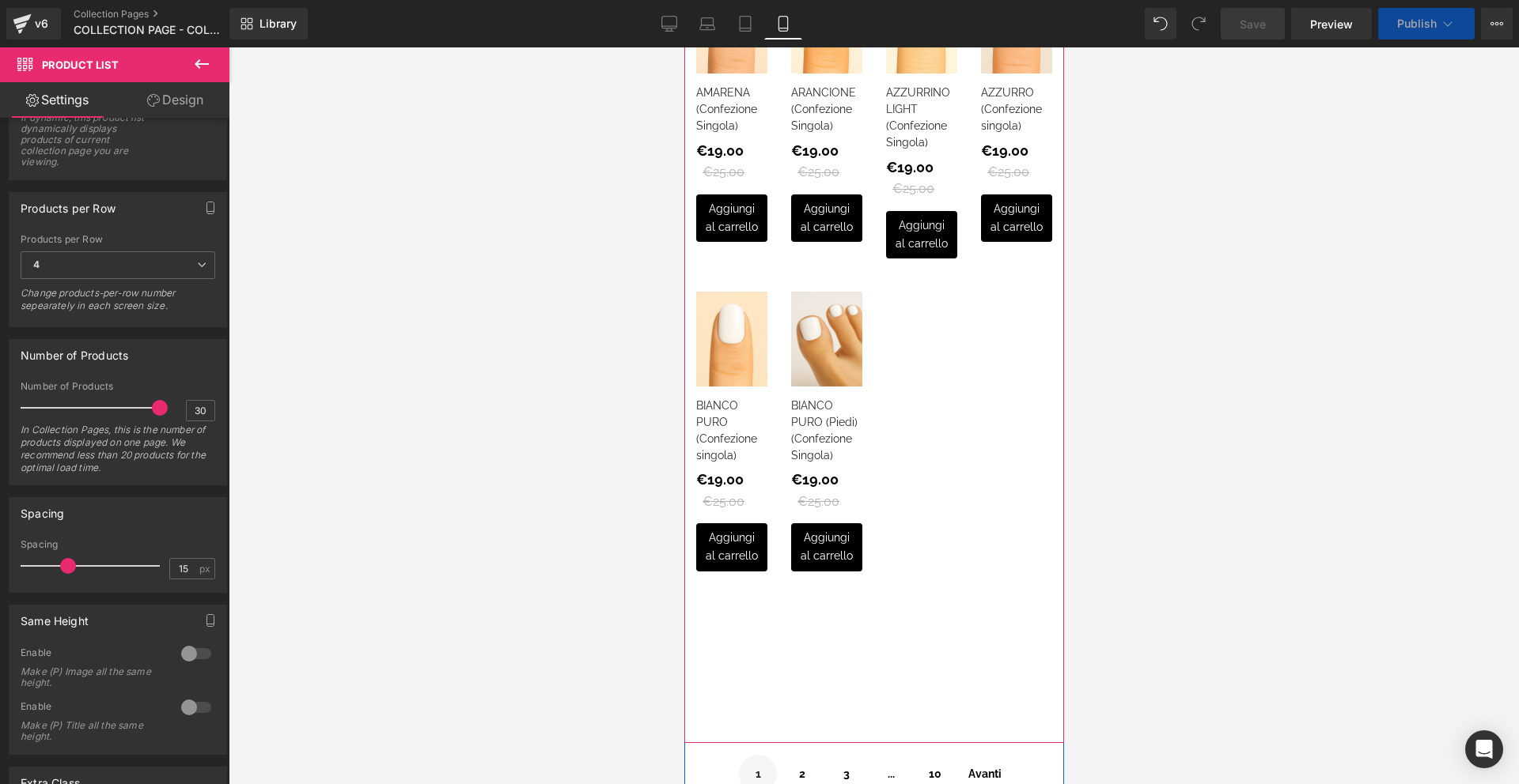
scroll to position [421, 0]
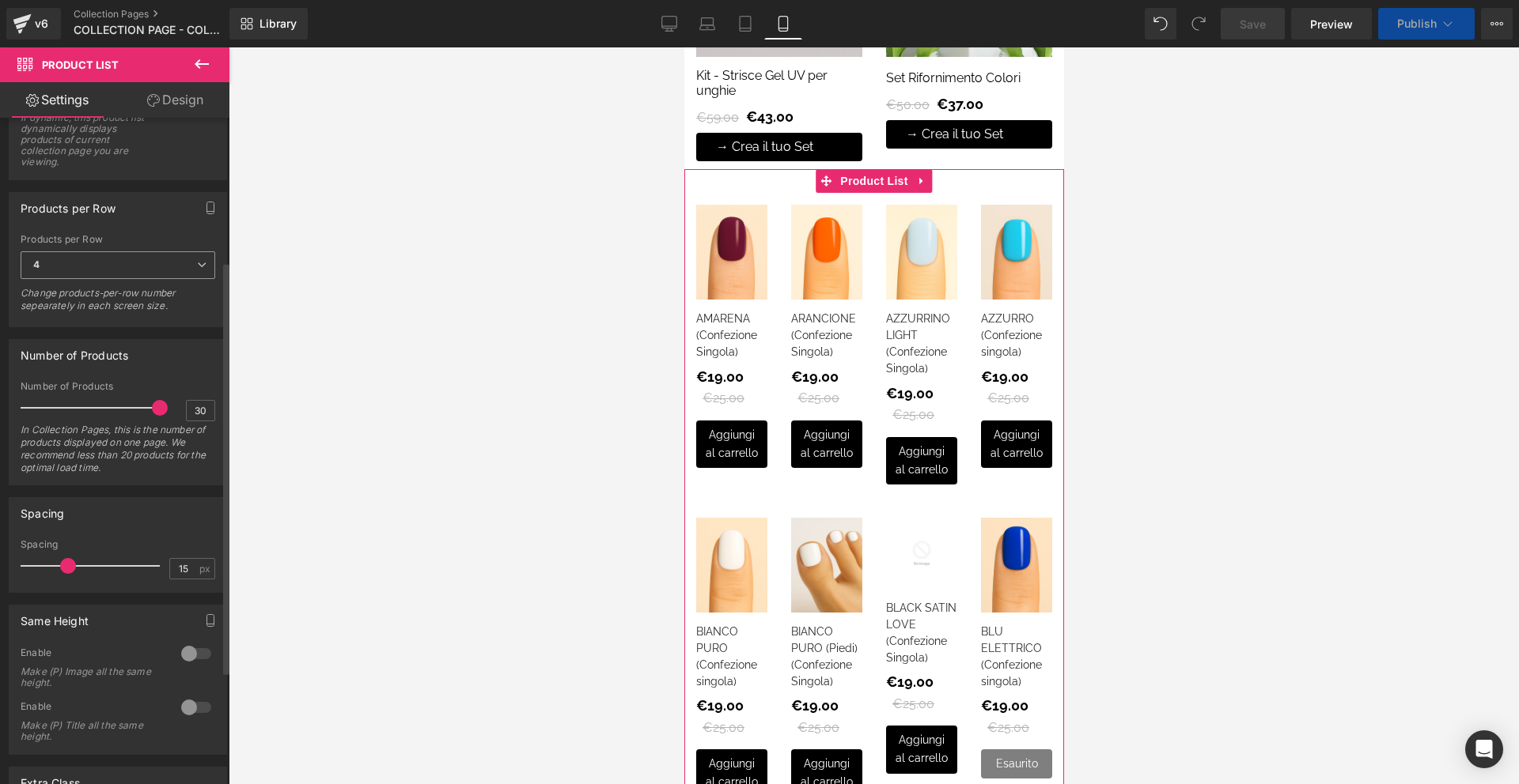
click at [121, 269] on span "4" at bounding box center [117, 265] width 194 height 28
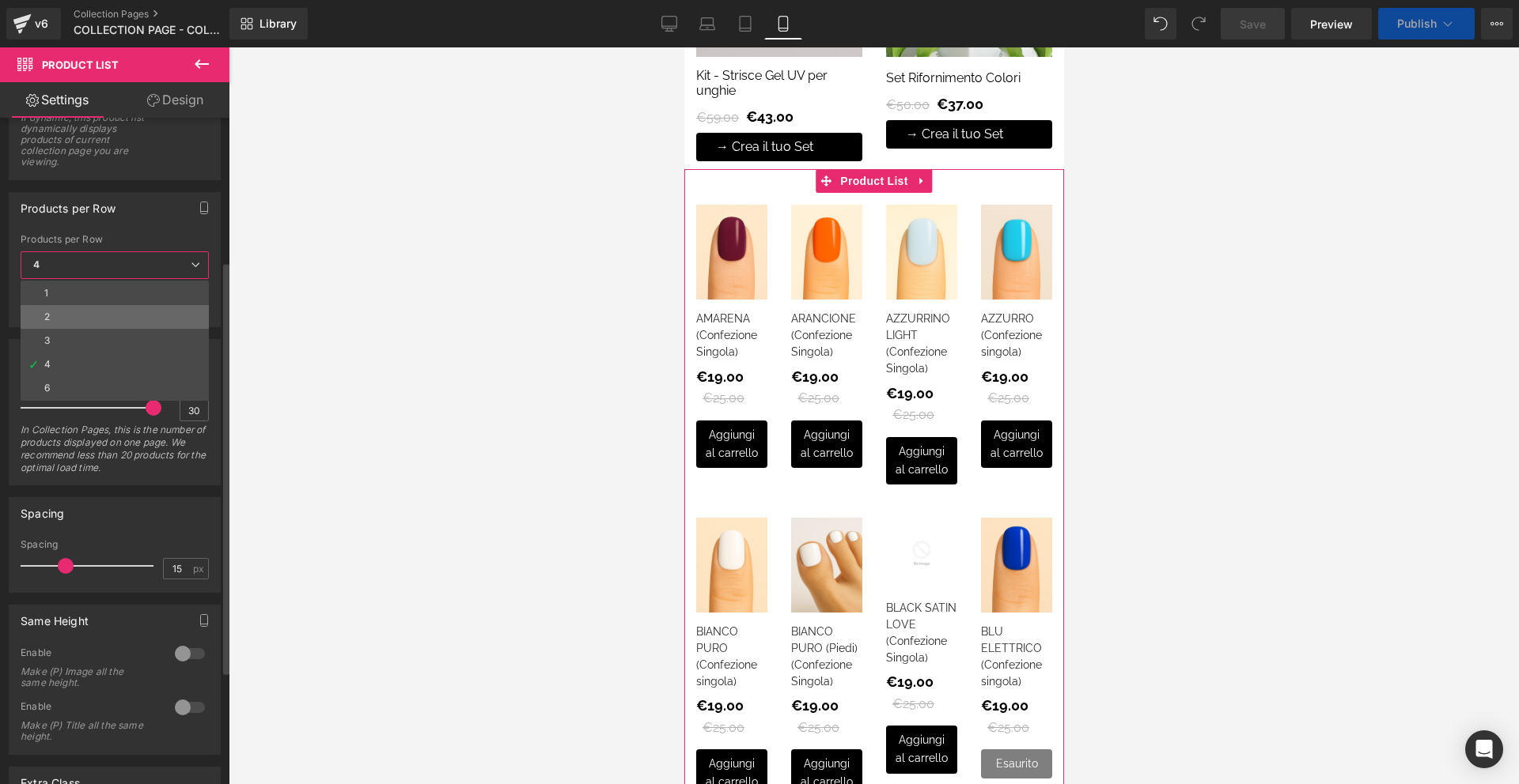
click at [109, 319] on li "2" at bounding box center [114, 317] width 188 height 24
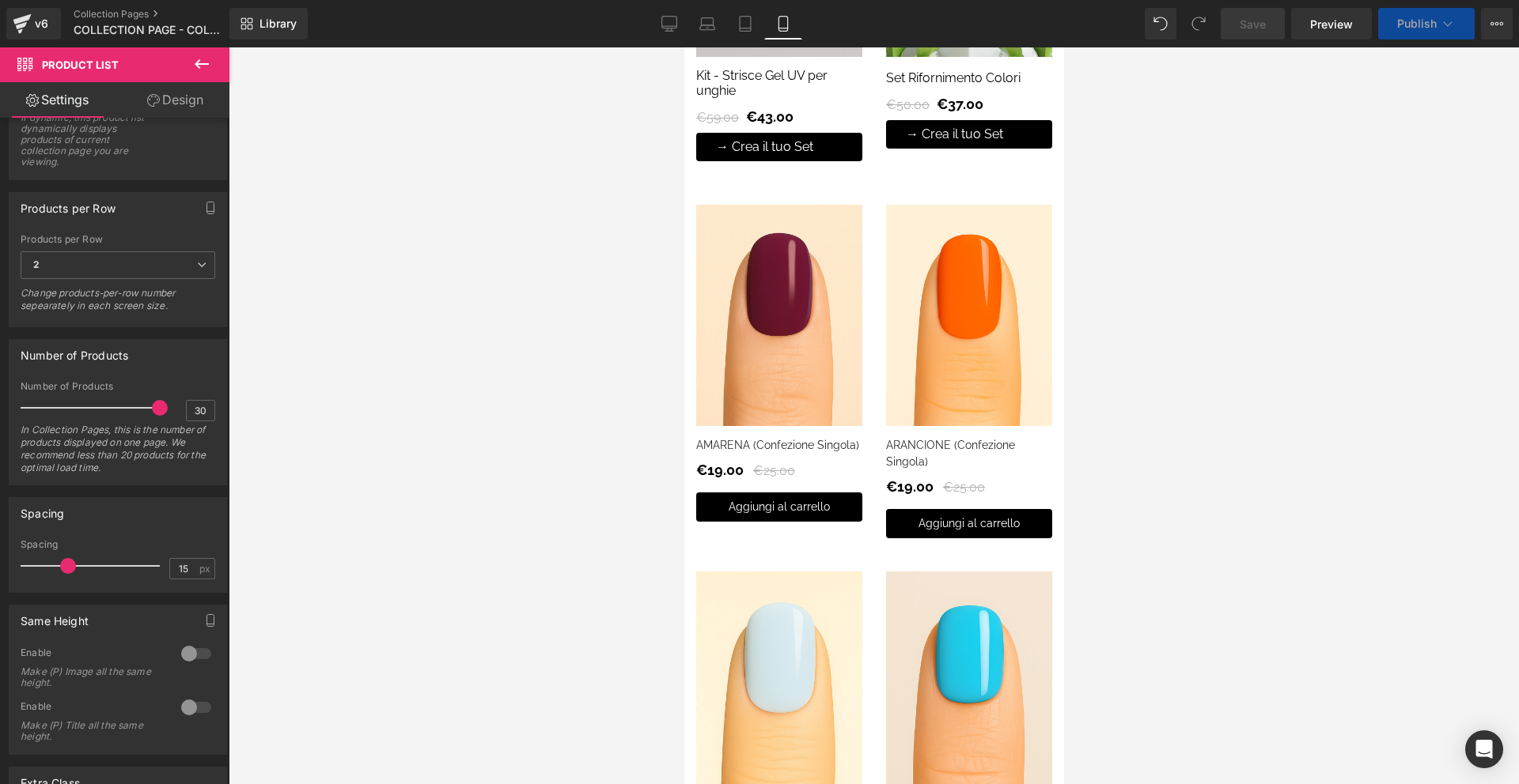
scroll to position [0, 0]
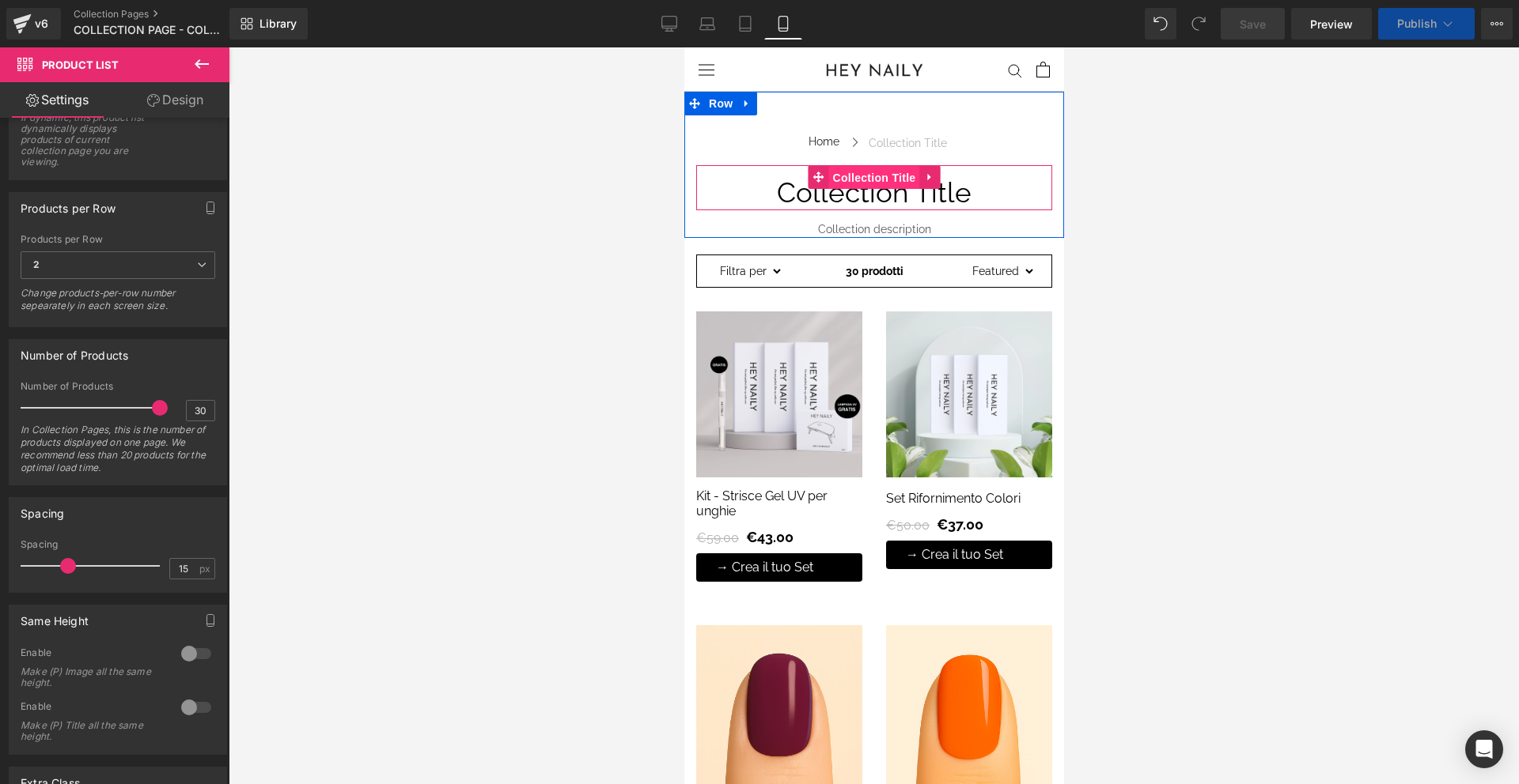
click at [882, 182] on span "Collection Title" at bounding box center [873, 178] width 91 height 24
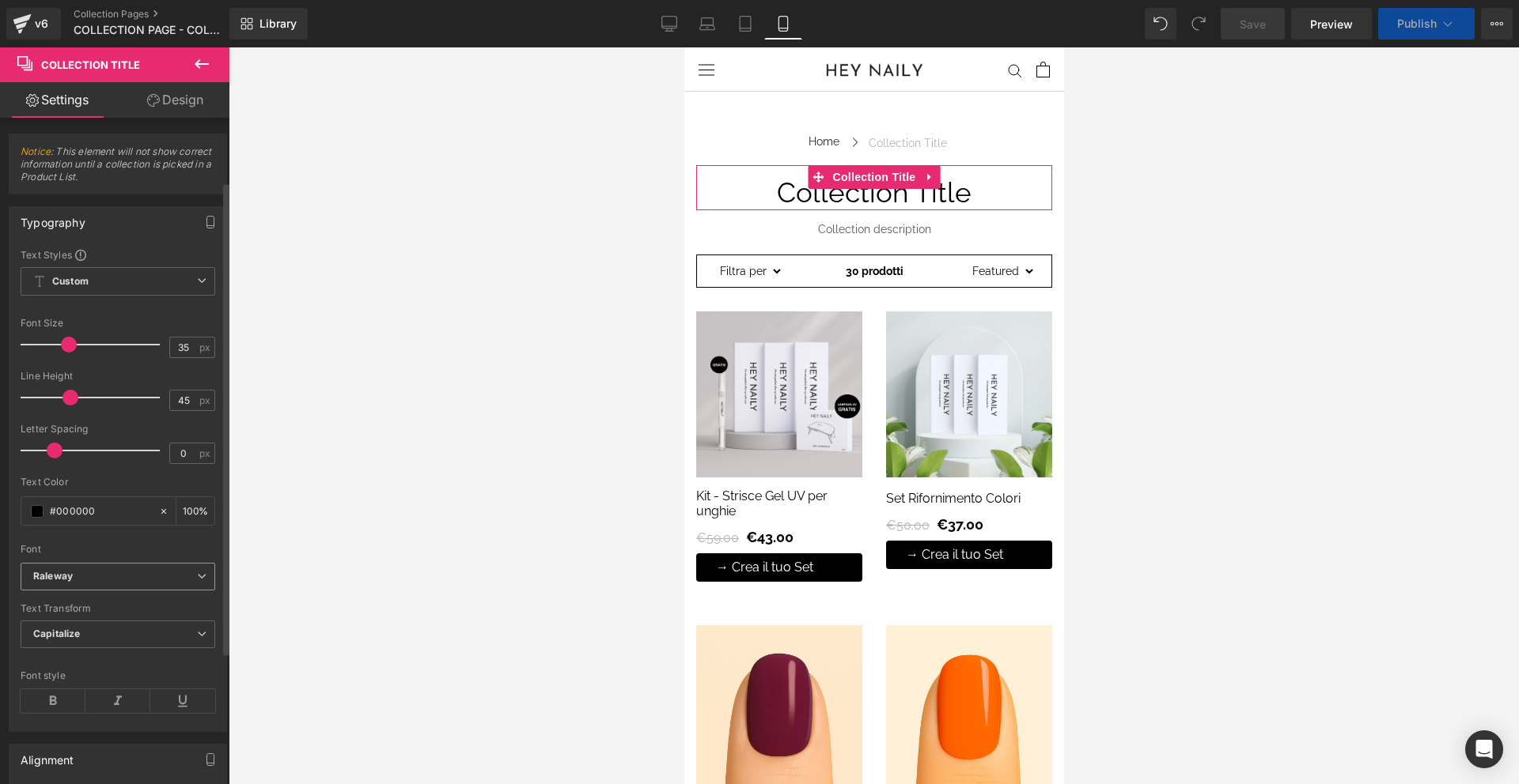
scroll to position [90, 0]
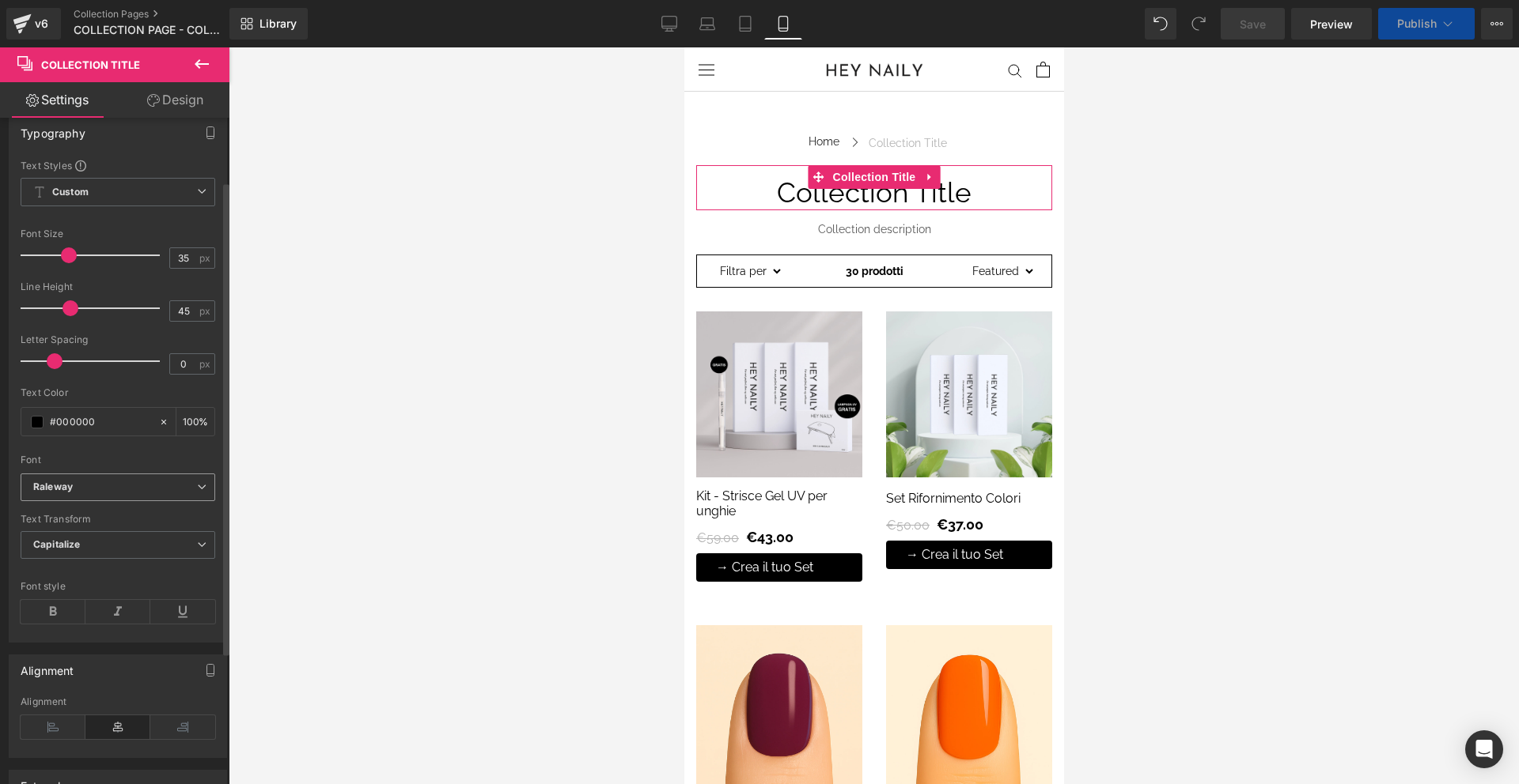
click at [101, 489] on b "Raleway" at bounding box center [115, 487] width 163 height 13
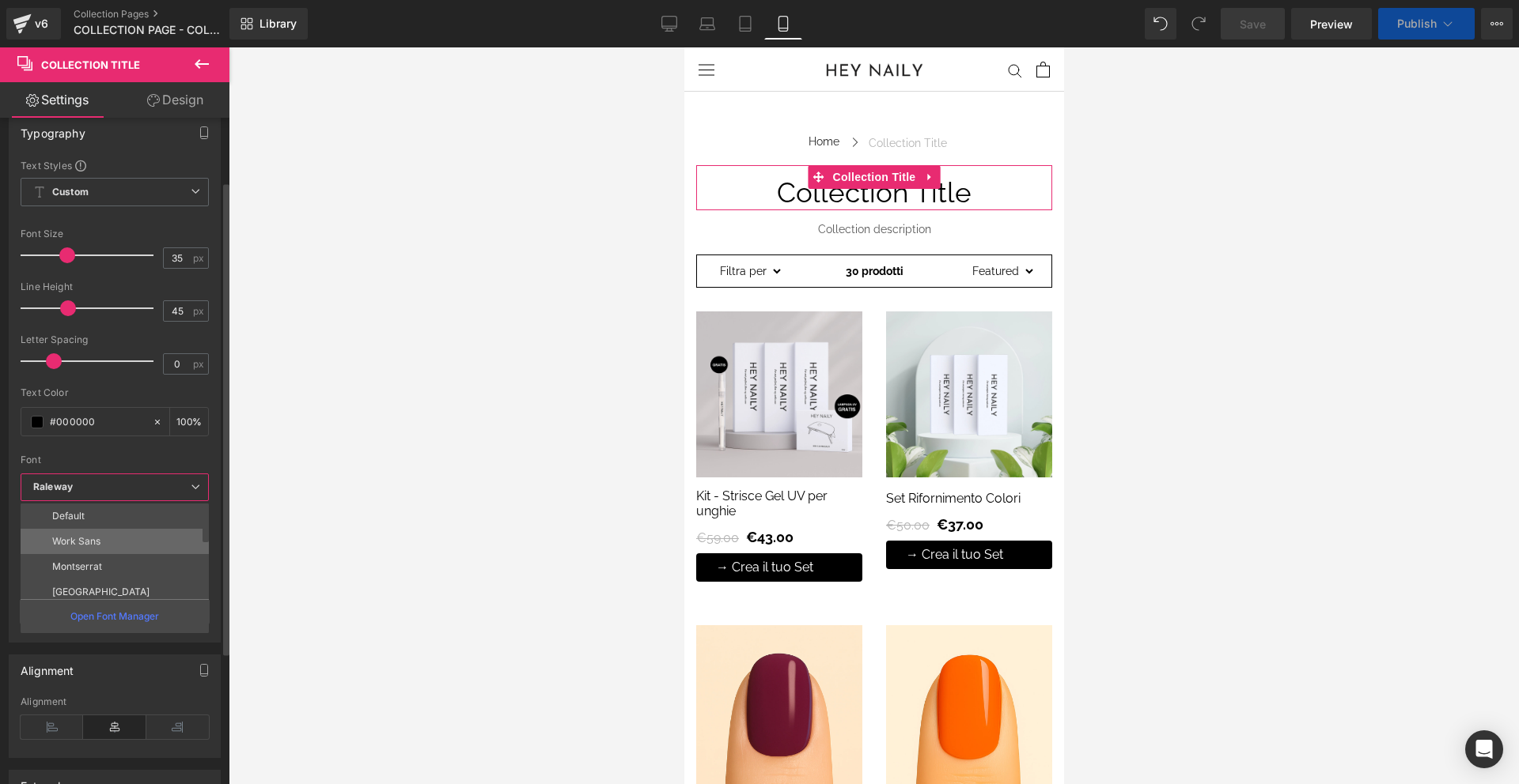
click at [98, 530] on li "Work Sans" at bounding box center [118, 541] width 195 height 25
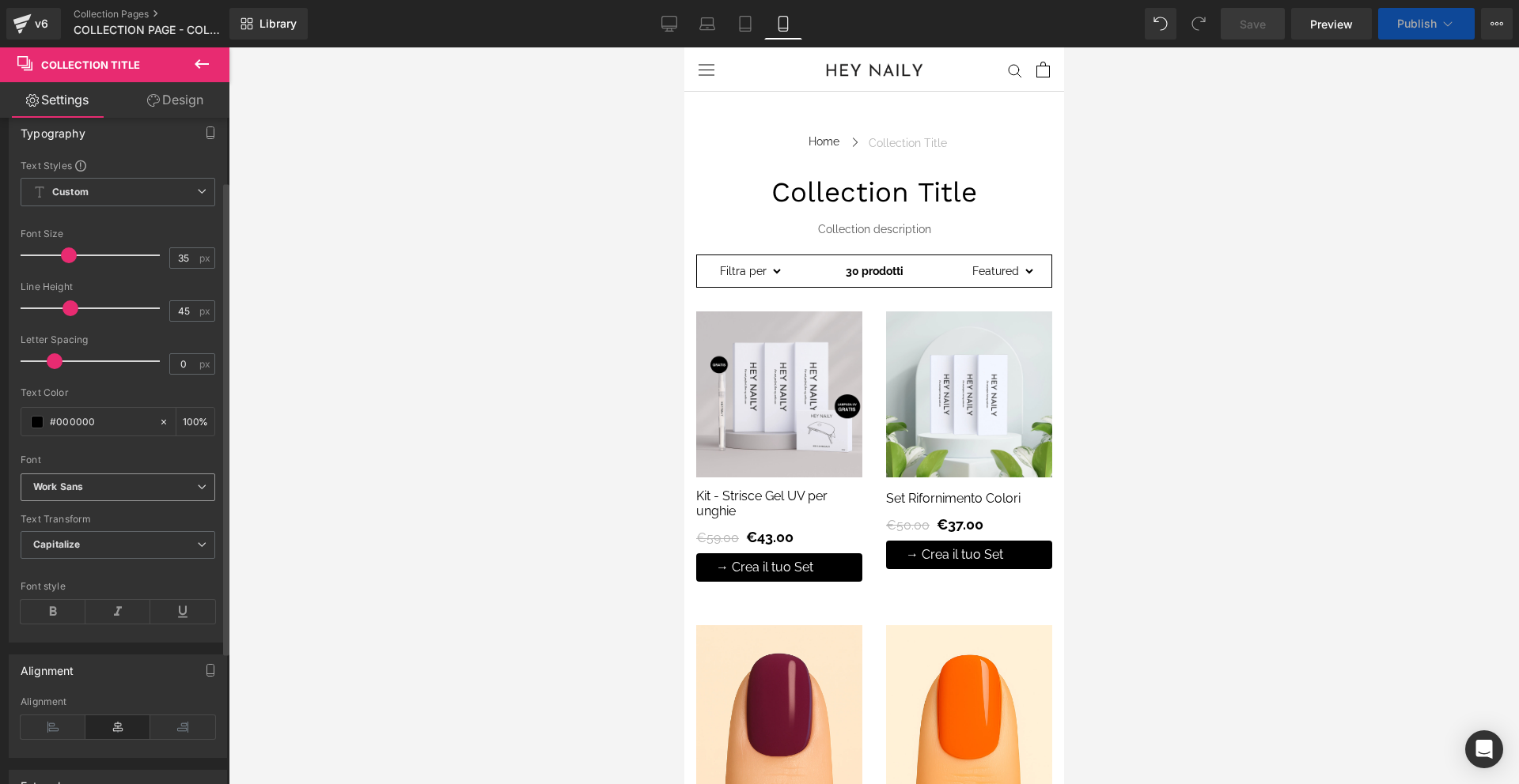
click at [110, 487] on b "Work Sans" at bounding box center [115, 487] width 163 height 13
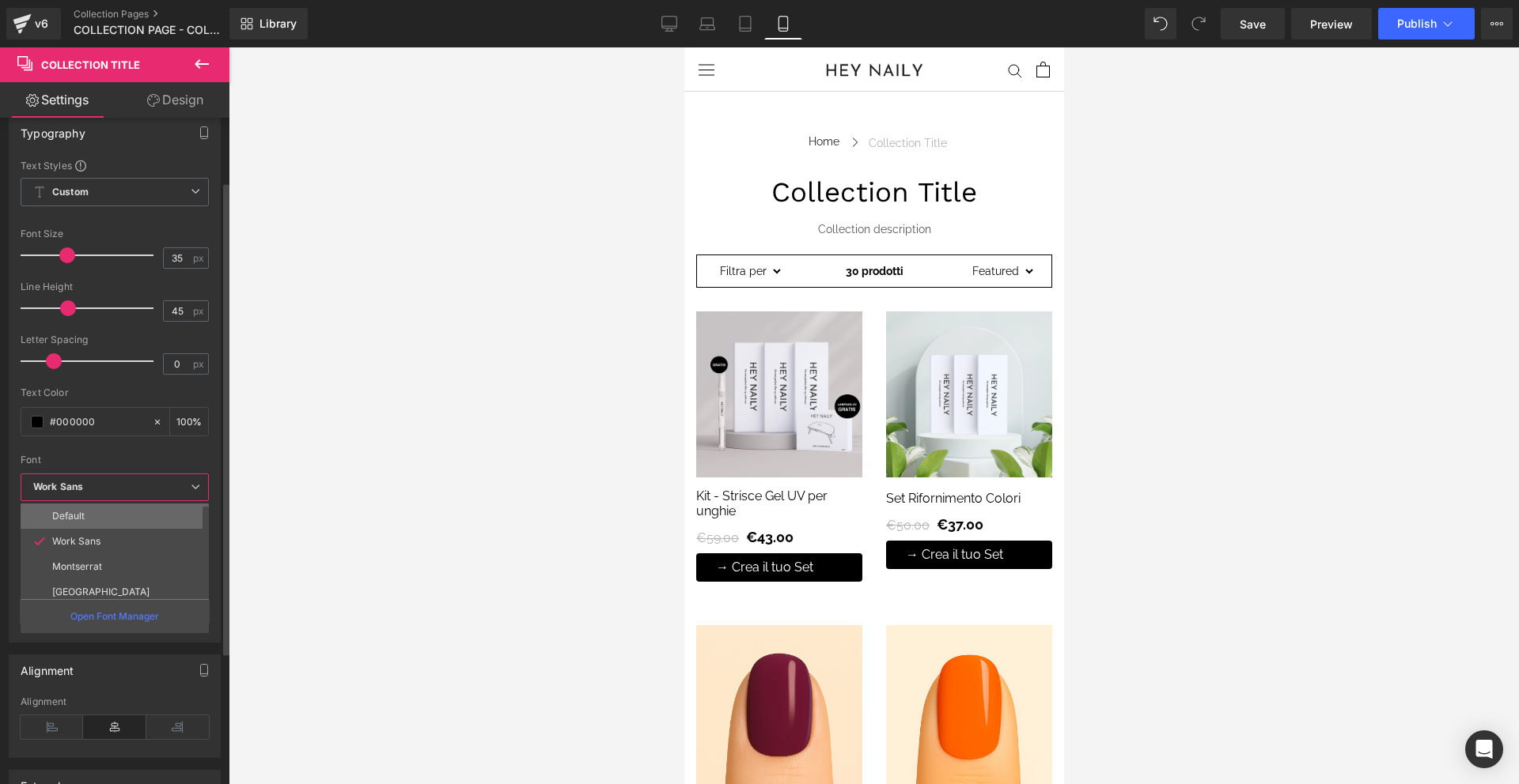
click at [110, 511] on li "Default" at bounding box center [118, 516] width 195 height 25
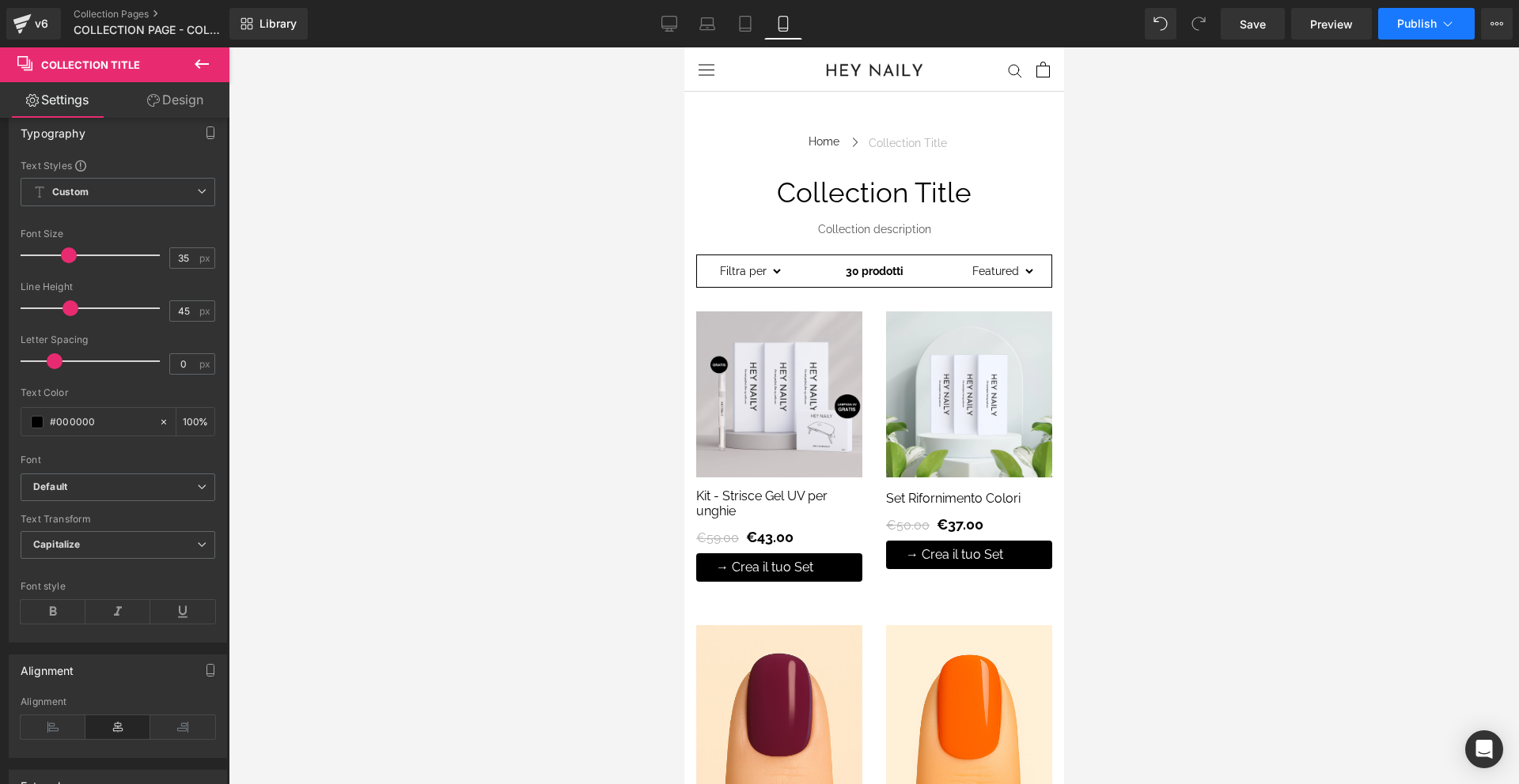
click at [1425, 32] on button "Publish" at bounding box center [1427, 24] width 97 height 32
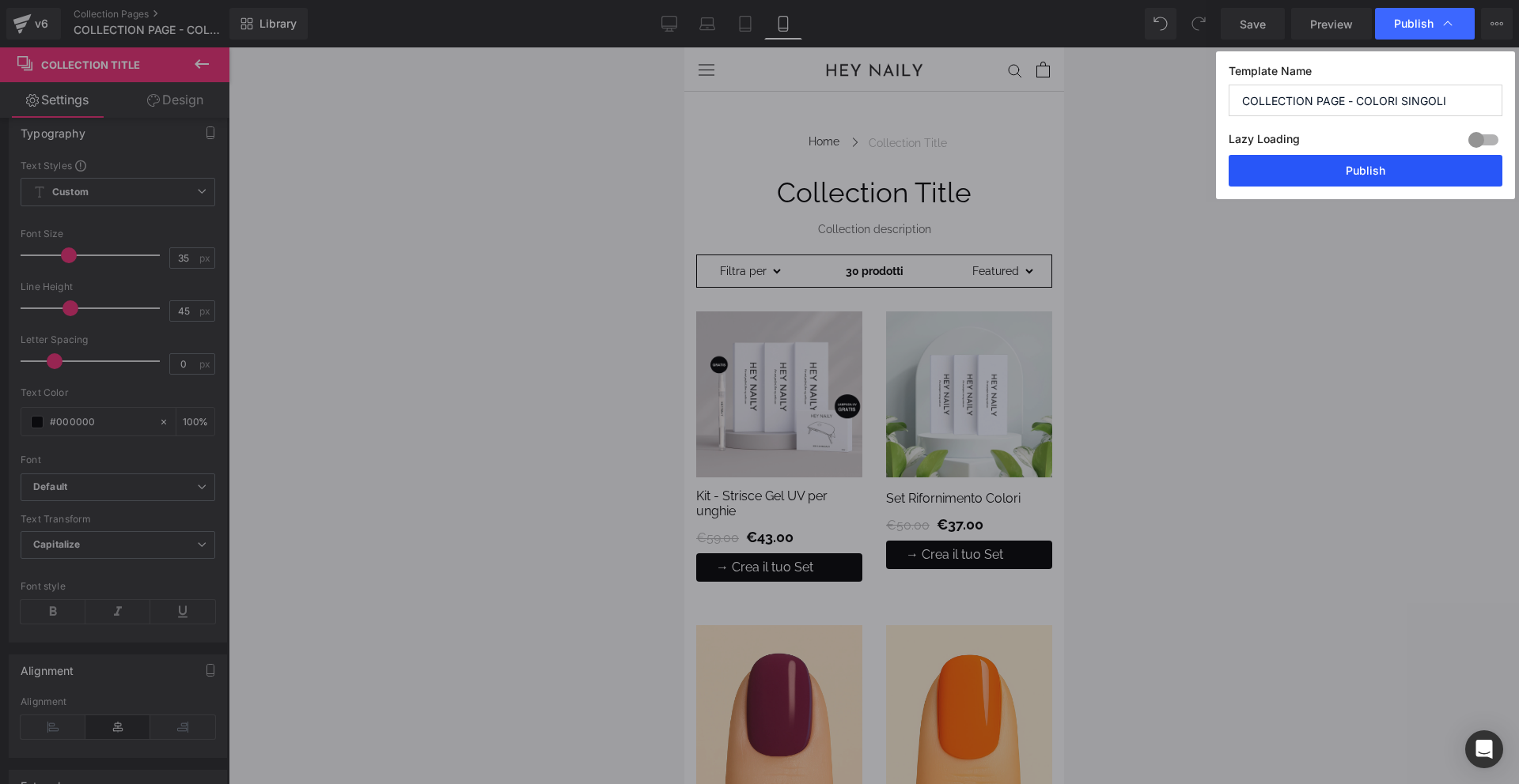
click at [1385, 178] on button "Publish" at bounding box center [1365, 170] width 274 height 32
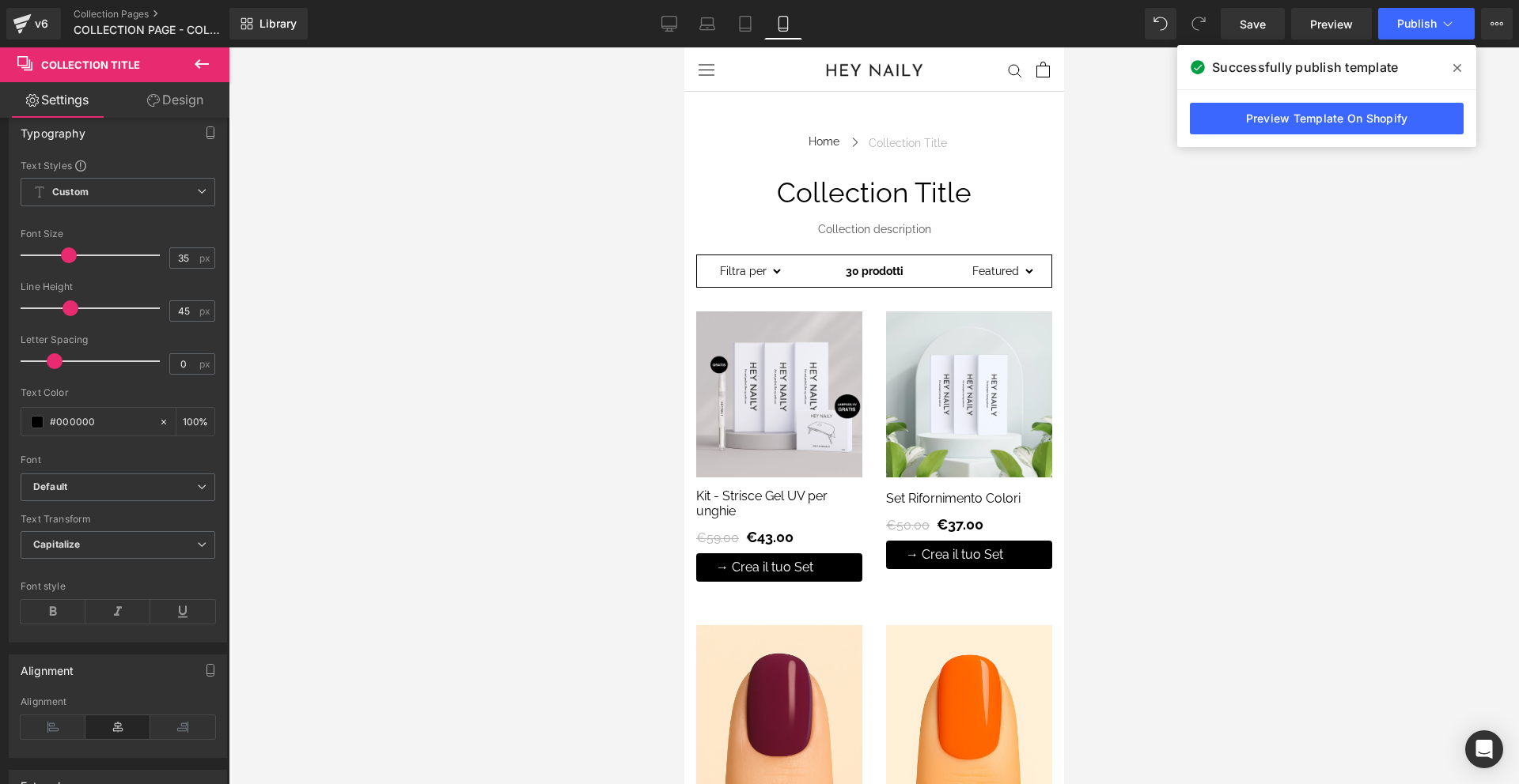
click at [1456, 67] on icon at bounding box center [1457, 68] width 8 height 8
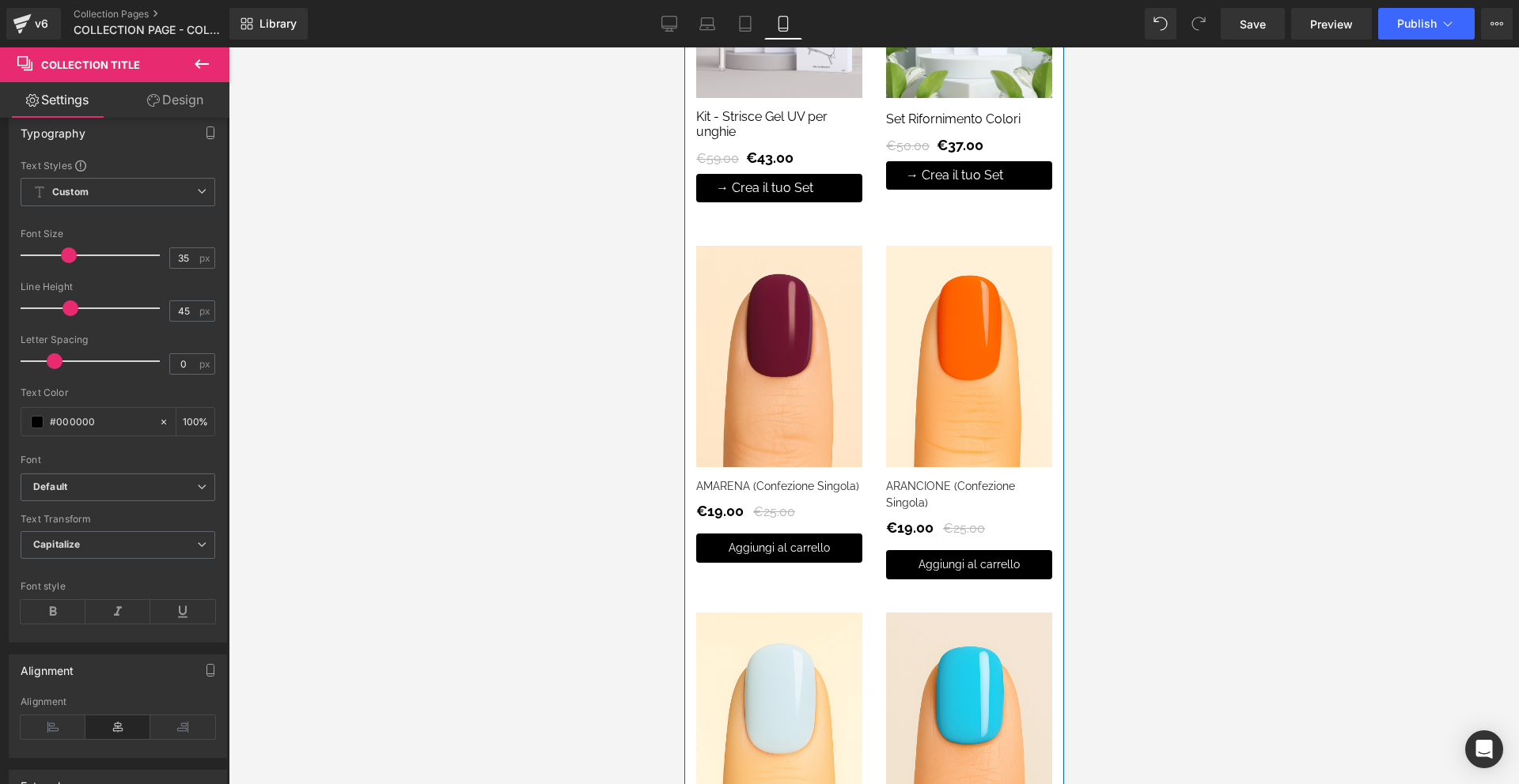
scroll to position [0, 0]
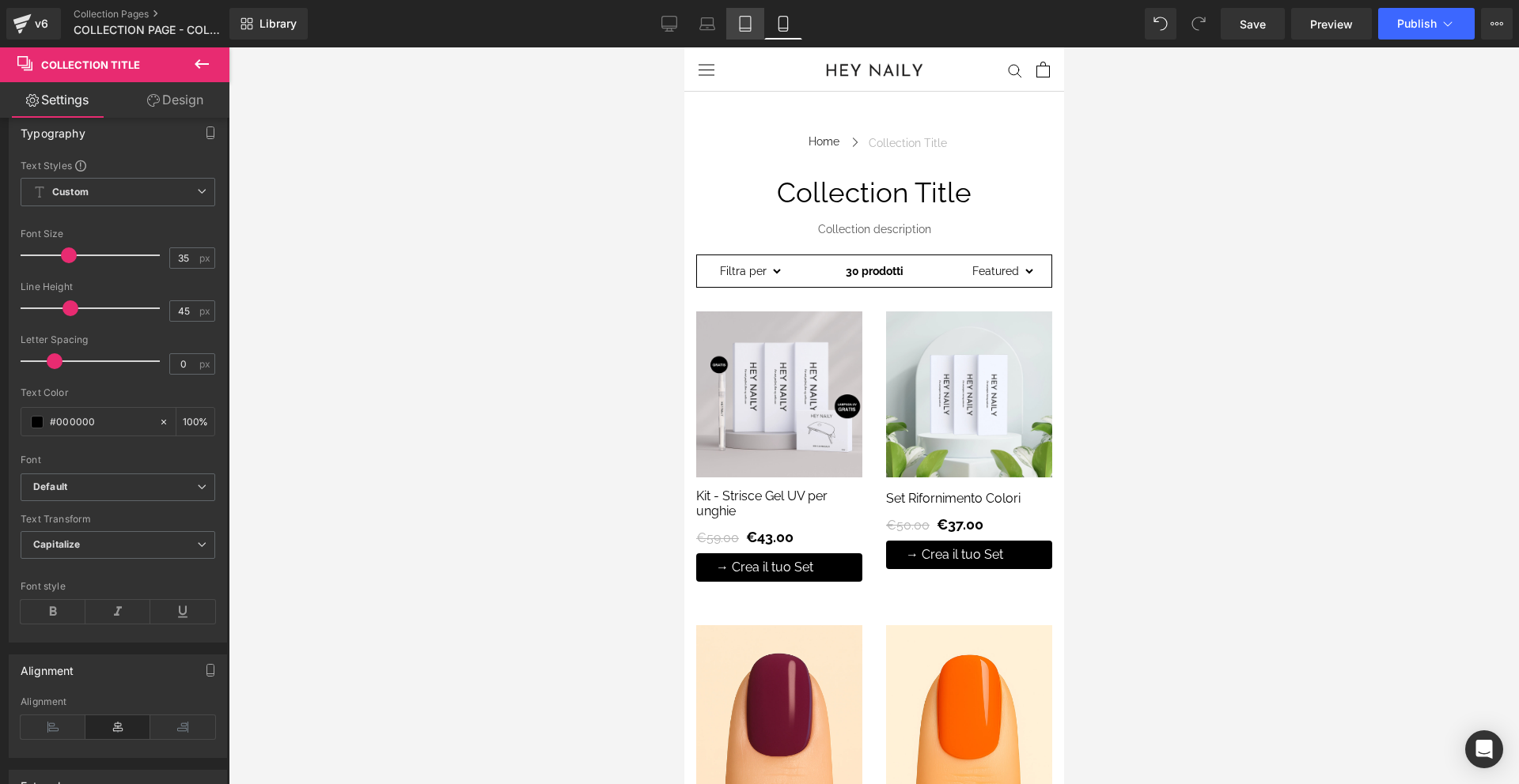
click at [742, 26] on icon at bounding box center [746, 24] width 16 height 16
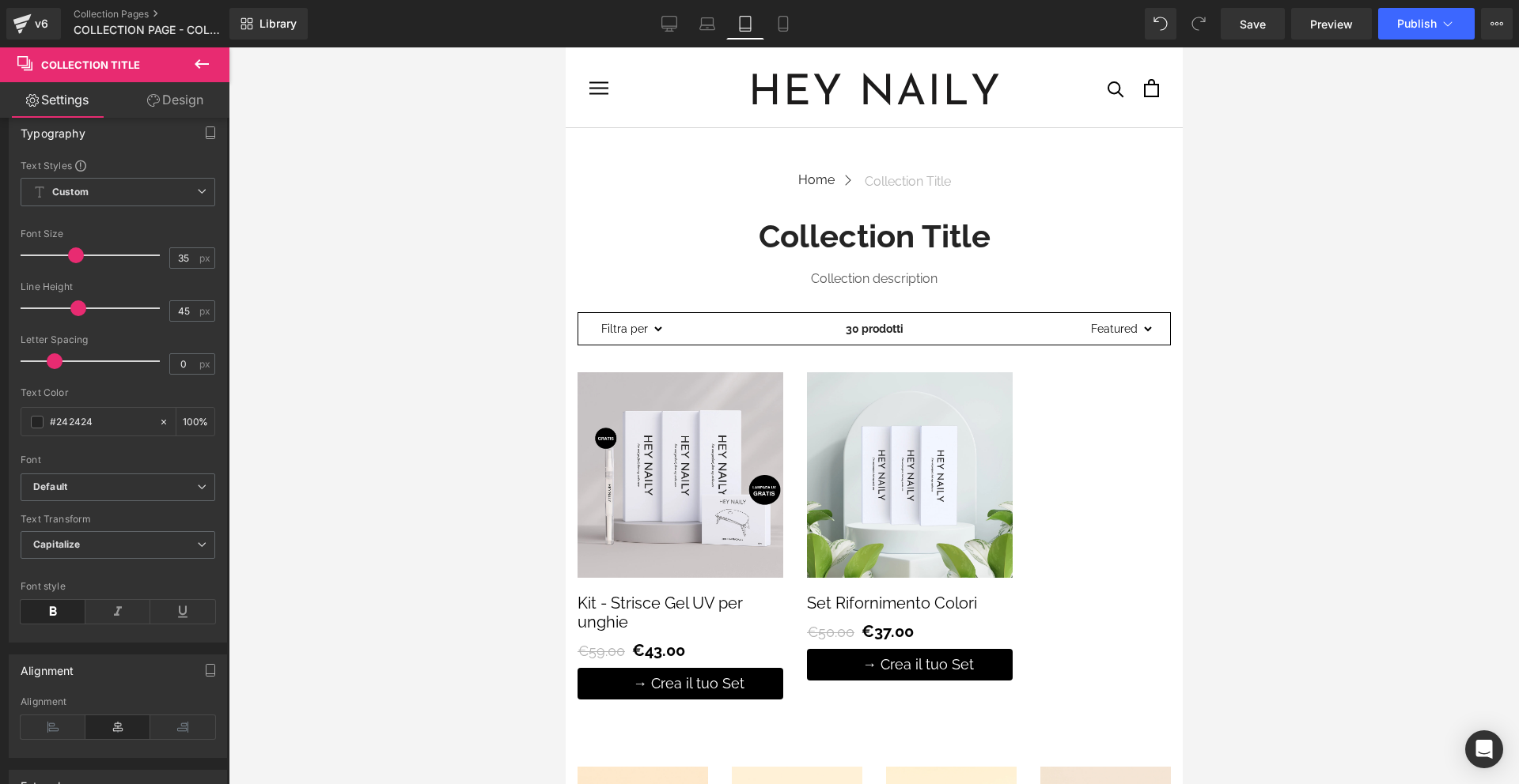
type input "40"
type input "52"
type input "#242424"
type input "100"
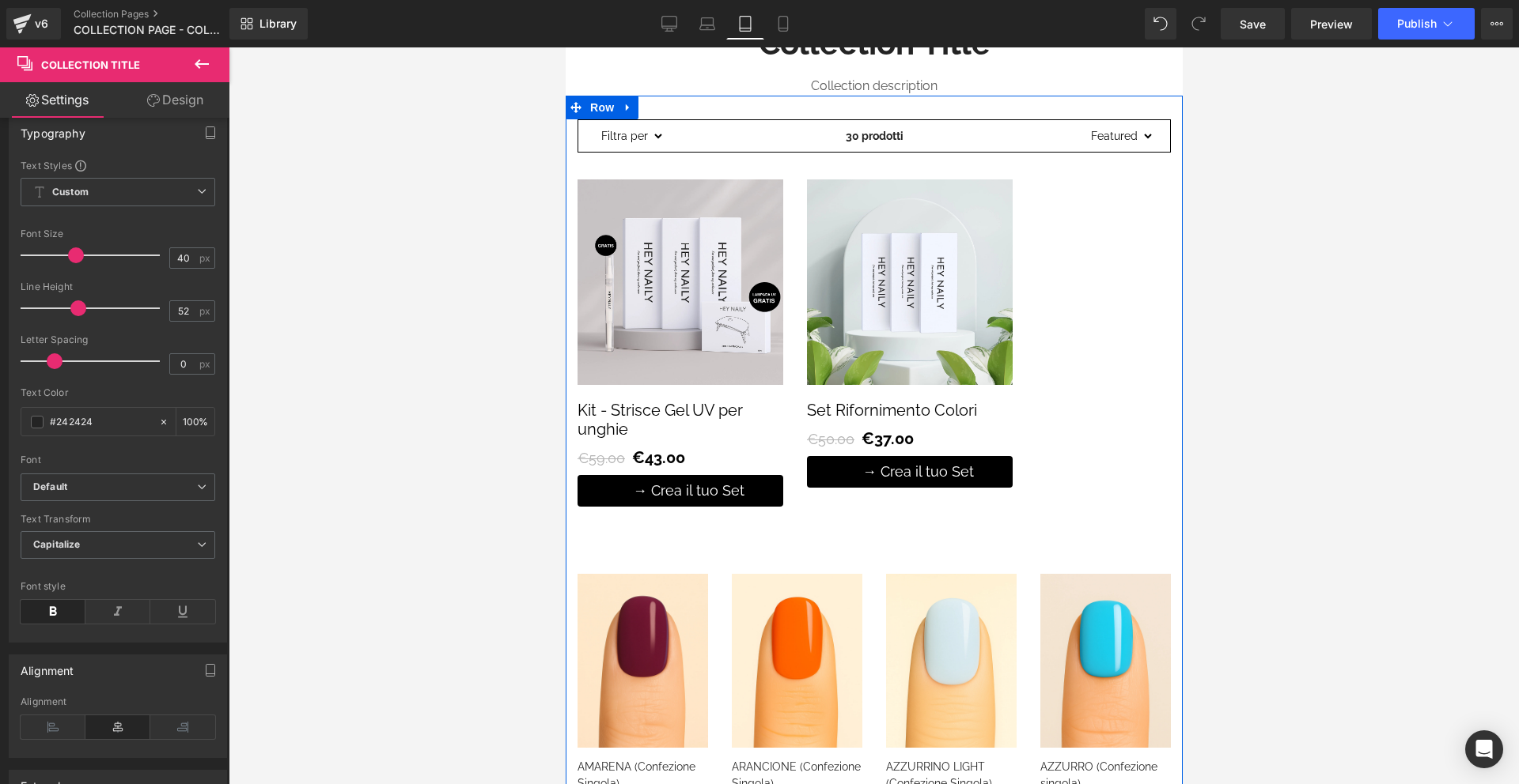
scroll to position [468, 0]
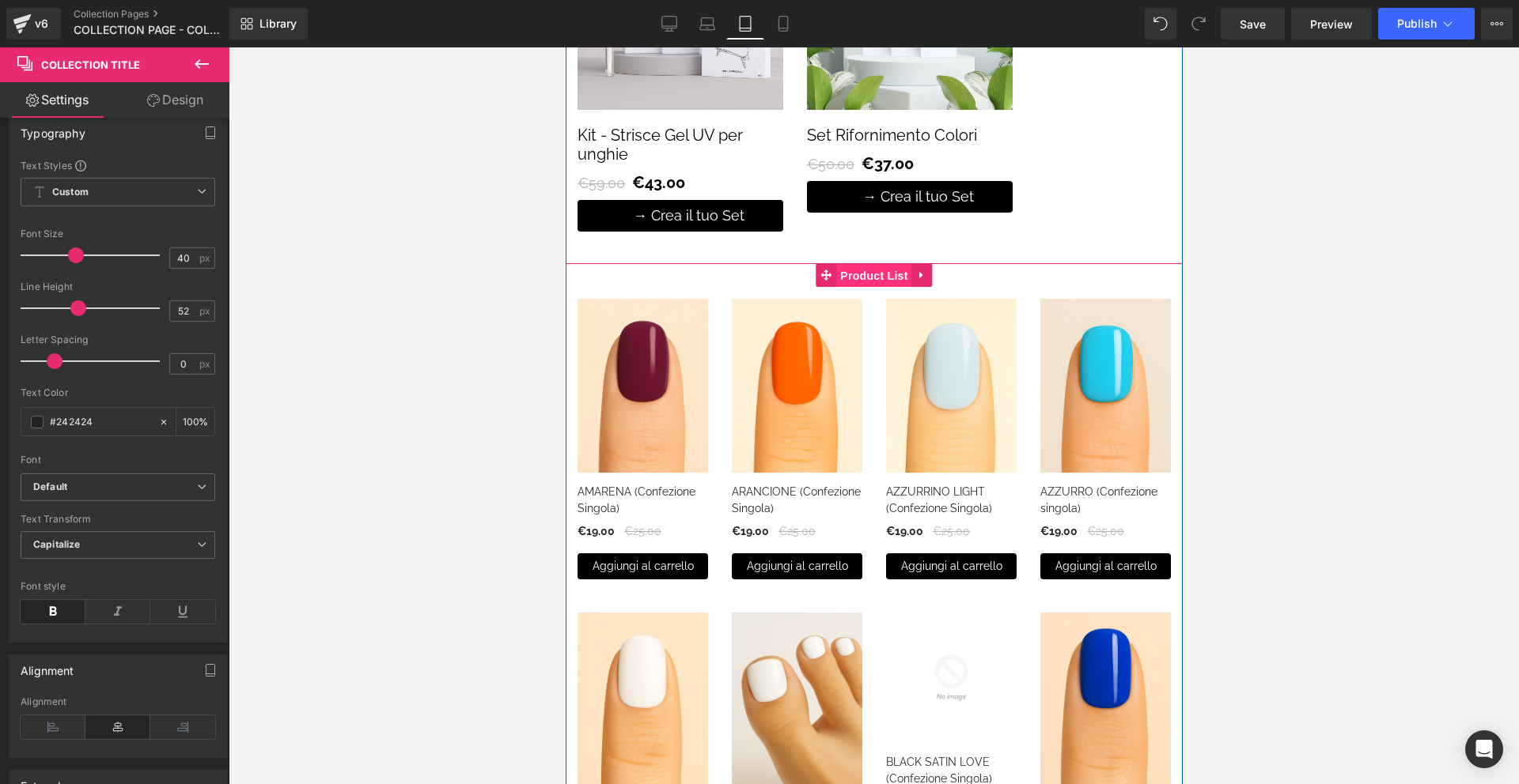
click at [851, 273] on span "Product List" at bounding box center [873, 276] width 75 height 24
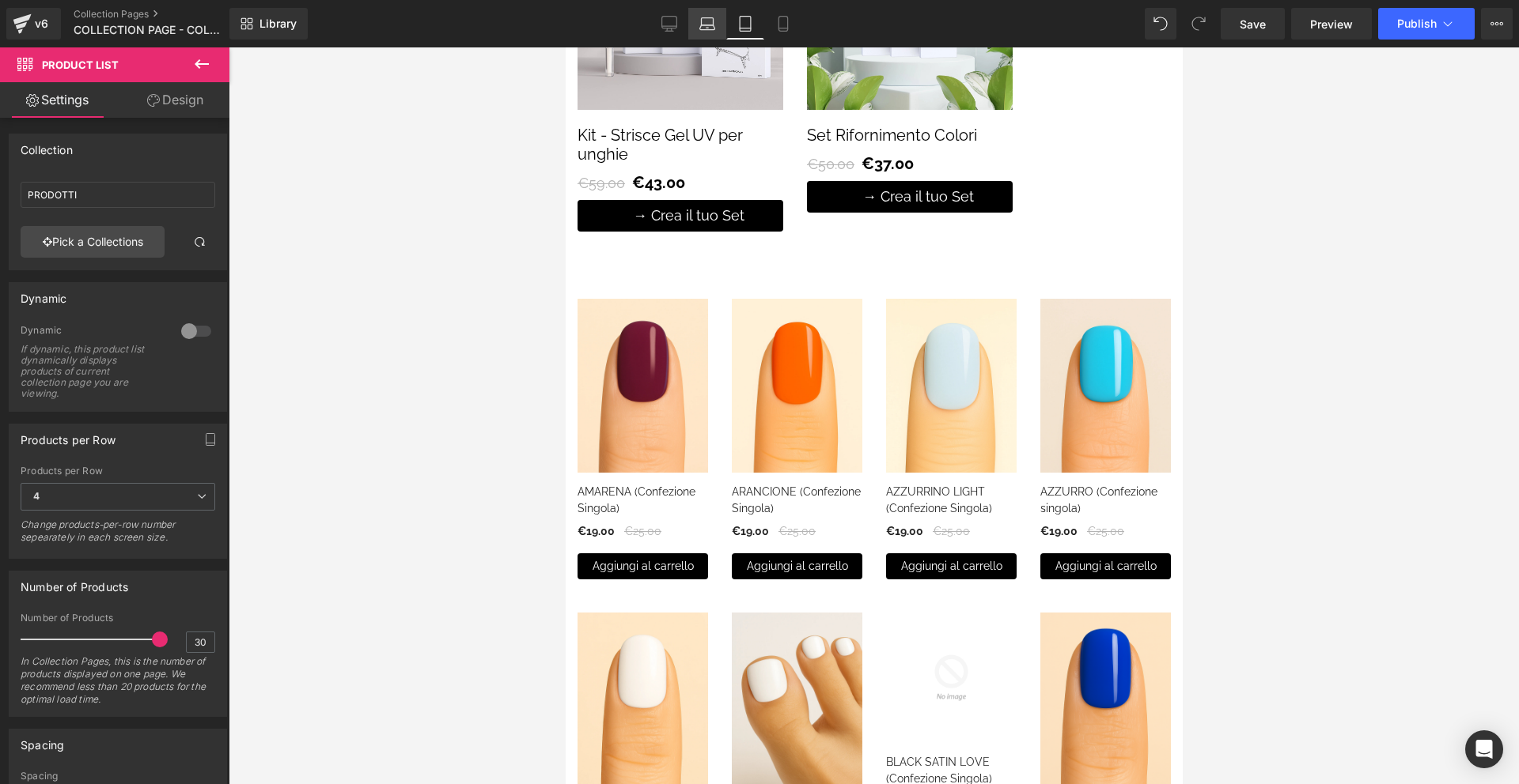
click at [708, 33] on link "Laptop" at bounding box center [708, 24] width 38 height 32
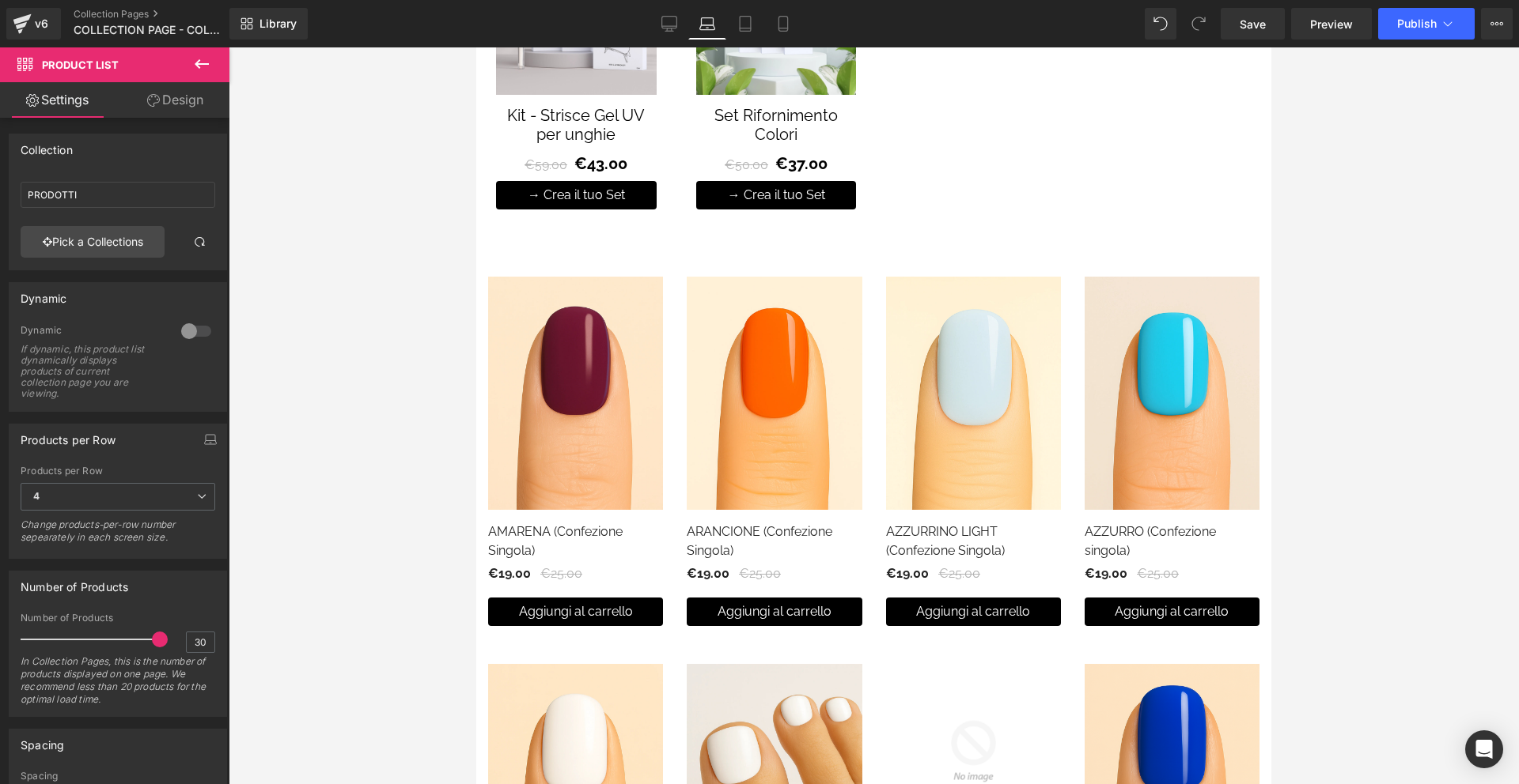
scroll to position [446, 0]
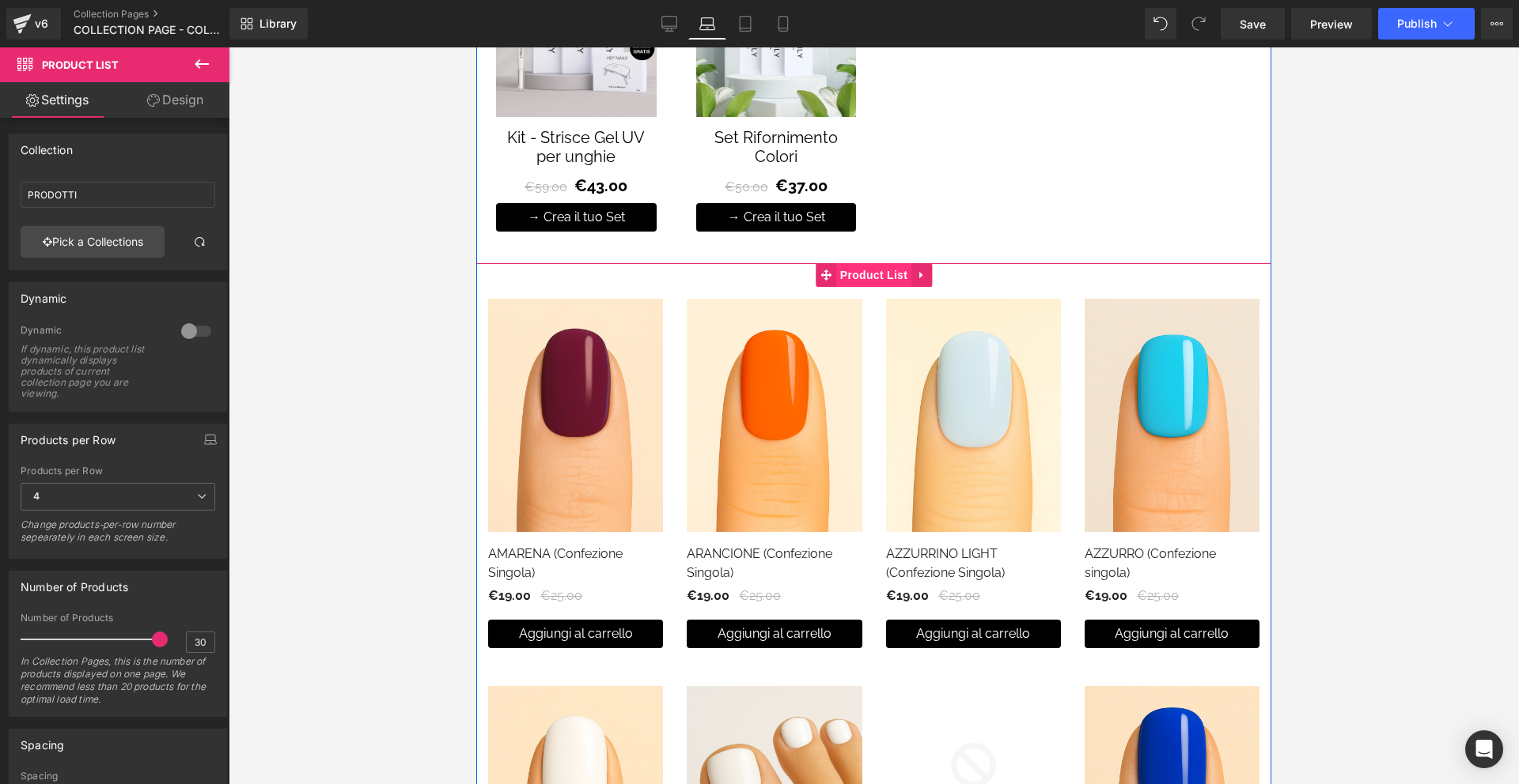
click at [880, 285] on span "Product List" at bounding box center [873, 275] width 75 height 24
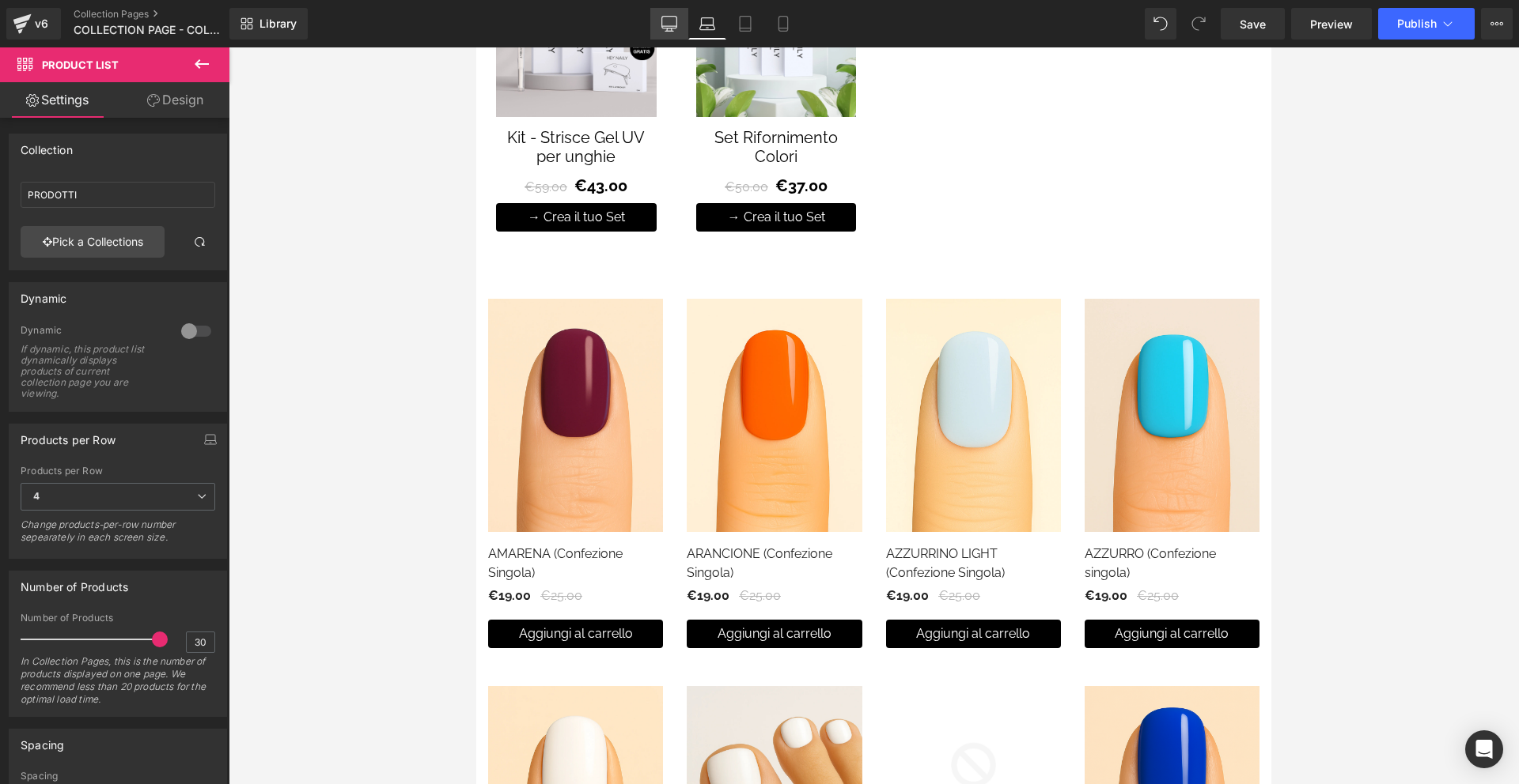
drag, startPoint x: 654, startPoint y: 23, endPoint x: 491, endPoint y: 39, distance: 163.8
click at [654, 23] on link "Desktop" at bounding box center [669, 24] width 38 height 32
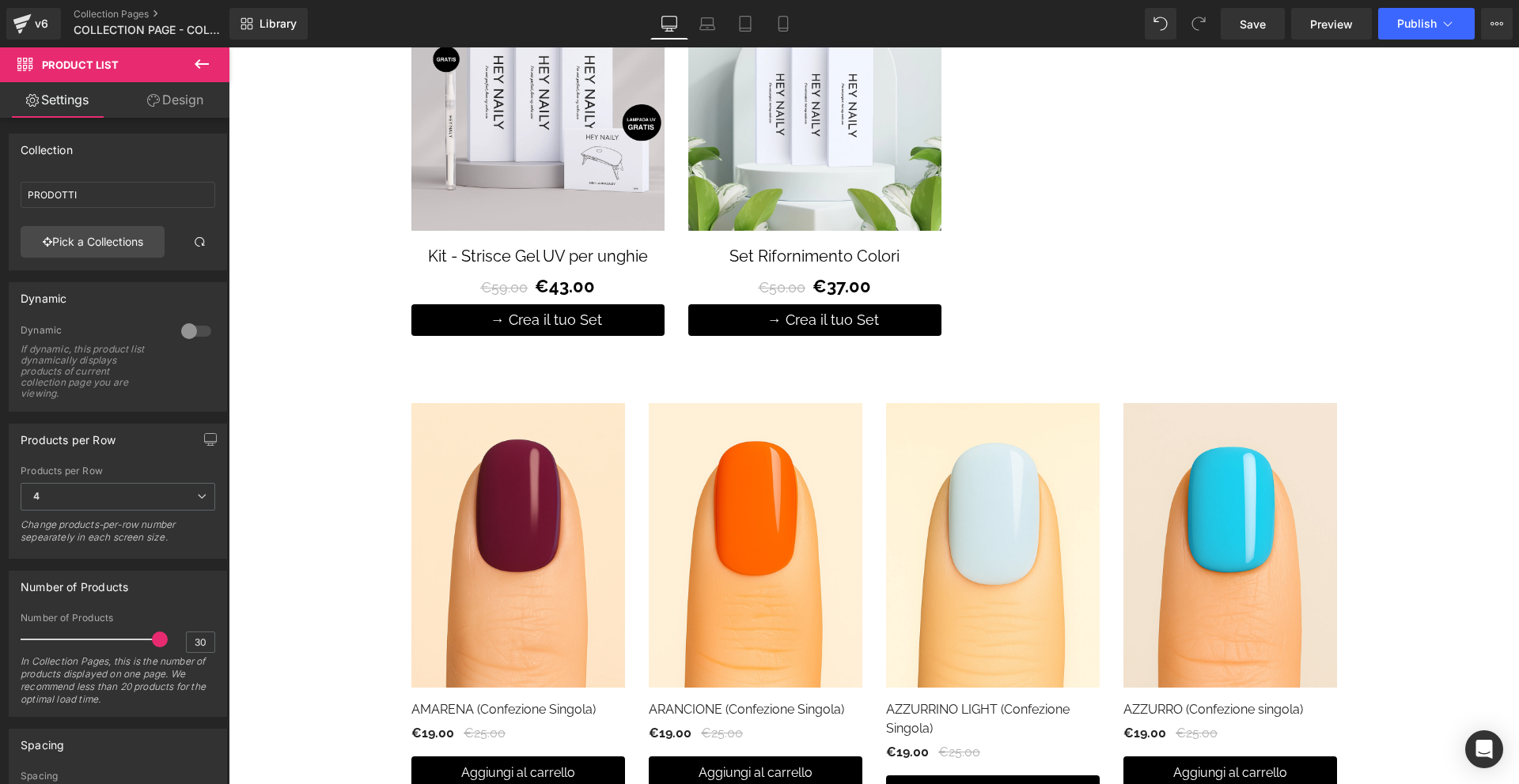
scroll to position [550, 0]
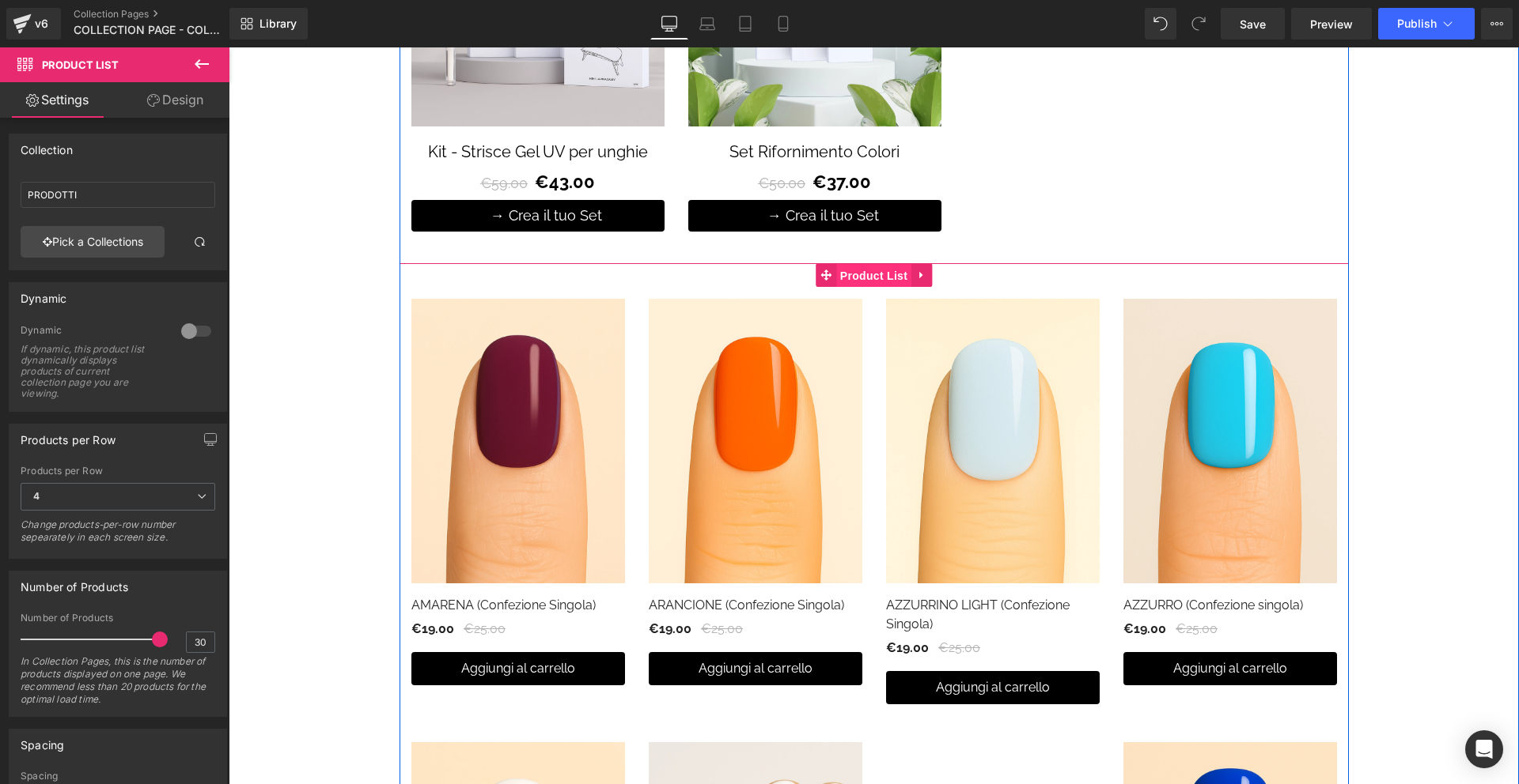
click at [870, 270] on span "Product List" at bounding box center [873, 276] width 75 height 24
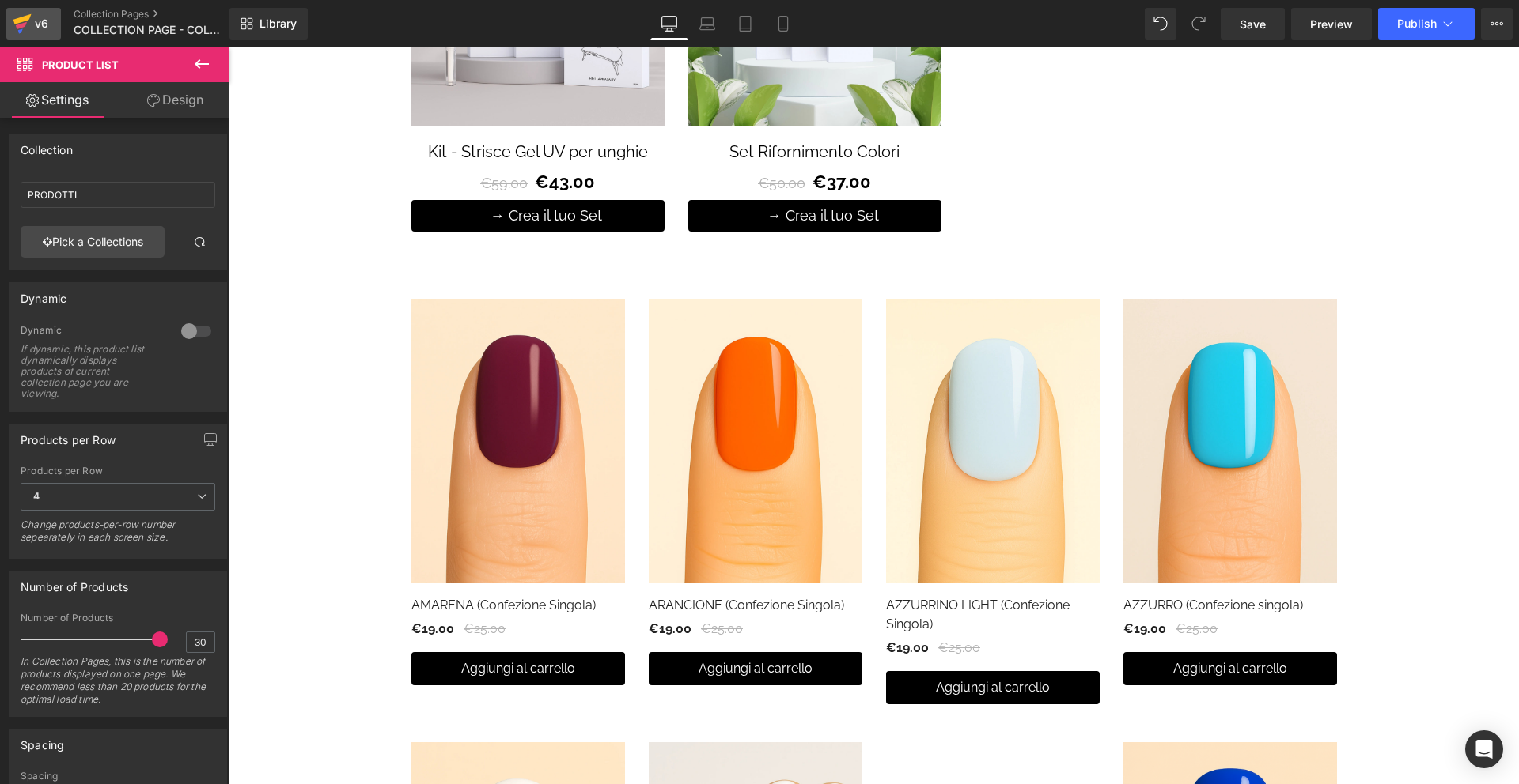
click at [44, 29] on div "v6" at bounding box center [41, 24] width 20 height 21
